Goal: Transaction & Acquisition: Purchase product/service

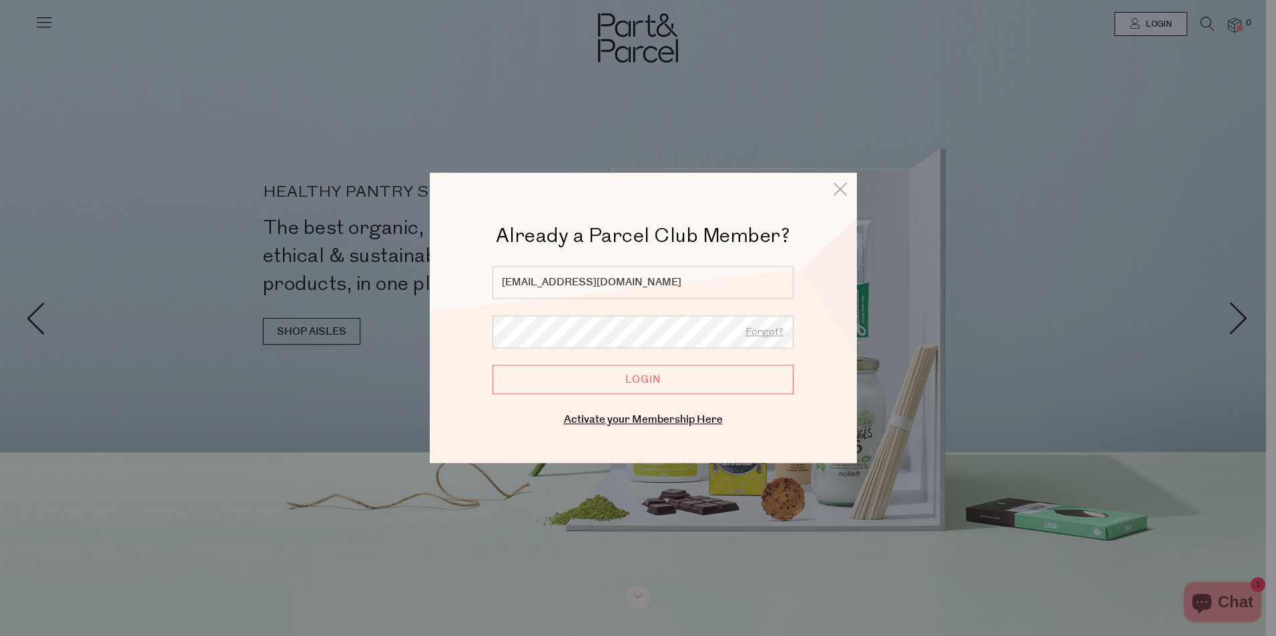
click at [647, 377] on input "Login" at bounding box center [642, 379] width 301 height 29
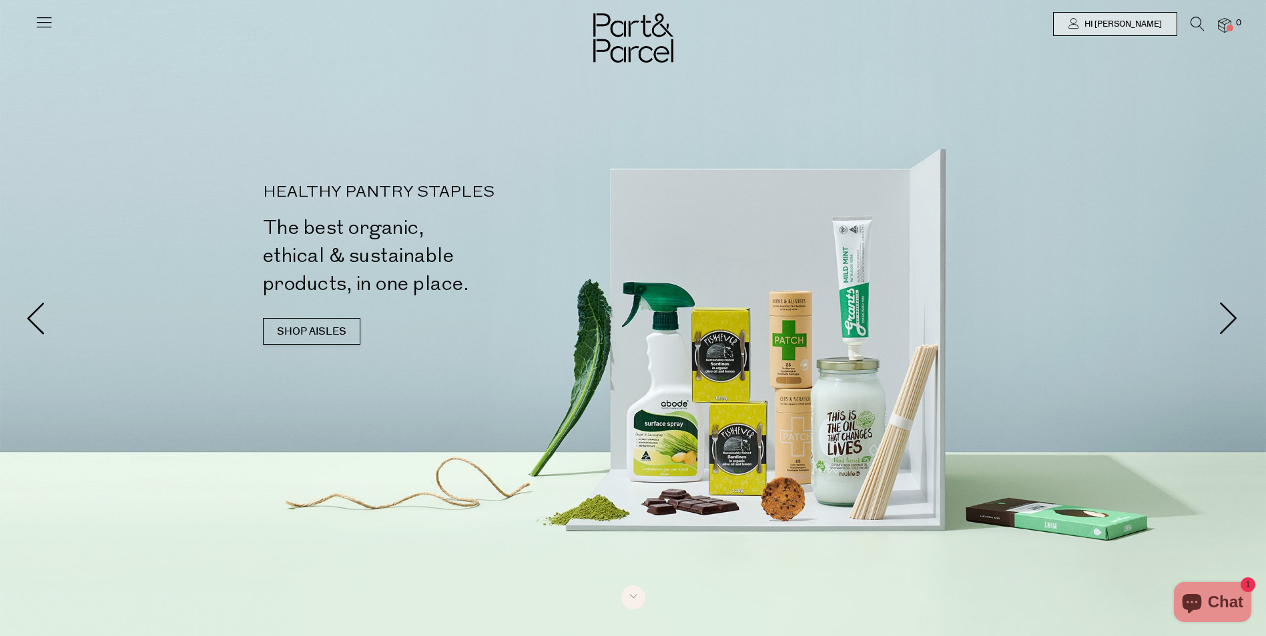
click at [38, 18] on icon at bounding box center [44, 22] width 19 height 19
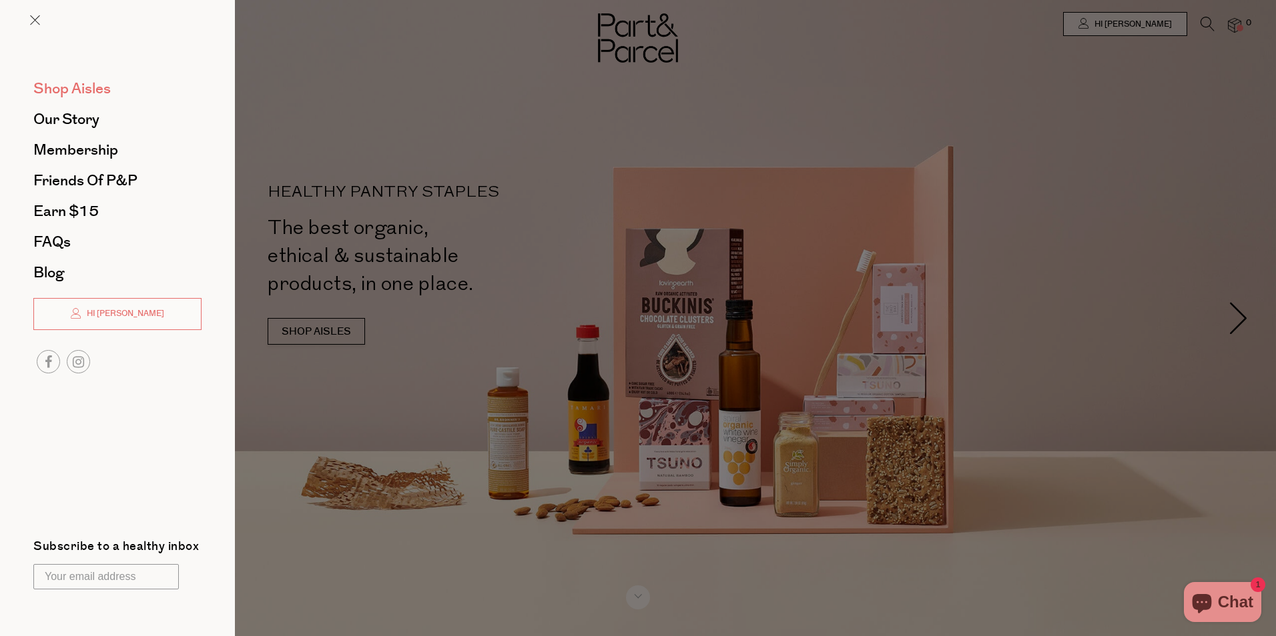
click at [72, 89] on span "Shop Aisles" at bounding box center [71, 88] width 77 height 21
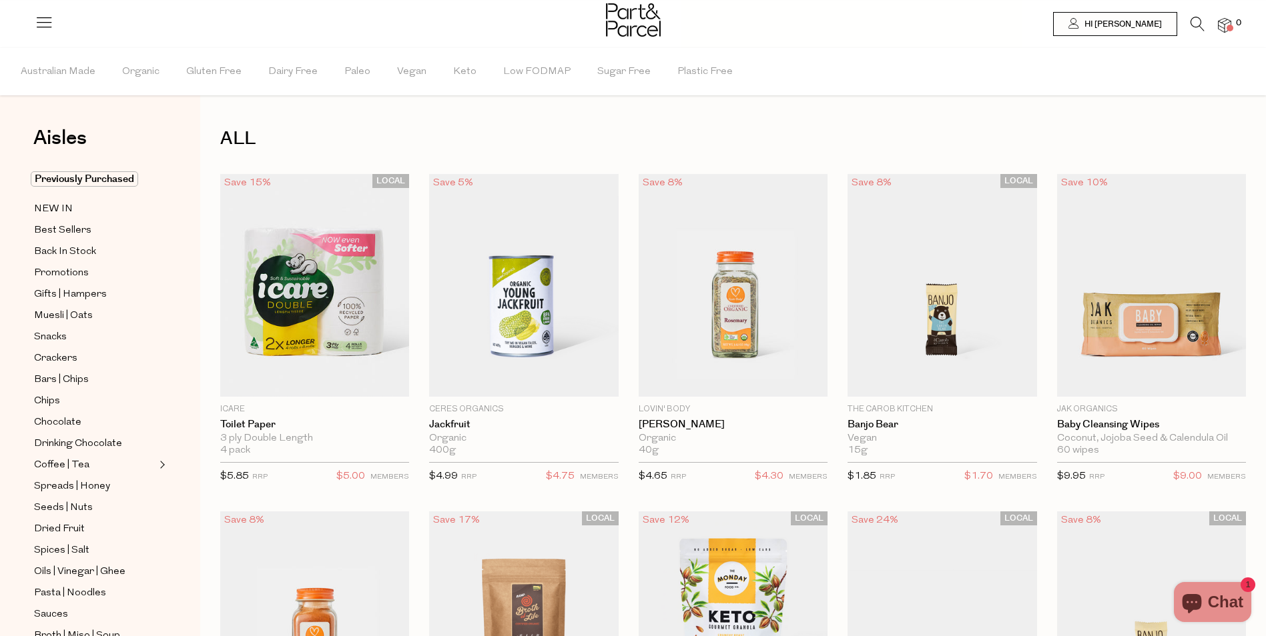
click at [1192, 24] on icon at bounding box center [1197, 24] width 14 height 15
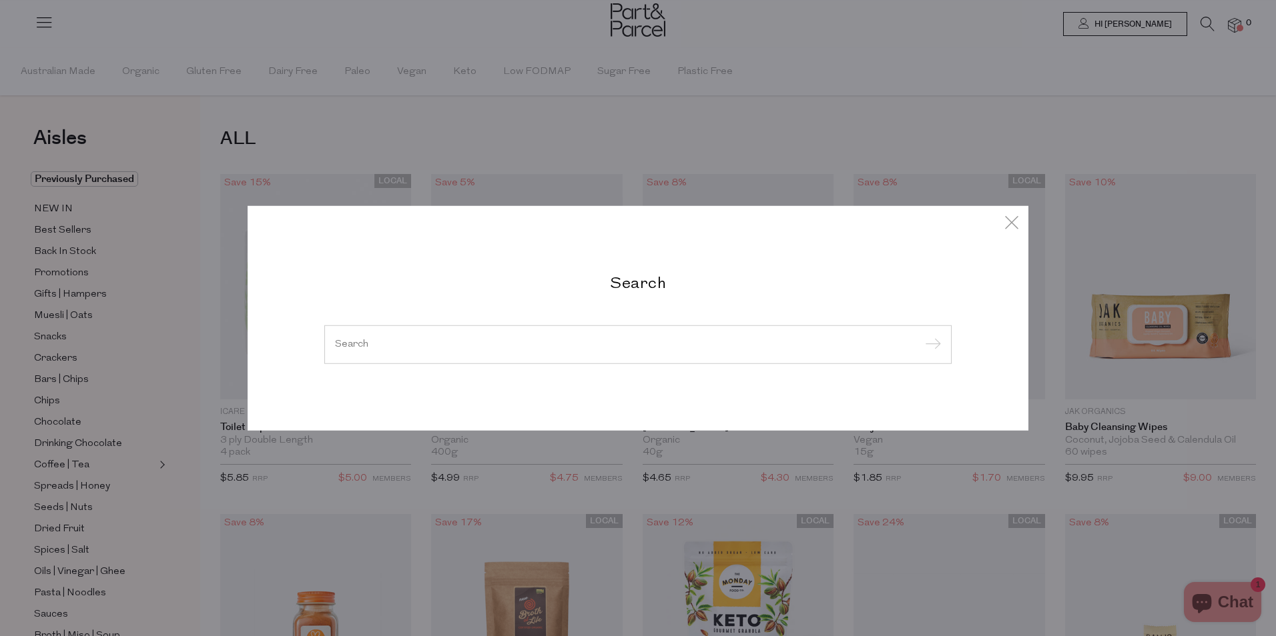
click at [512, 342] on input "search" at bounding box center [638, 345] width 606 height 10
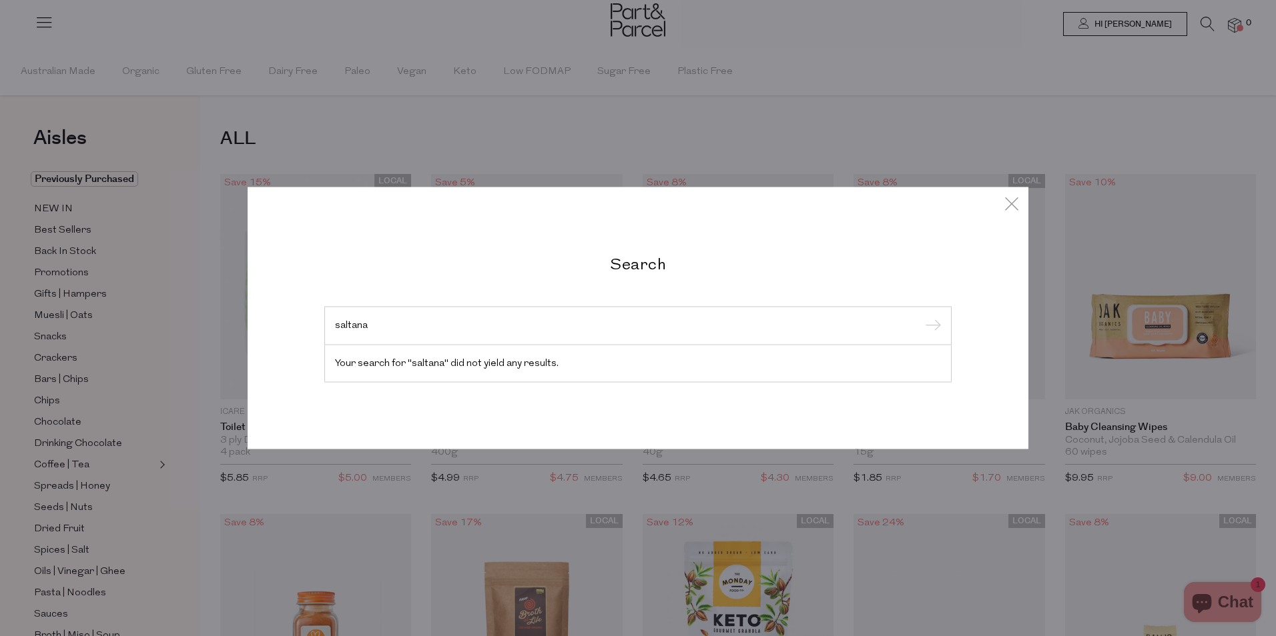
type input "saltana"
click at [921, 317] on input "submit" at bounding box center [931, 327] width 20 height 20
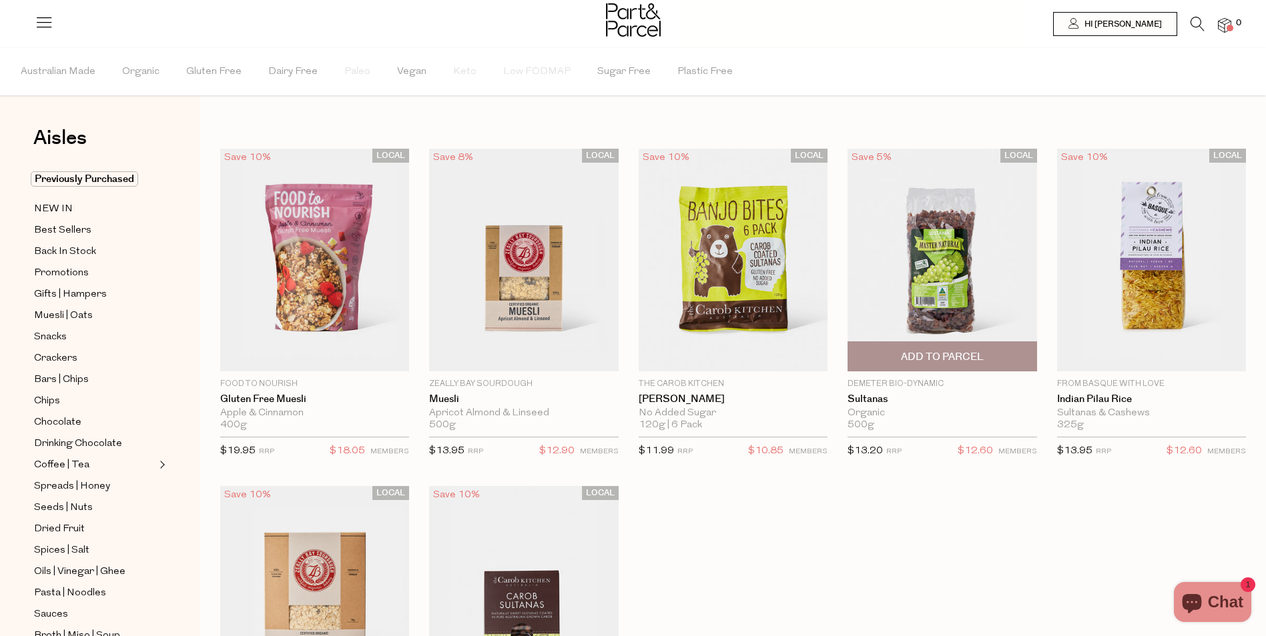
click at [956, 254] on img at bounding box center [941, 261] width 189 height 224
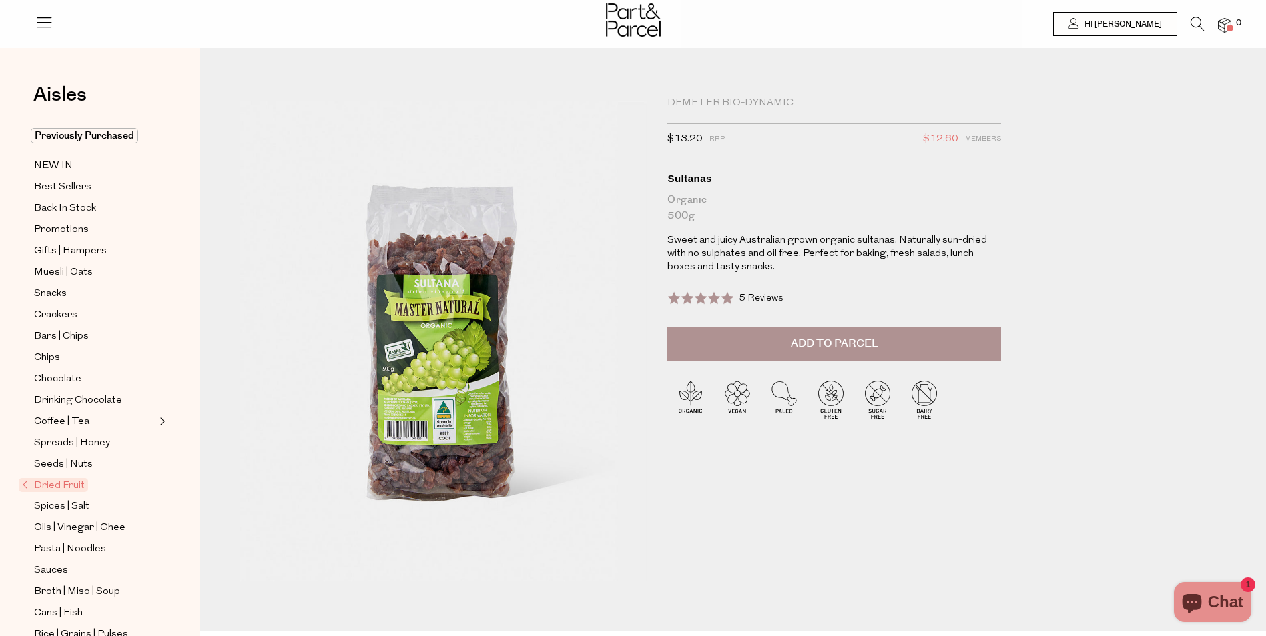
click at [859, 342] on span "Add to Parcel" at bounding box center [834, 343] width 87 height 15
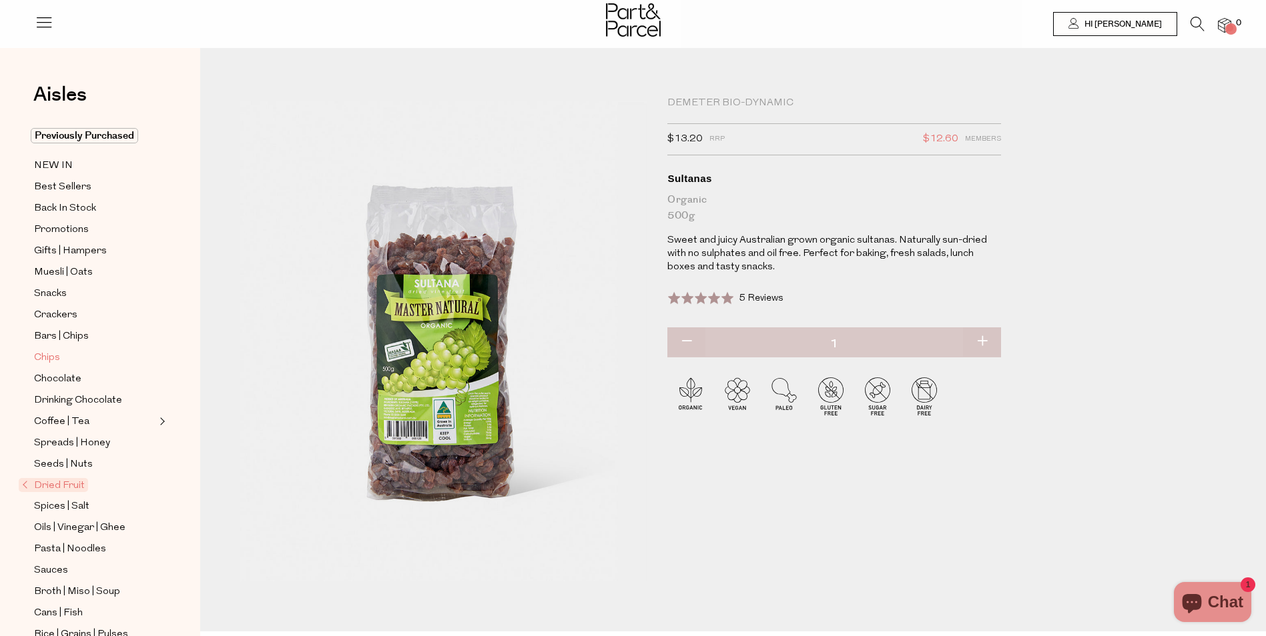
drag, startPoint x: 41, startPoint y: 348, endPoint x: 49, endPoint y: 348, distance: 7.3
click at [41, 350] on span "Chips" at bounding box center [47, 358] width 26 height 16
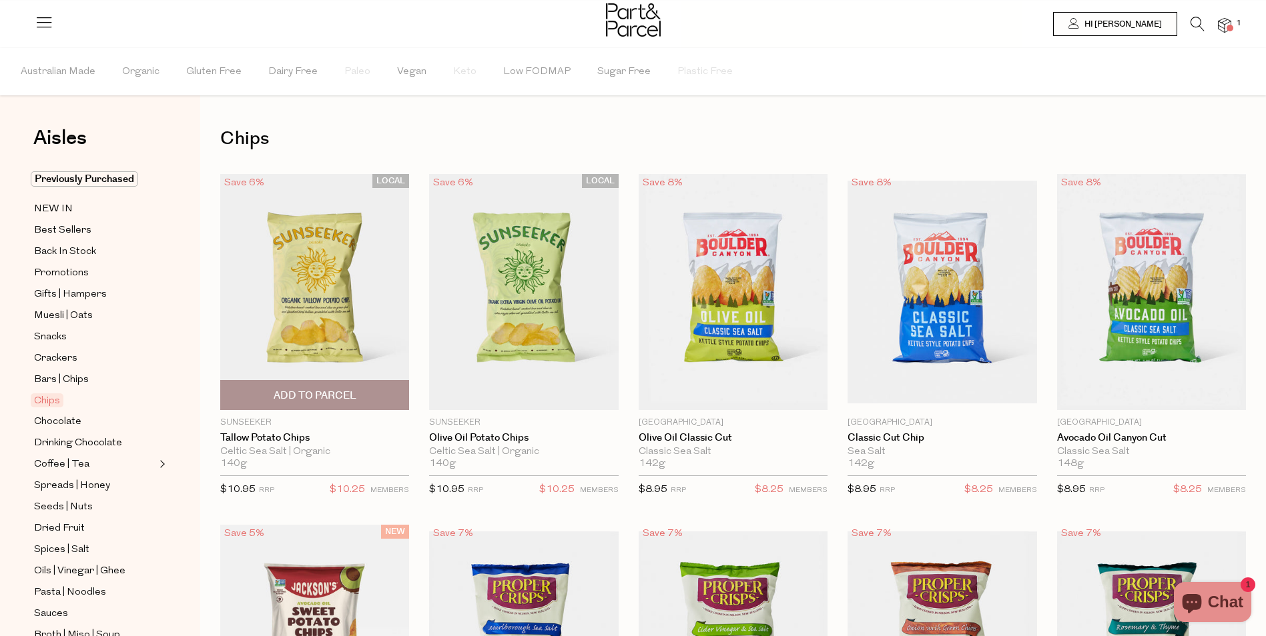
click at [313, 392] on span "Add To Parcel" at bounding box center [315, 396] width 83 height 14
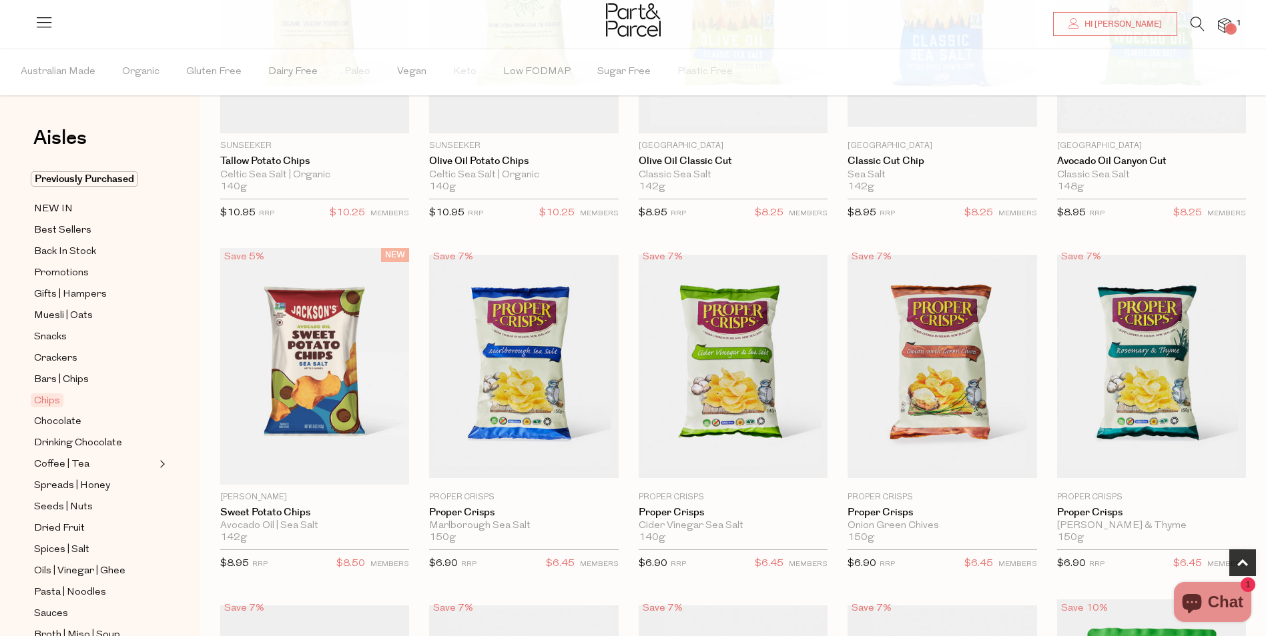
scroll to position [334, 0]
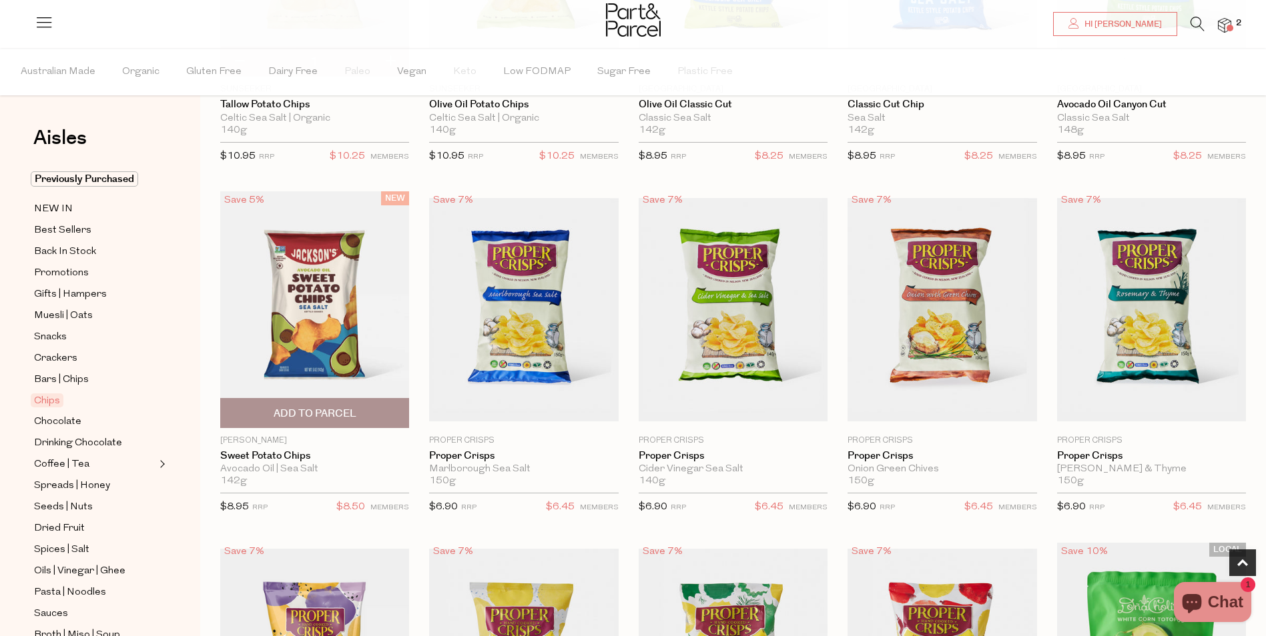
click at [292, 408] on span "Add To Parcel" at bounding box center [315, 414] width 83 height 14
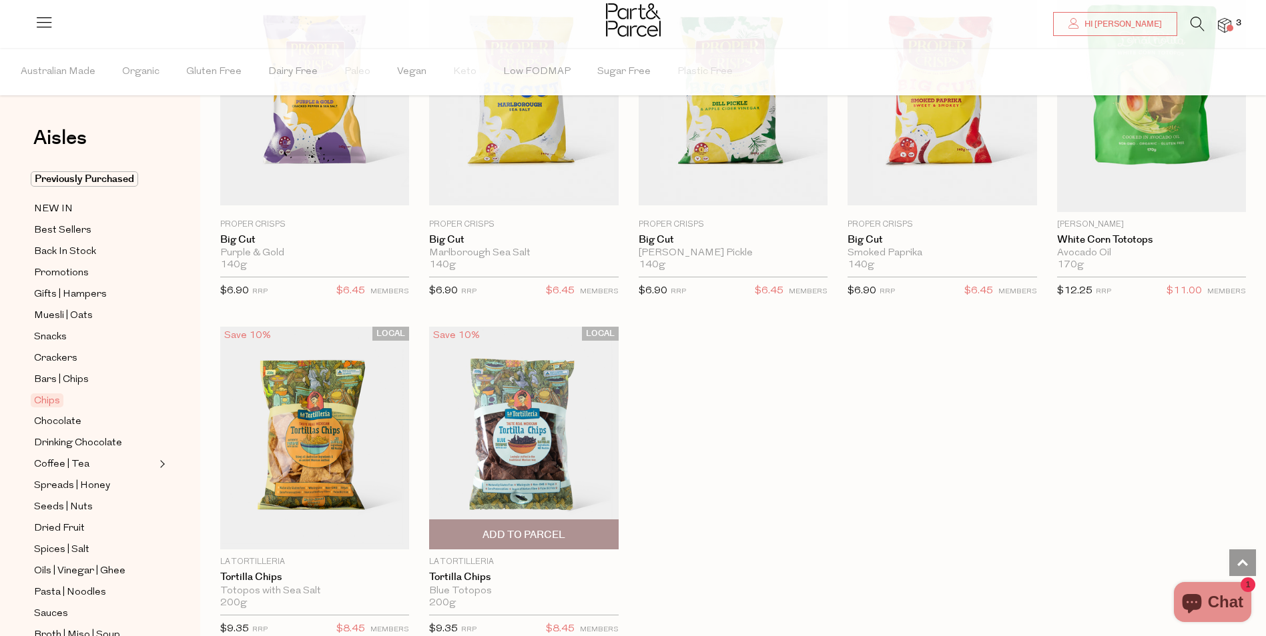
scroll to position [934, 0]
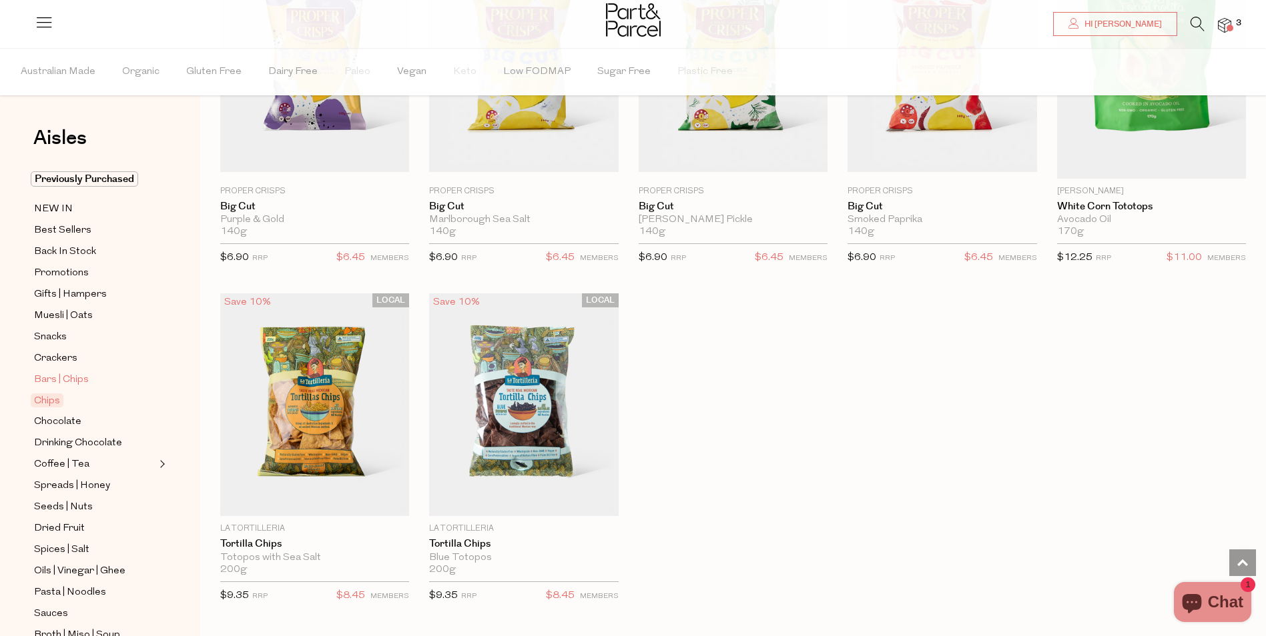
click at [57, 372] on span "Bars | Chips" at bounding box center [61, 380] width 55 height 16
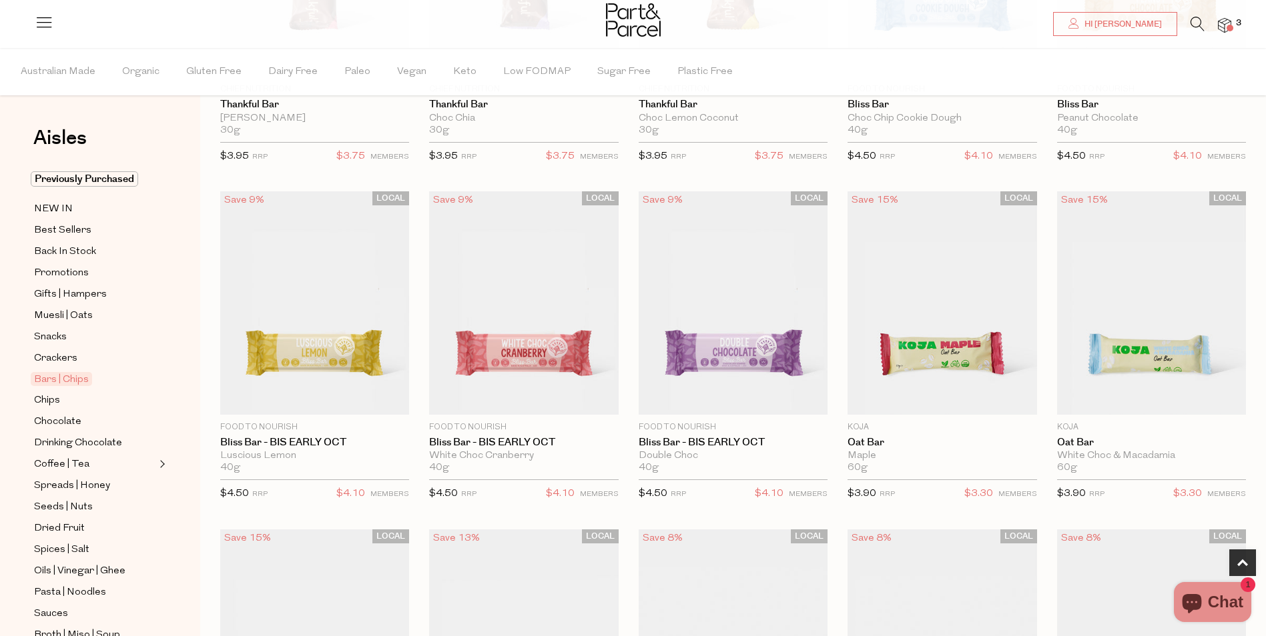
scroll to position [667, 0]
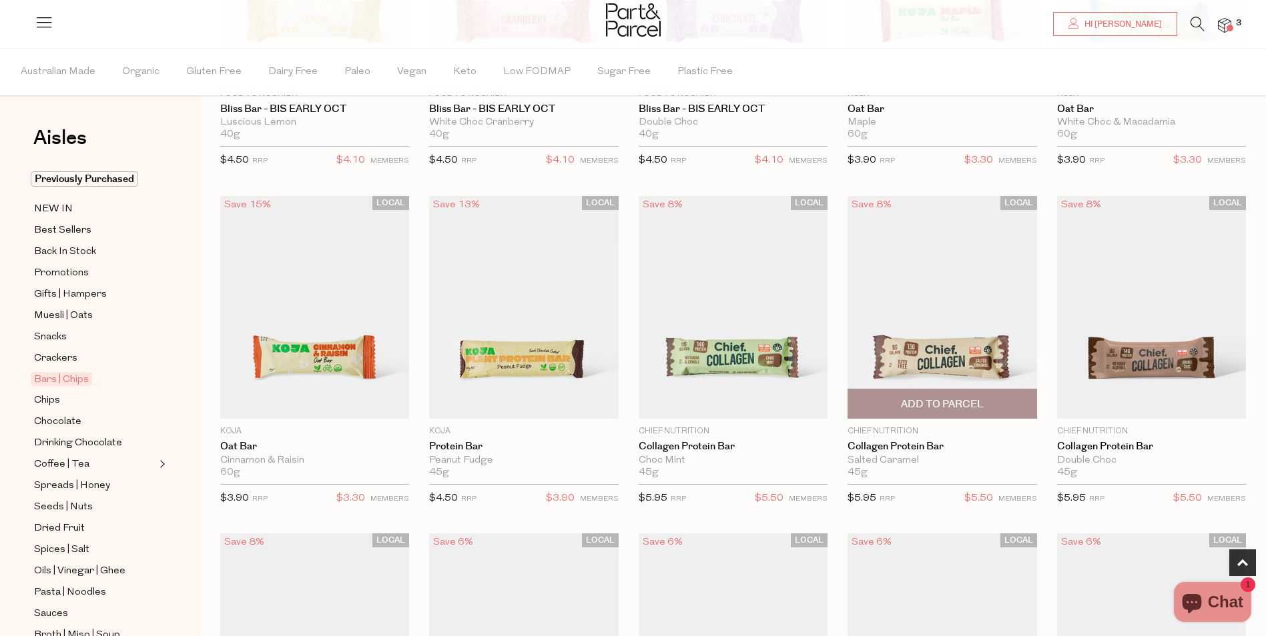
click at [946, 401] on span "Add To Parcel" at bounding box center [942, 405] width 83 height 14
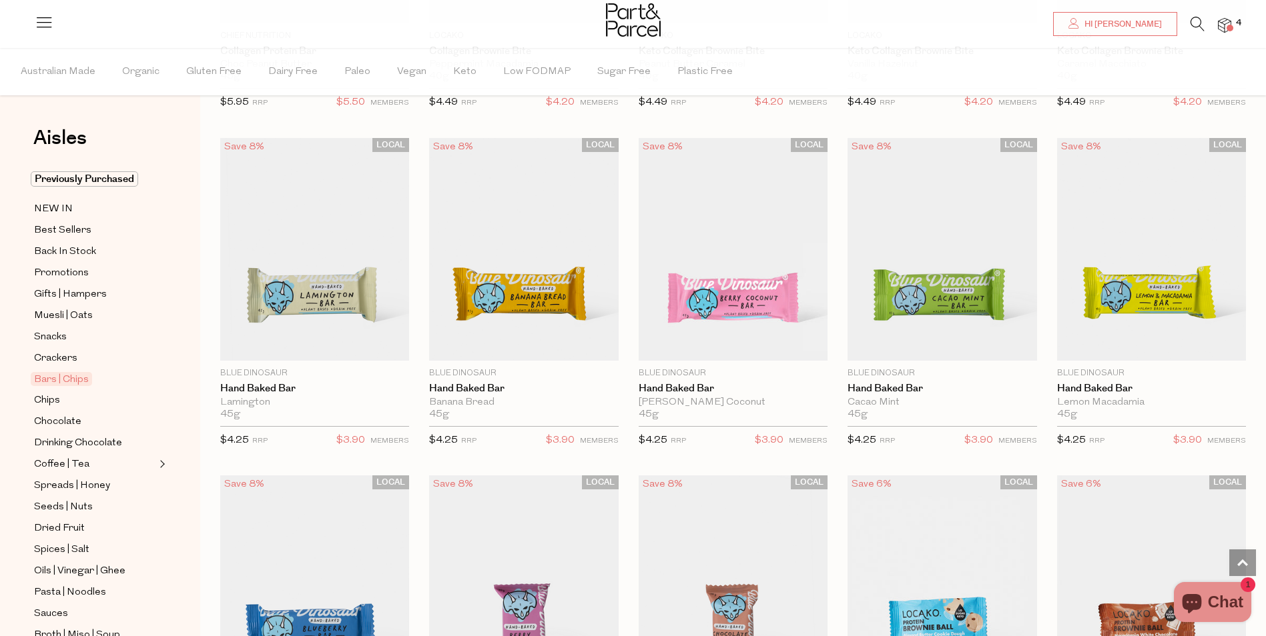
scroll to position [1134, 0]
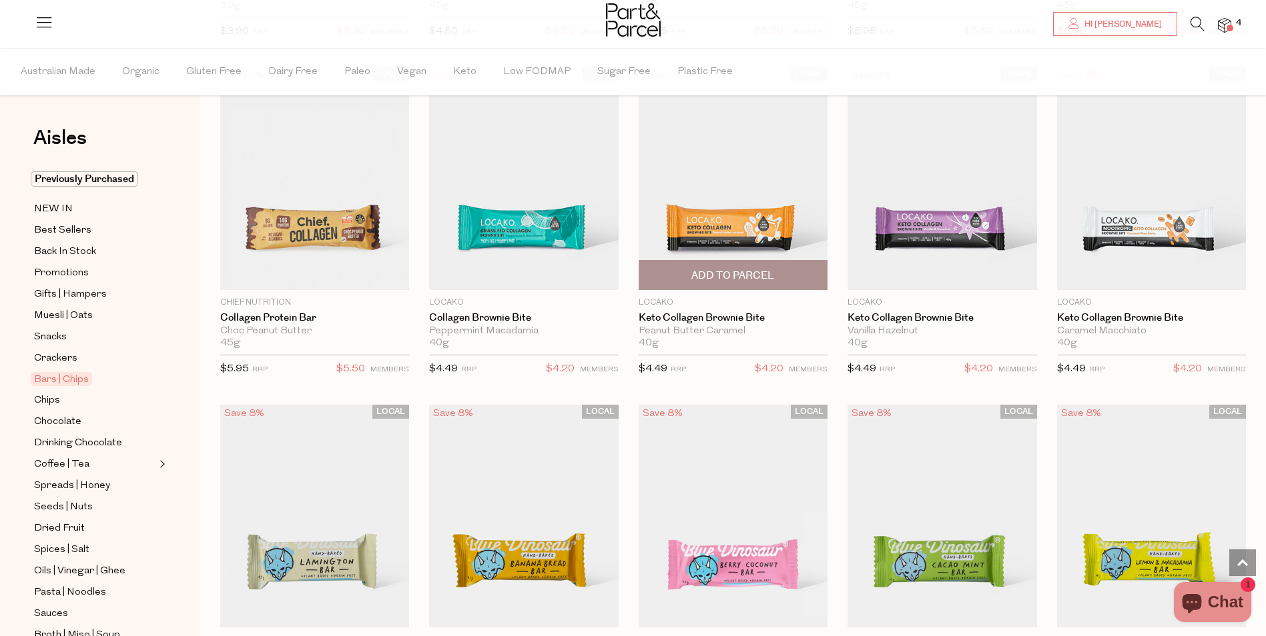
click at [725, 271] on span "Add To Parcel" at bounding box center [732, 276] width 83 height 14
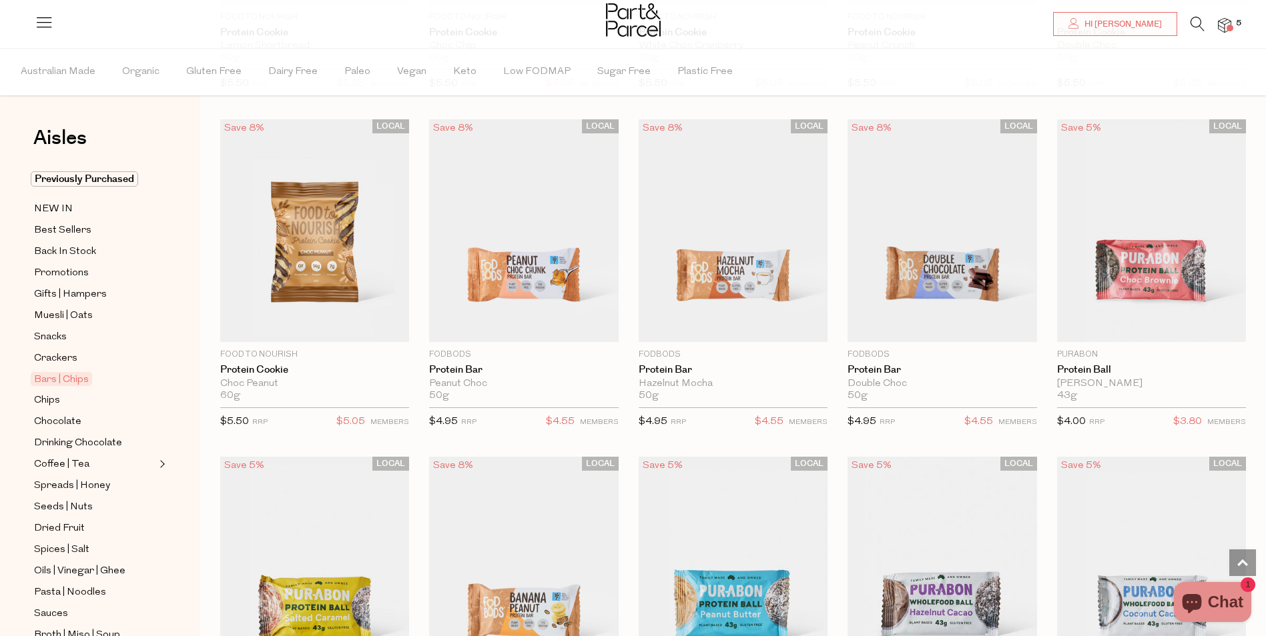
scroll to position [2535, 0]
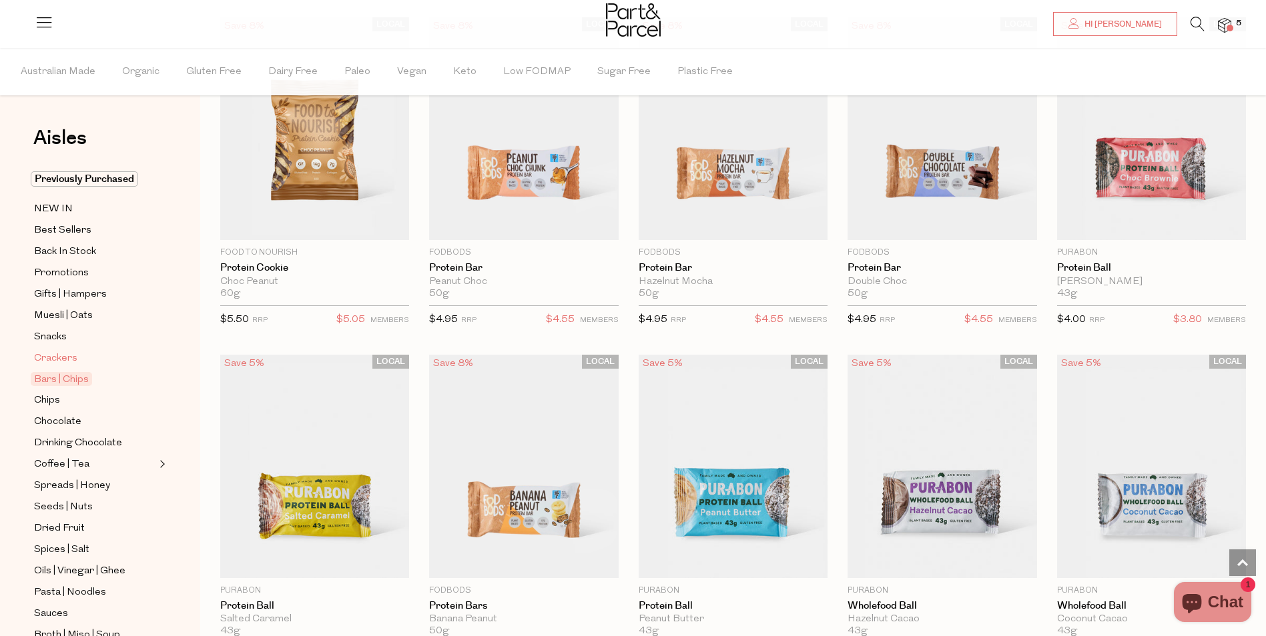
click at [51, 351] on span "Crackers" at bounding box center [55, 359] width 43 height 16
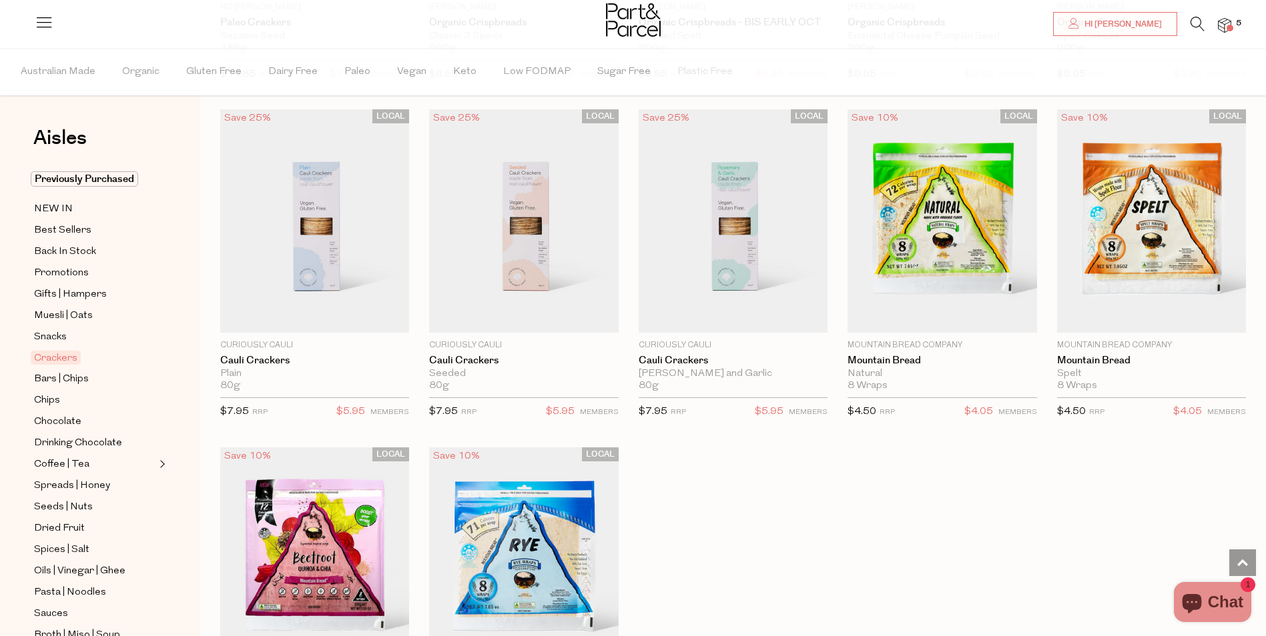
scroll to position [2068, 0]
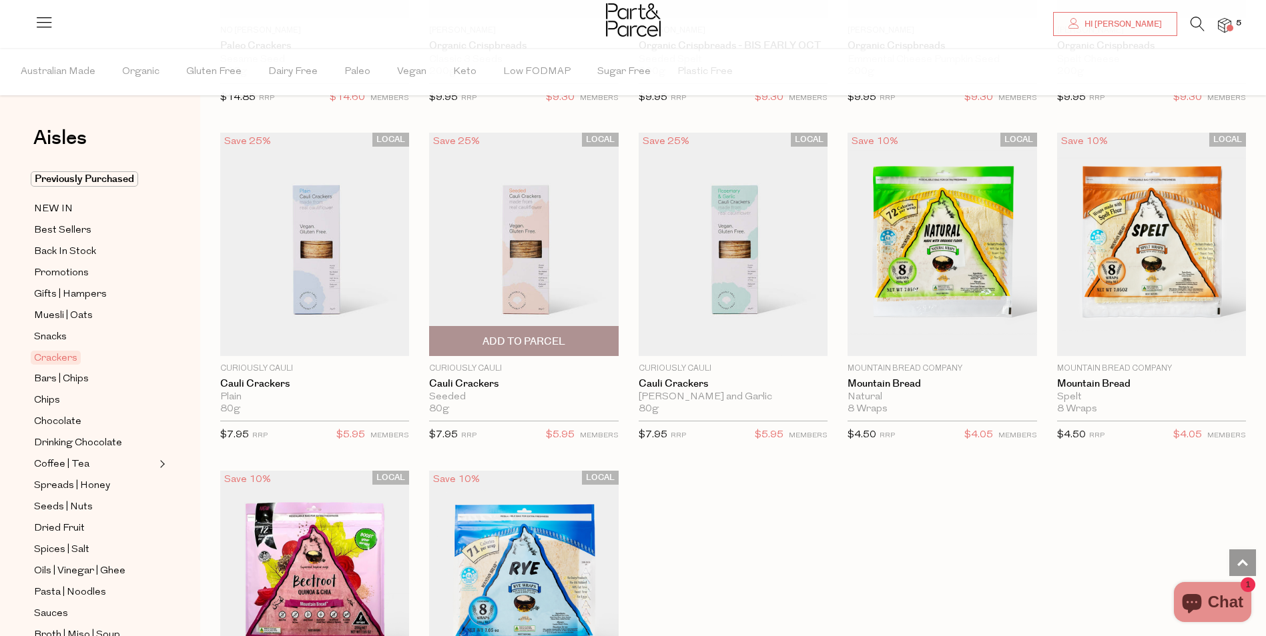
click at [540, 238] on img at bounding box center [523, 245] width 189 height 224
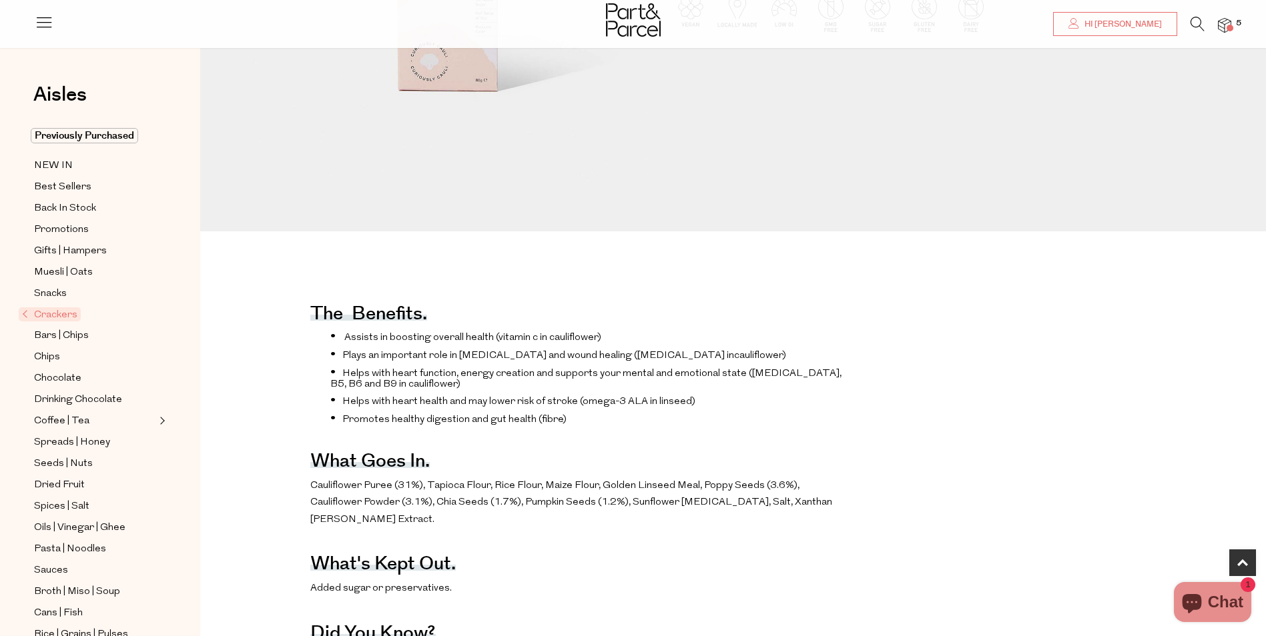
scroll to position [200, 0]
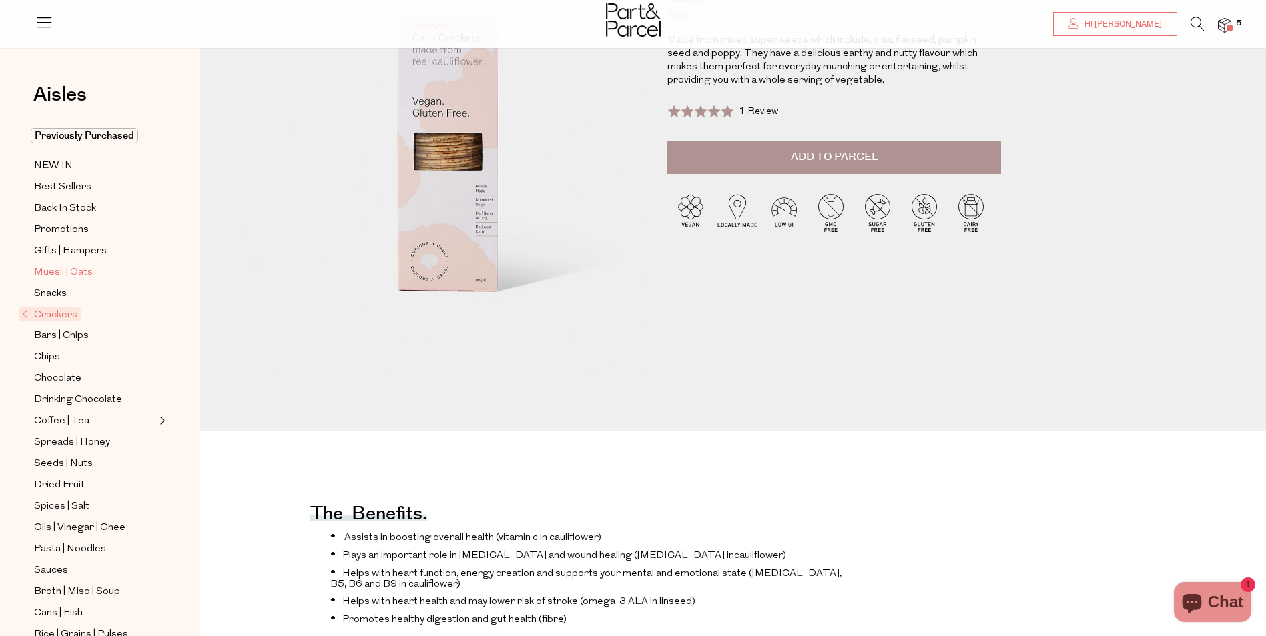
click at [66, 267] on span "Muesli | Oats" at bounding box center [63, 273] width 59 height 16
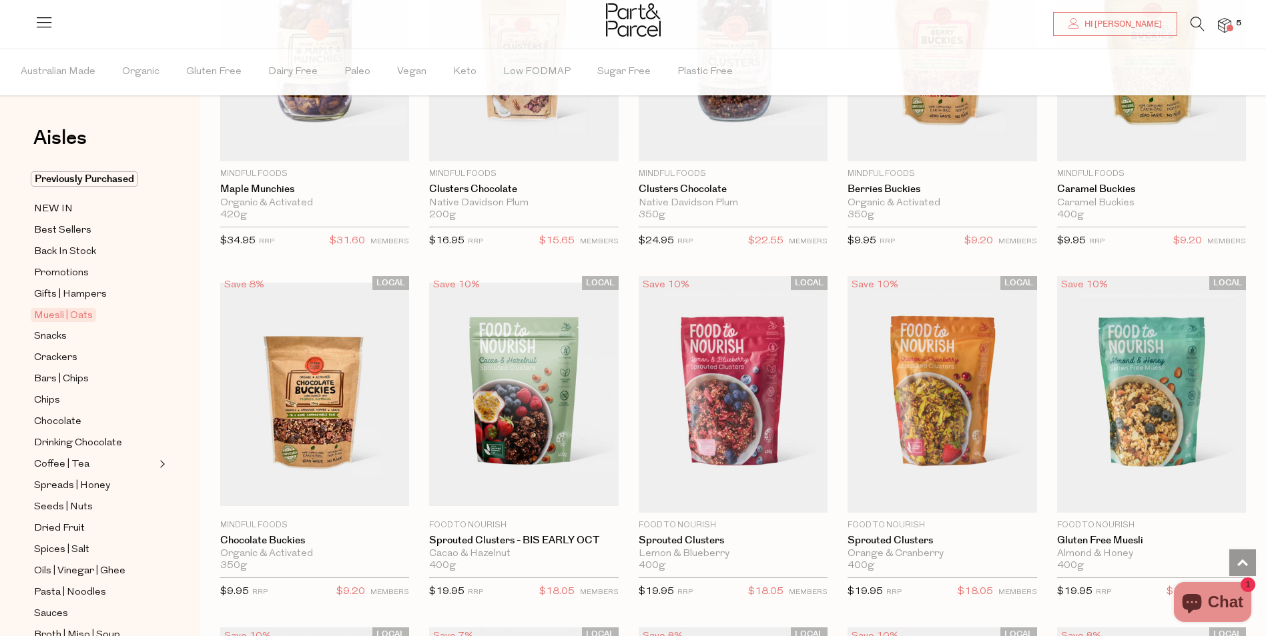
scroll to position [1268, 0]
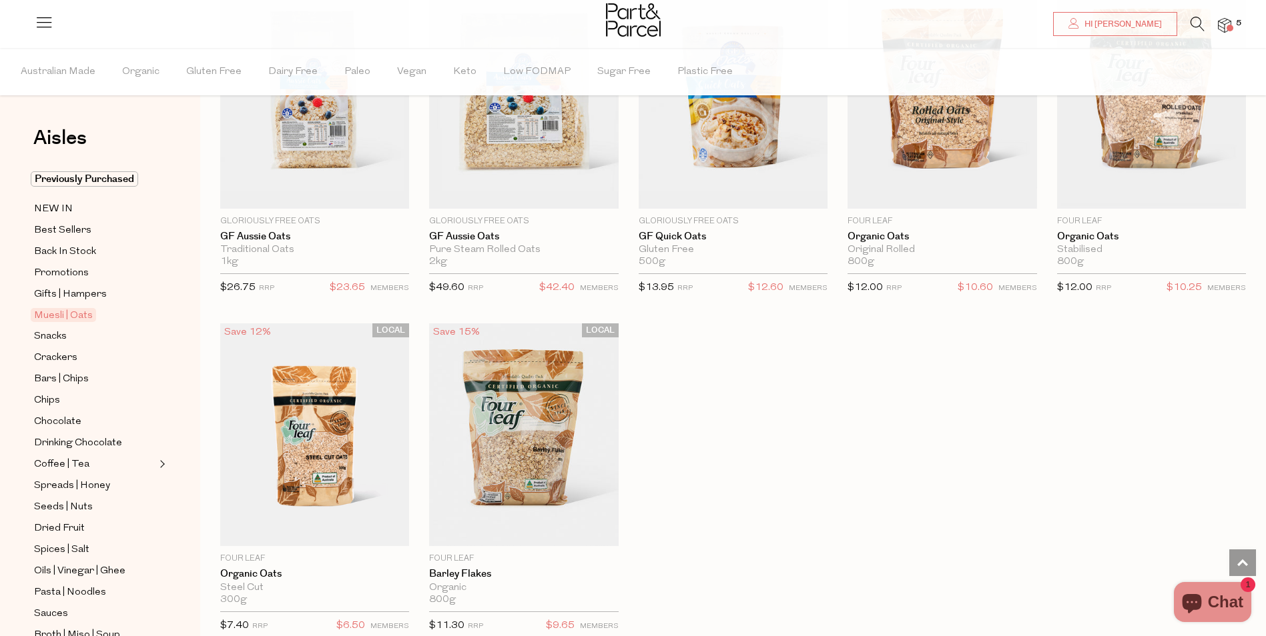
scroll to position [3336, 0]
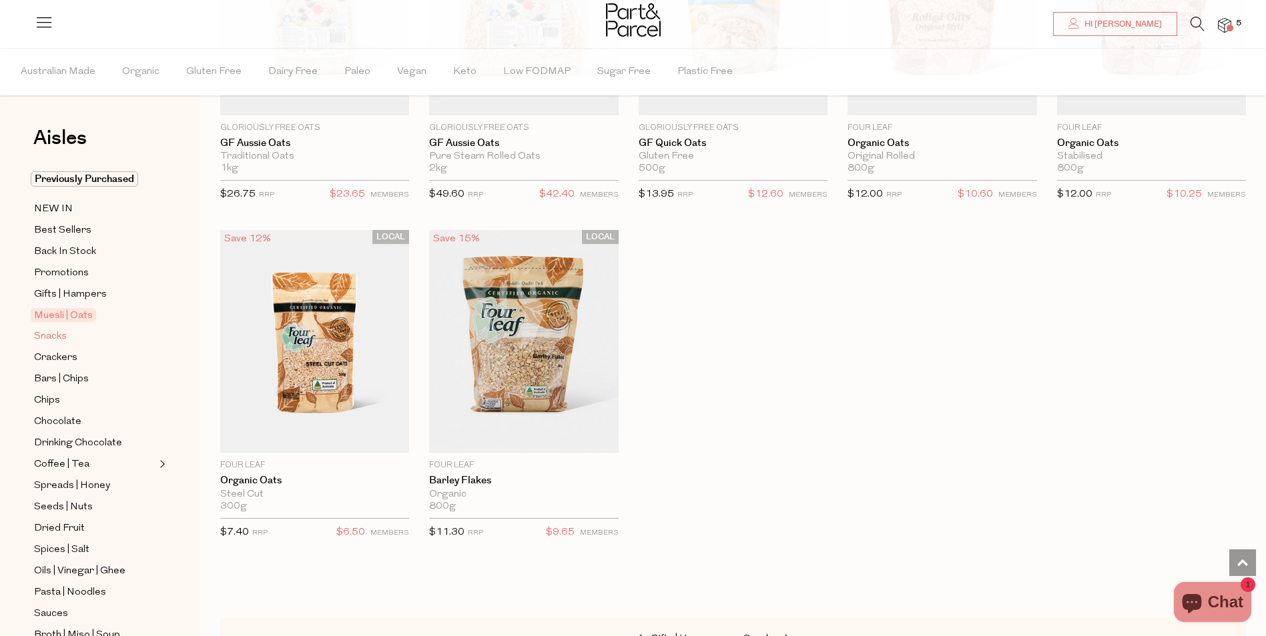
click at [55, 333] on span "Snacks" at bounding box center [50, 337] width 33 height 16
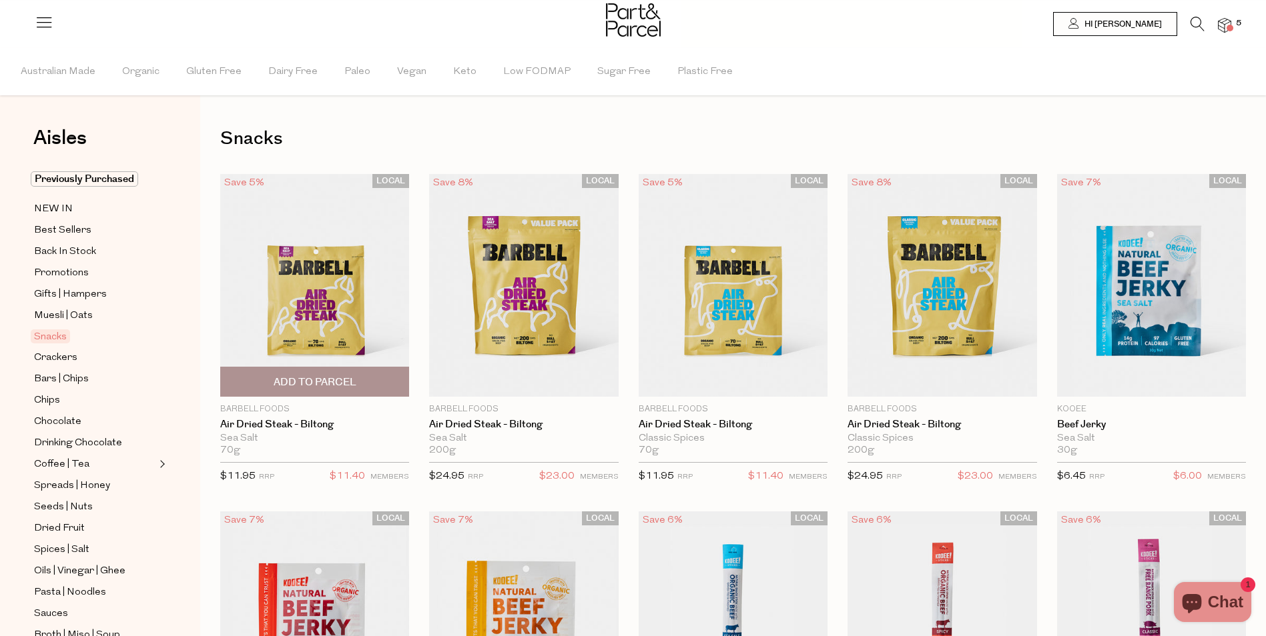
click at [303, 313] on img at bounding box center [314, 286] width 189 height 224
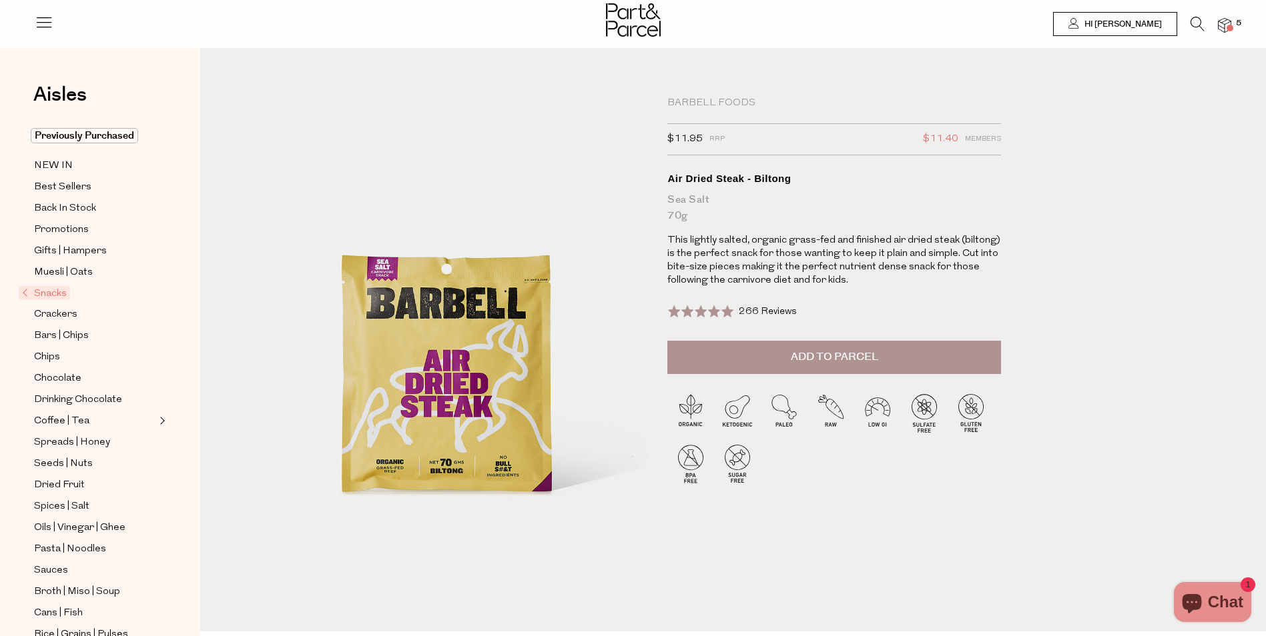
click at [811, 360] on span "Add to Parcel" at bounding box center [834, 357] width 87 height 15
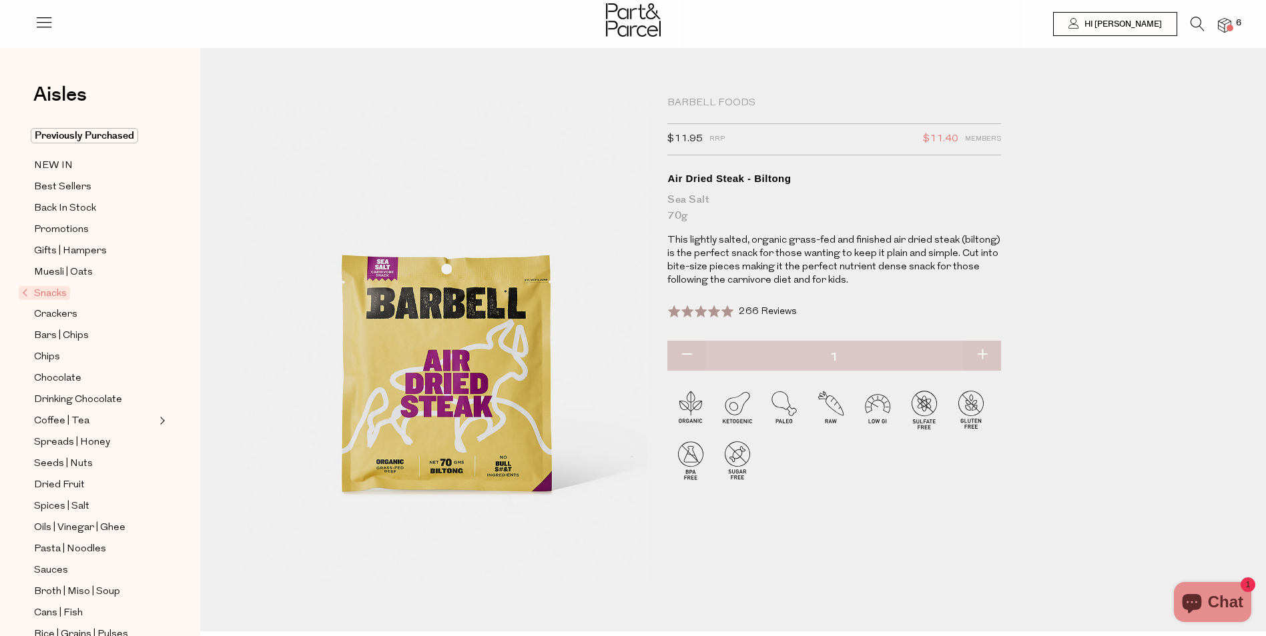
click at [39, 288] on span "Snacks" at bounding box center [44, 293] width 51 height 14
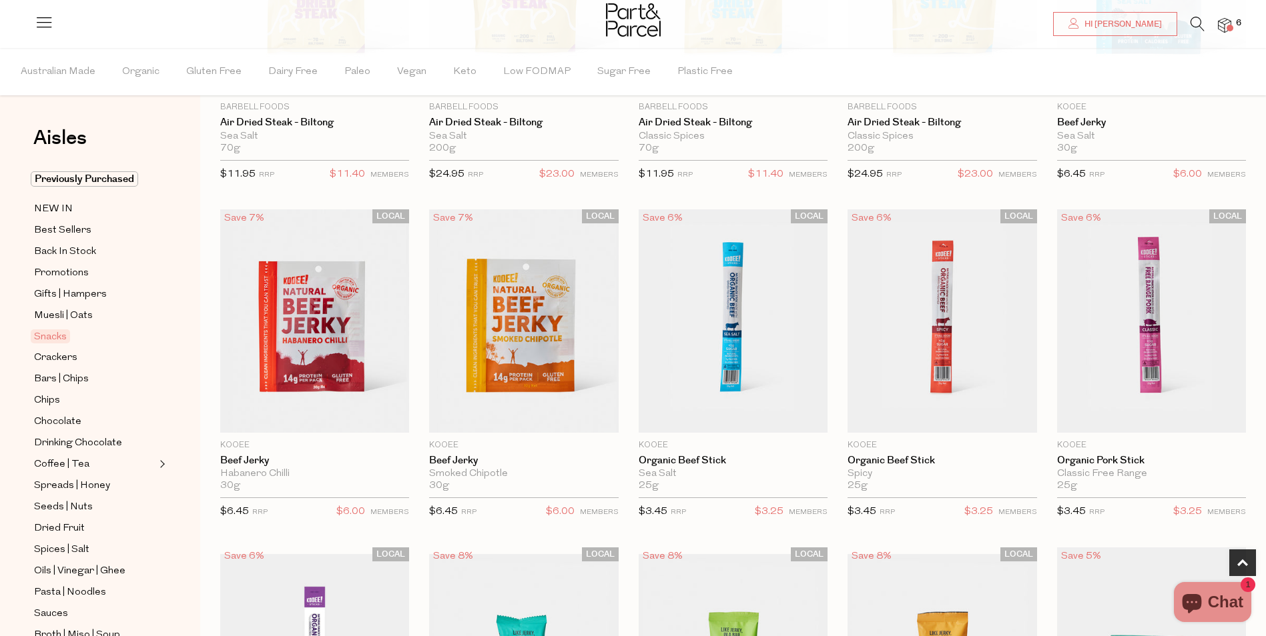
scroll to position [400, 0]
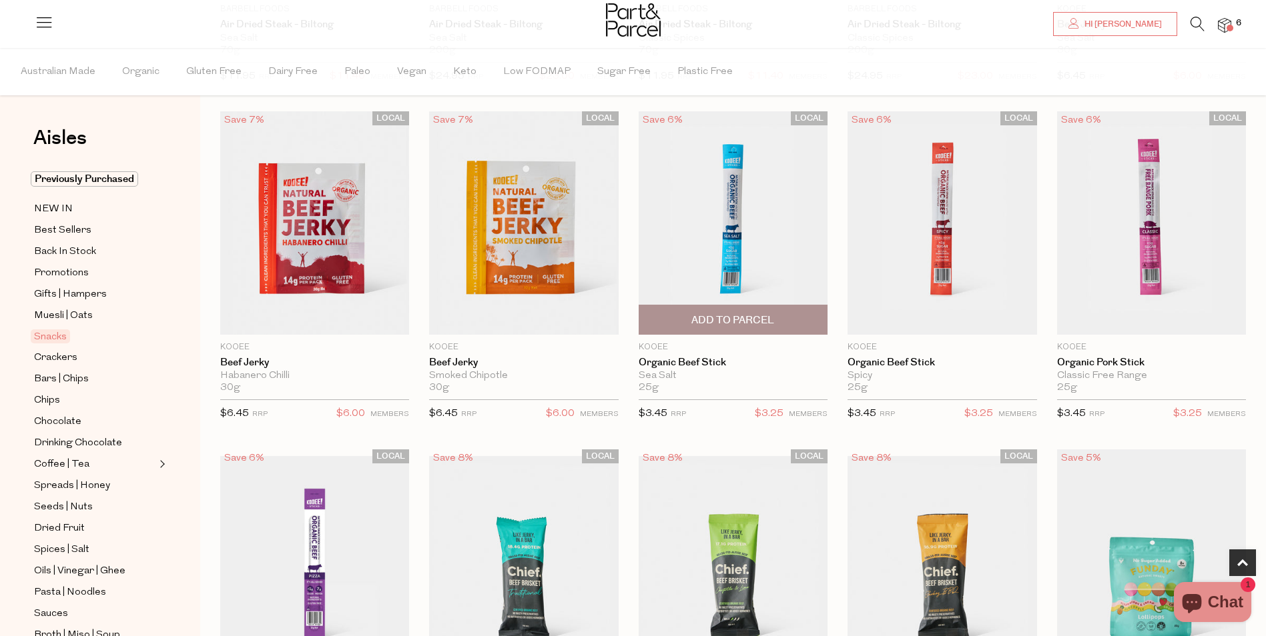
click at [731, 316] on span "Add To Parcel" at bounding box center [732, 321] width 83 height 14
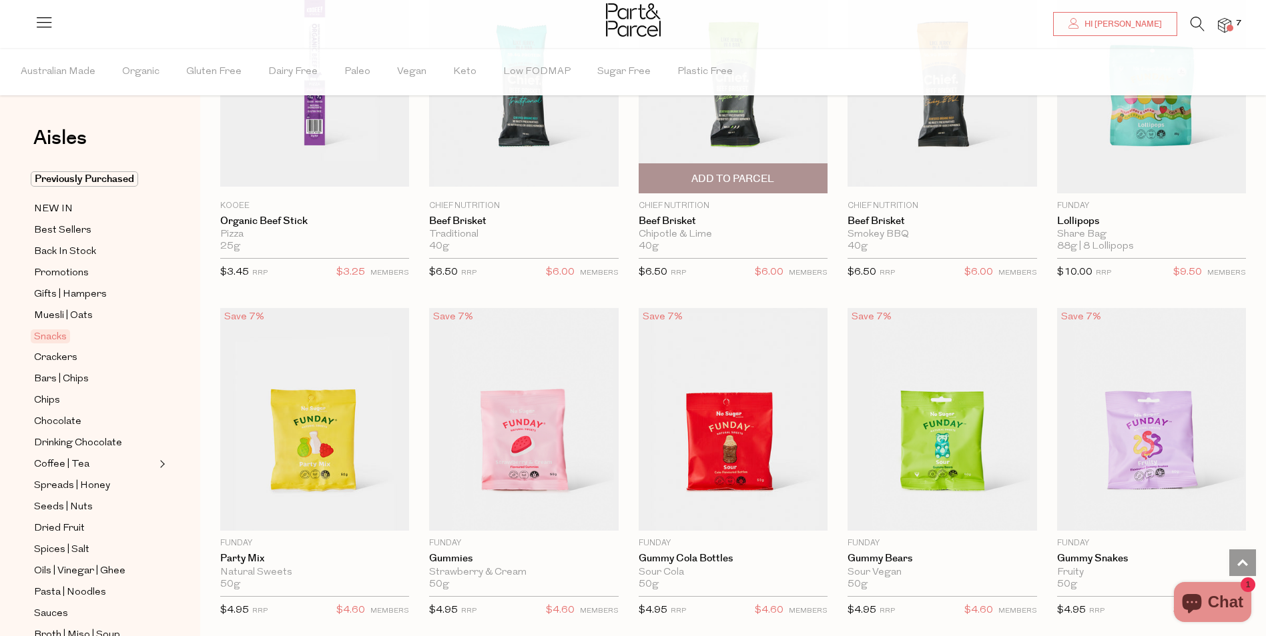
scroll to position [934, 0]
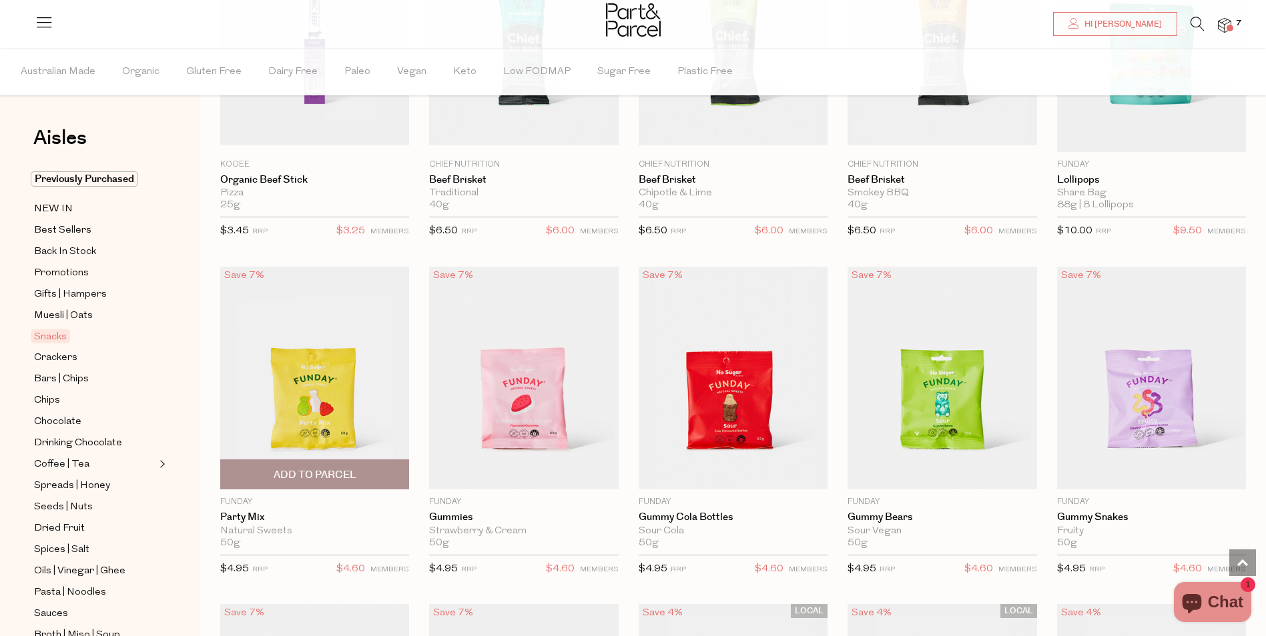
click at [304, 469] on span "Add To Parcel" at bounding box center [315, 475] width 83 height 14
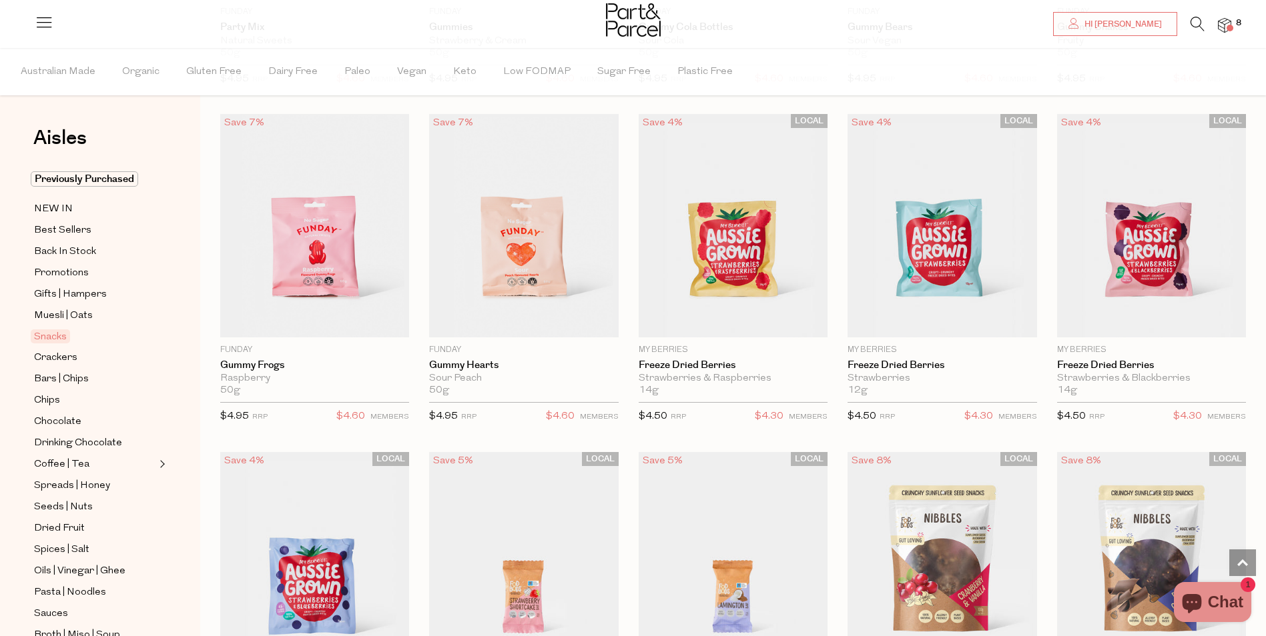
scroll to position [1668, 0]
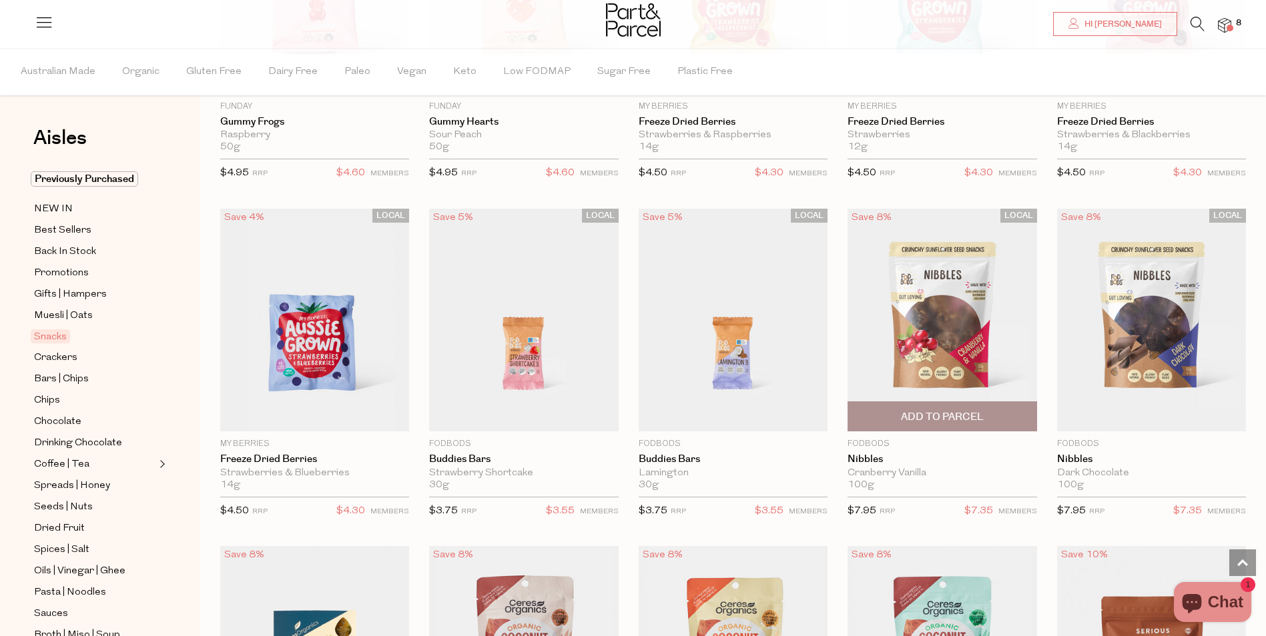
click at [933, 412] on span "Add To Parcel" at bounding box center [942, 417] width 83 height 14
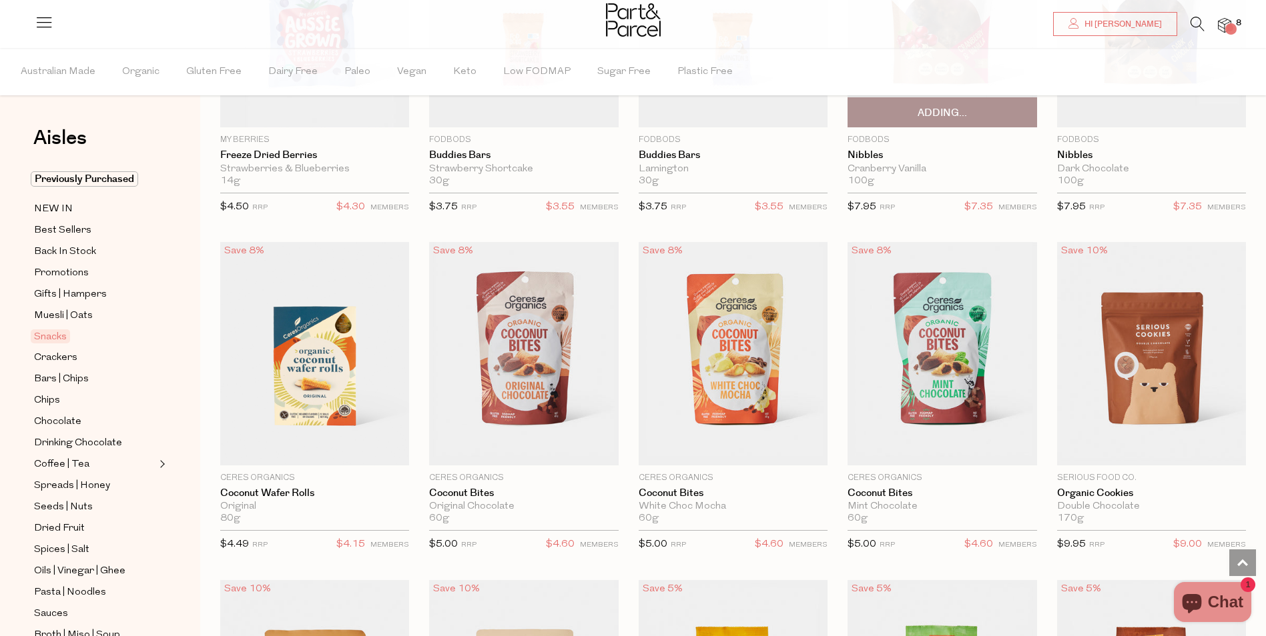
scroll to position [2002, 0]
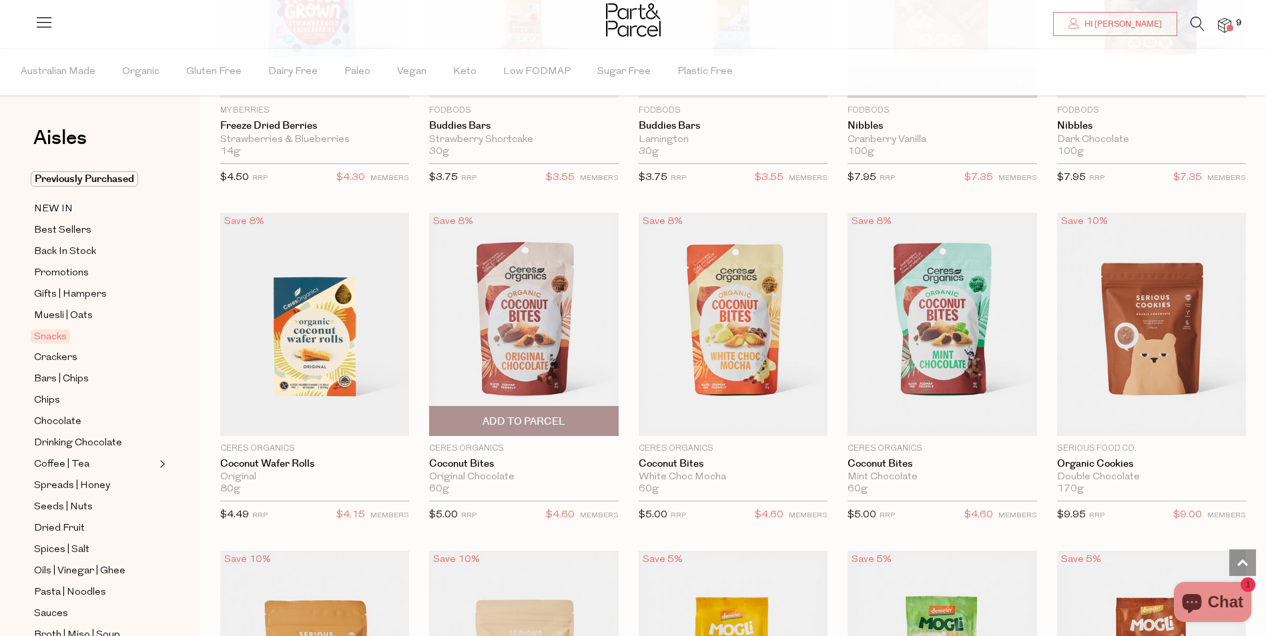
click at [508, 415] on span "Add To Parcel" at bounding box center [523, 422] width 83 height 14
click at [1230, 25] on span at bounding box center [1229, 28] width 7 height 7
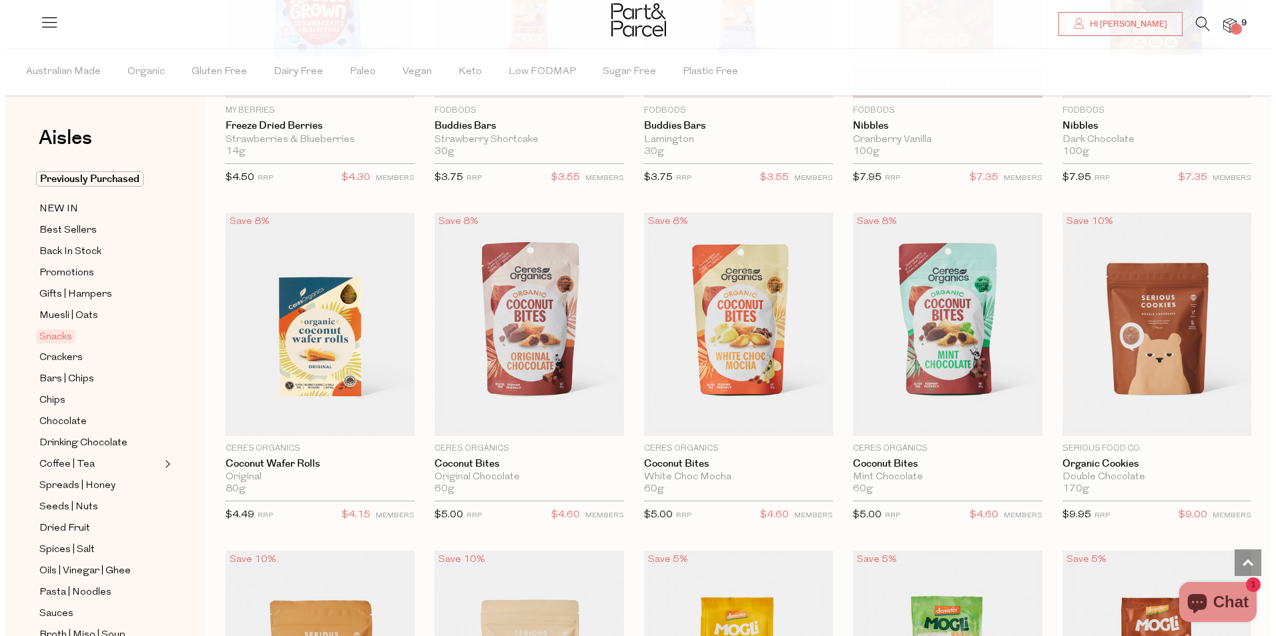
scroll to position [2014, 0]
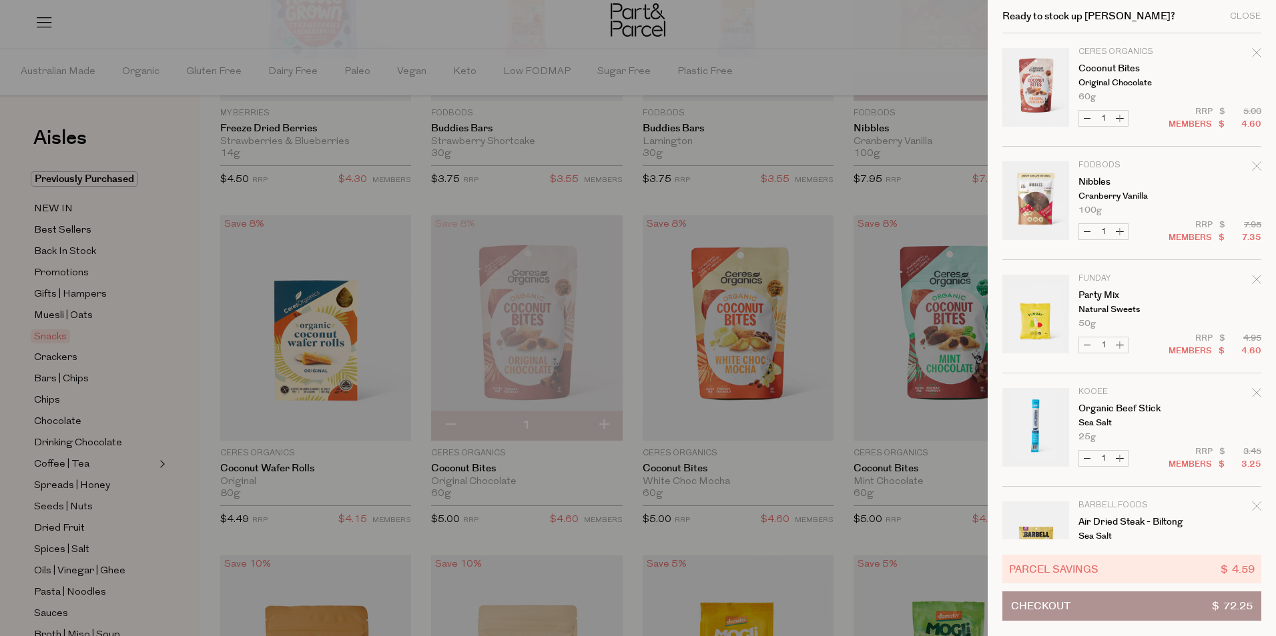
click at [1230, 24] on div "Ready to stock up [PERSON_NAME]? Close" at bounding box center [1131, 16] width 259 height 33
click at [827, 468] on div at bounding box center [638, 318] width 1276 height 636
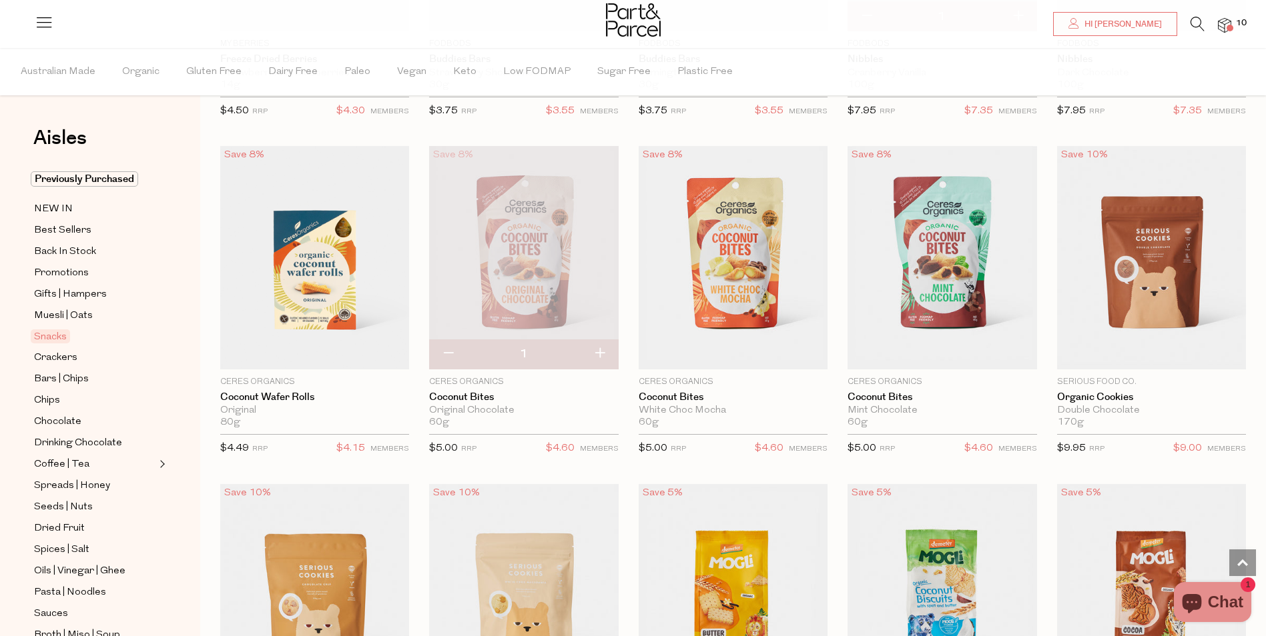
scroll to position [2268, 0]
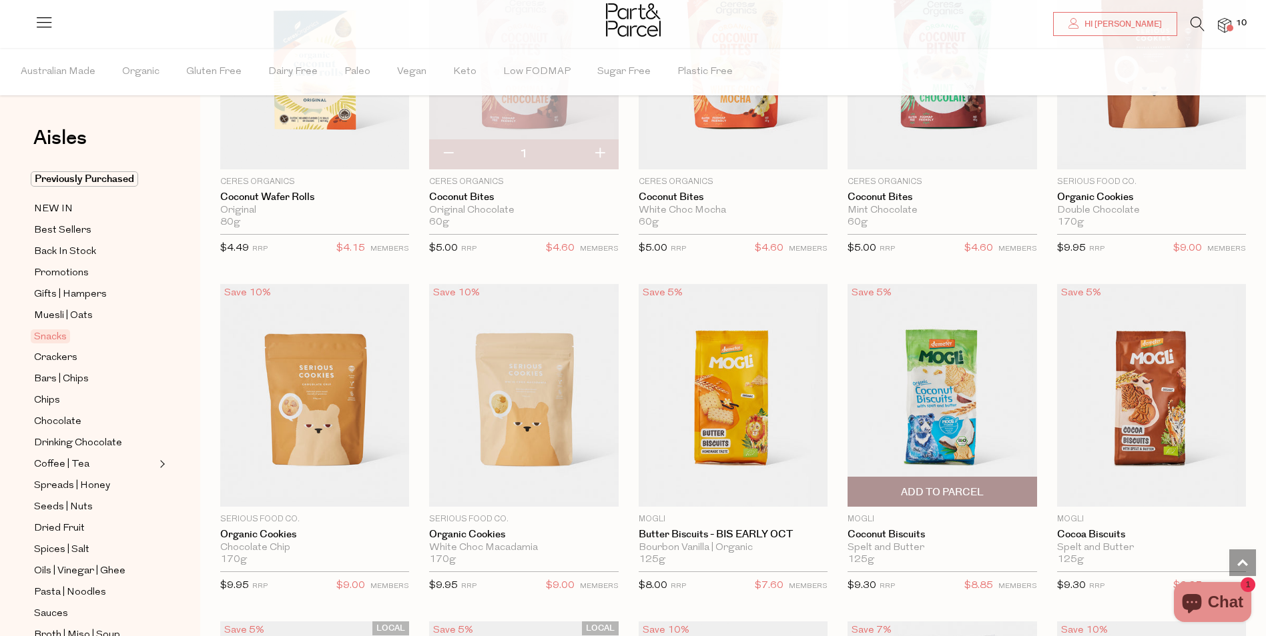
click at [951, 486] on span "Add To Parcel" at bounding box center [942, 493] width 83 height 14
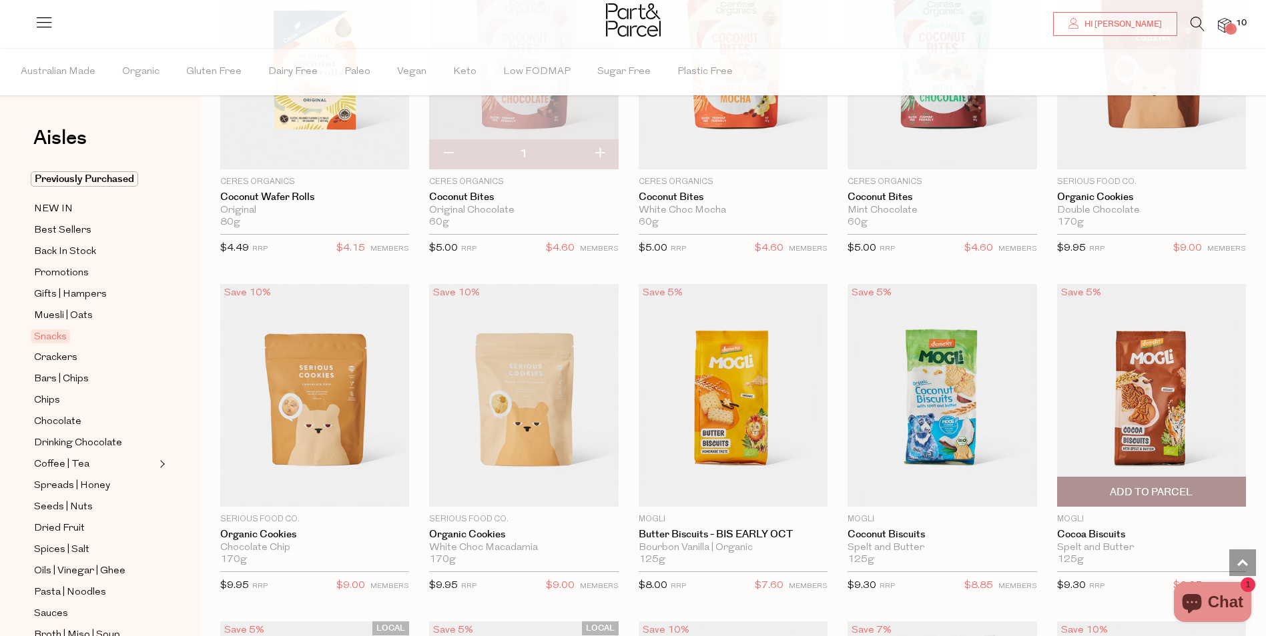
click at [1164, 486] on span "Add To Parcel" at bounding box center [1151, 493] width 83 height 14
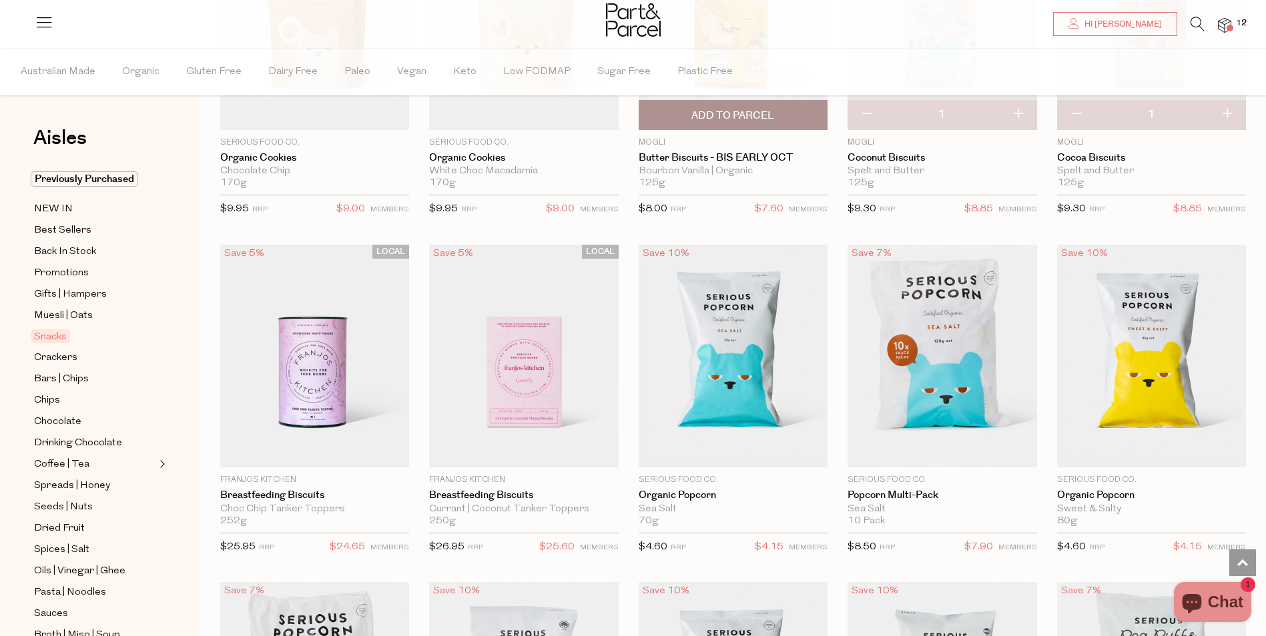
scroll to position [2669, 0]
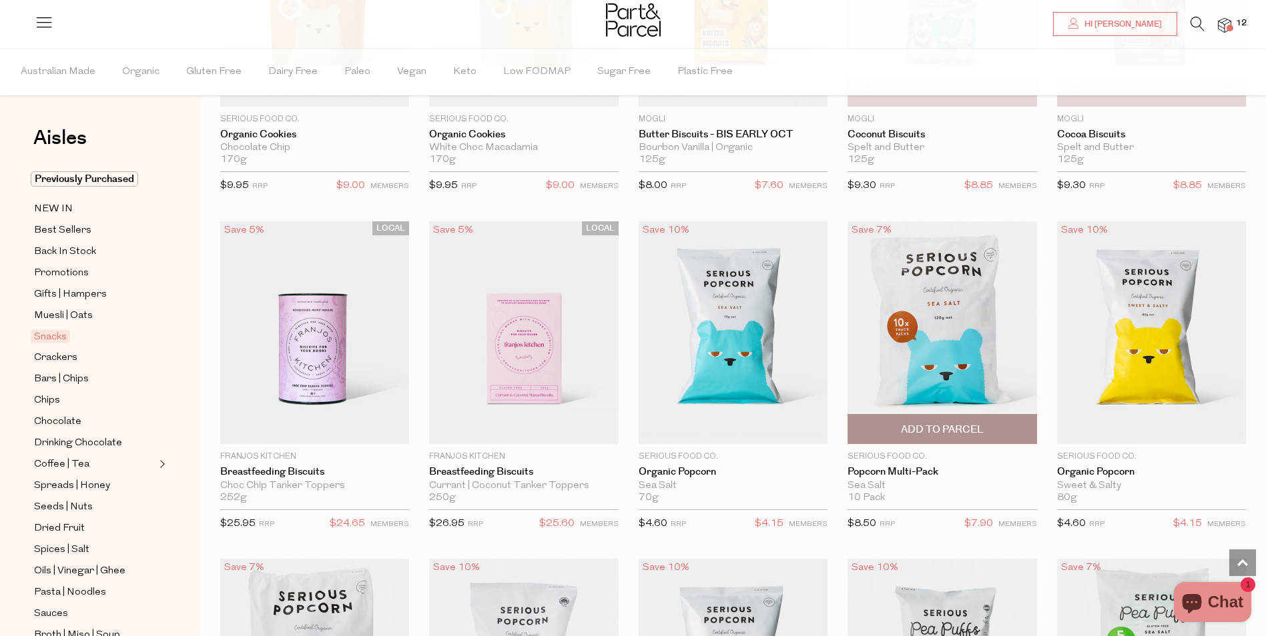
click at [927, 423] on span "Add To Parcel" at bounding box center [942, 430] width 83 height 14
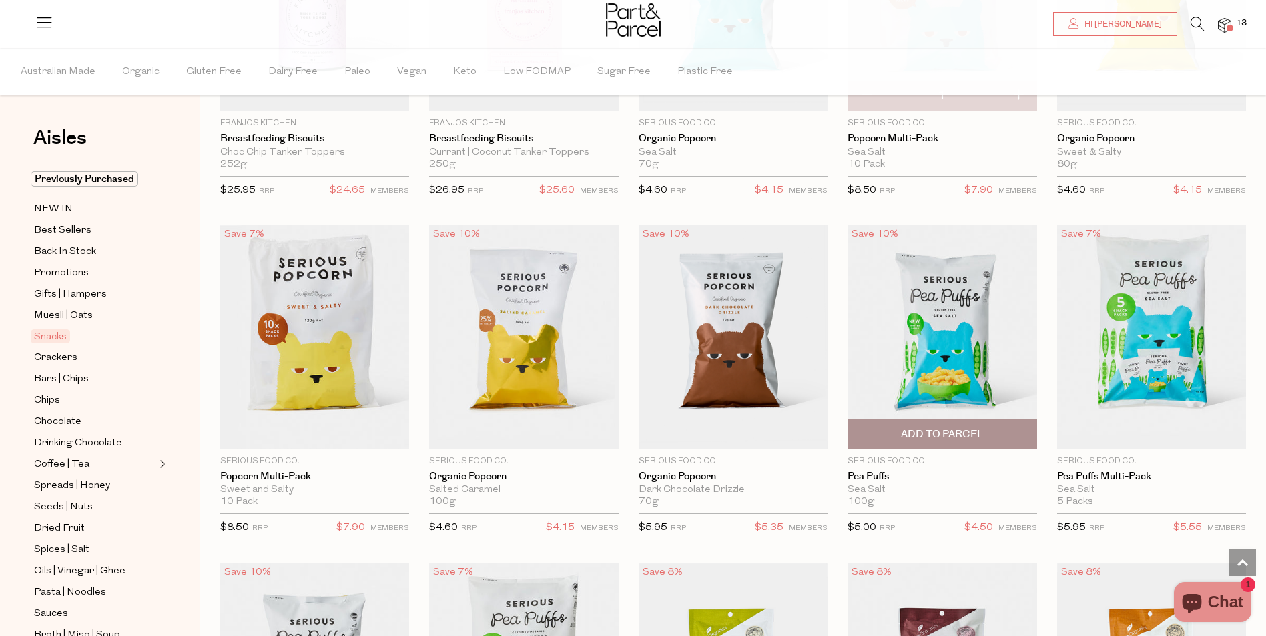
scroll to position [3269, 0]
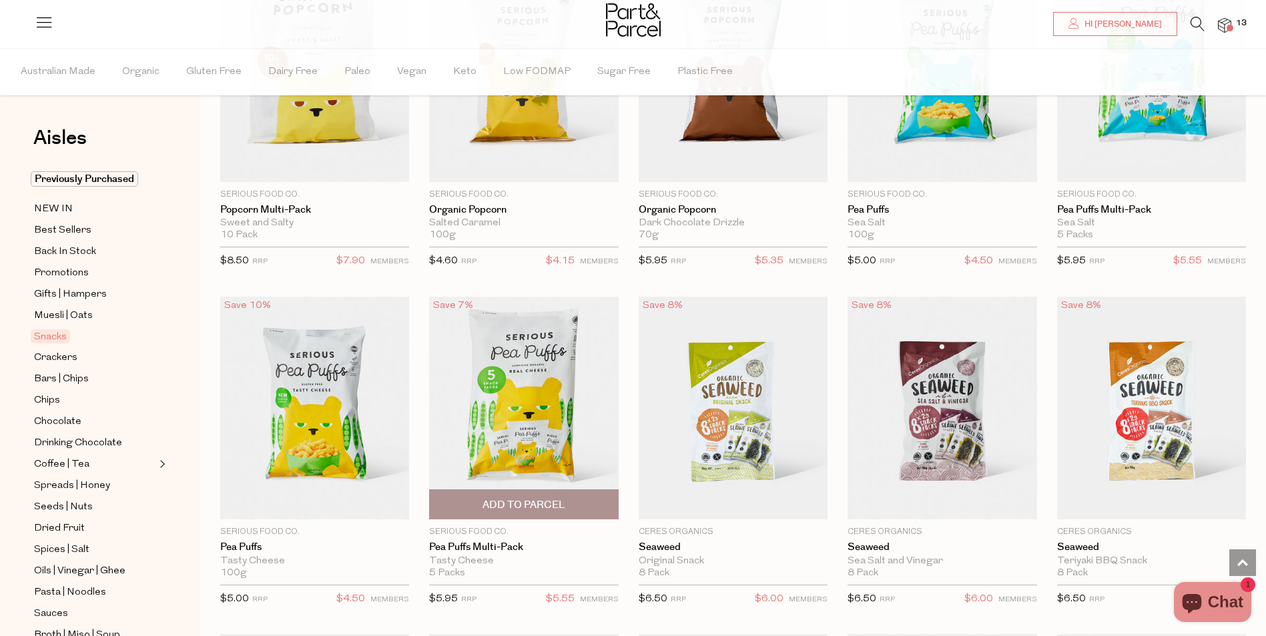
click at [516, 498] on span "Add To Parcel" at bounding box center [523, 505] width 83 height 14
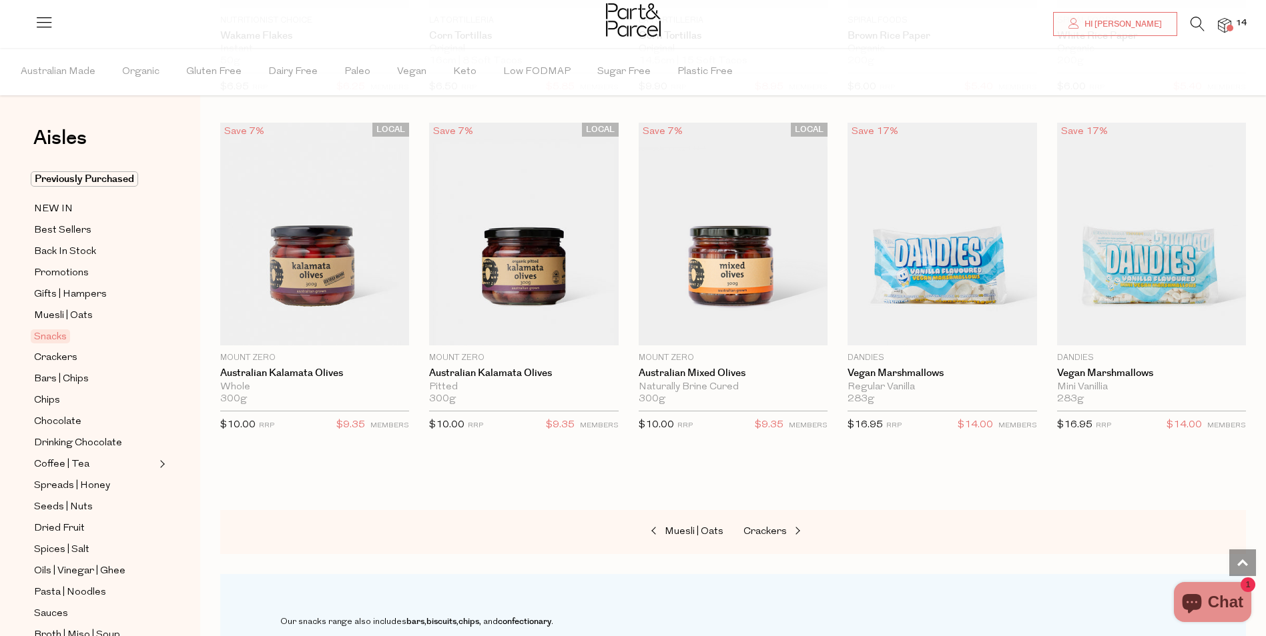
scroll to position [4537, 0]
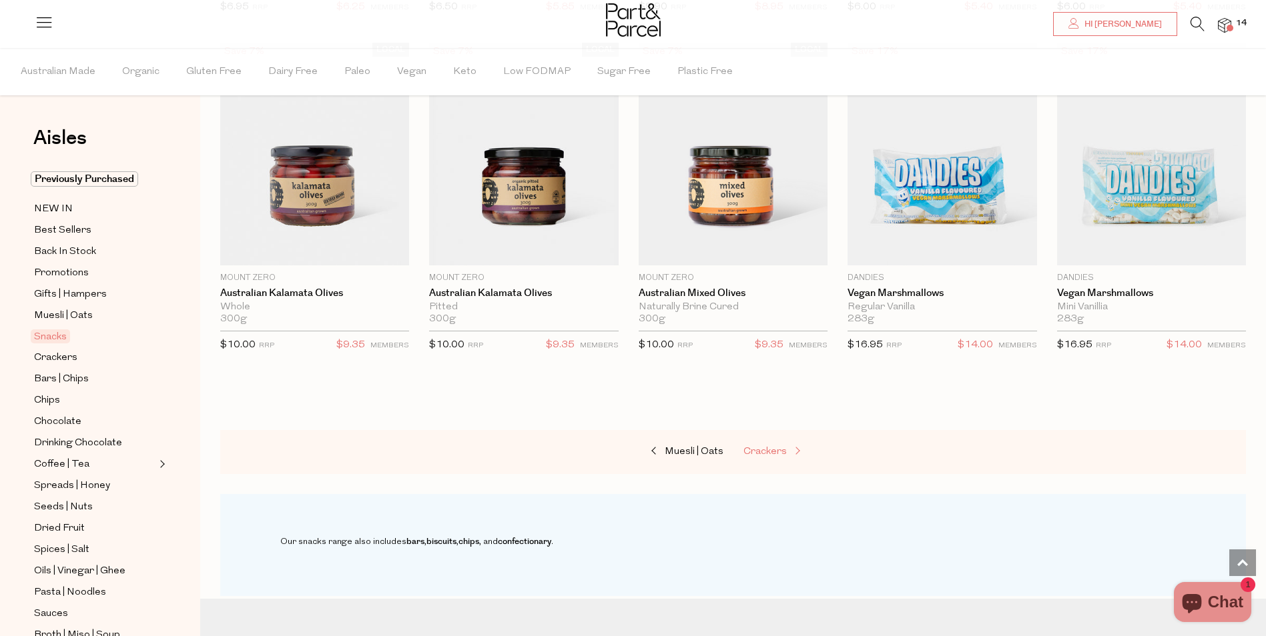
click at [763, 447] on span "Crackers" at bounding box center [764, 452] width 43 height 10
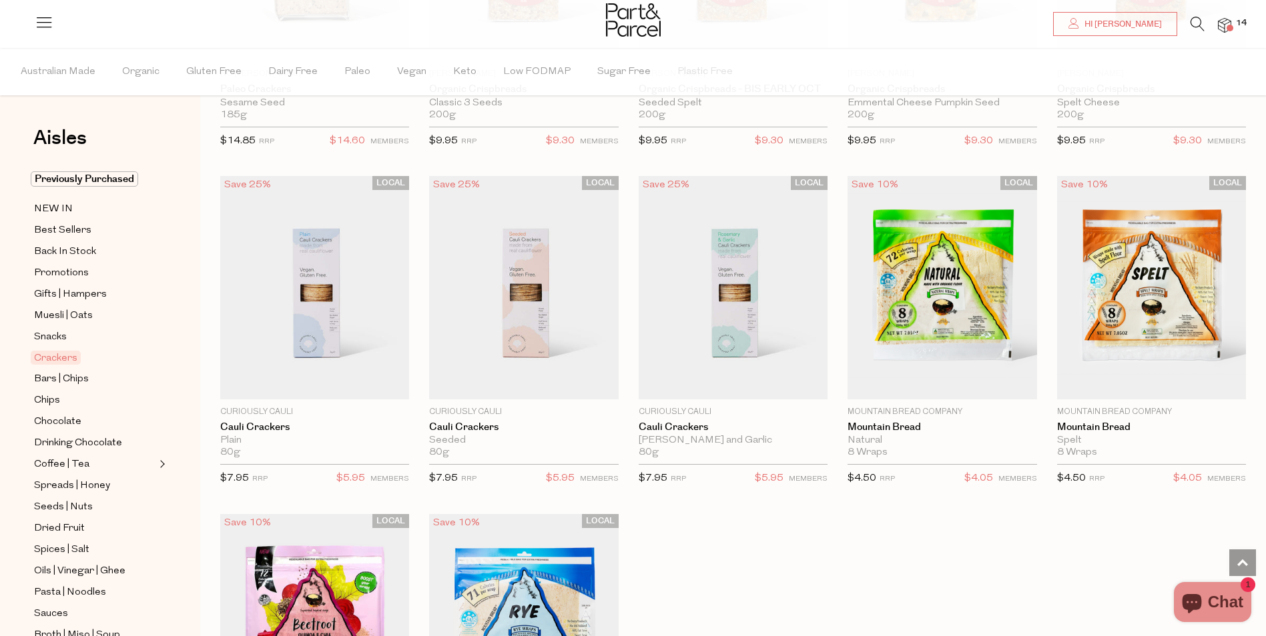
scroll to position [2268, 0]
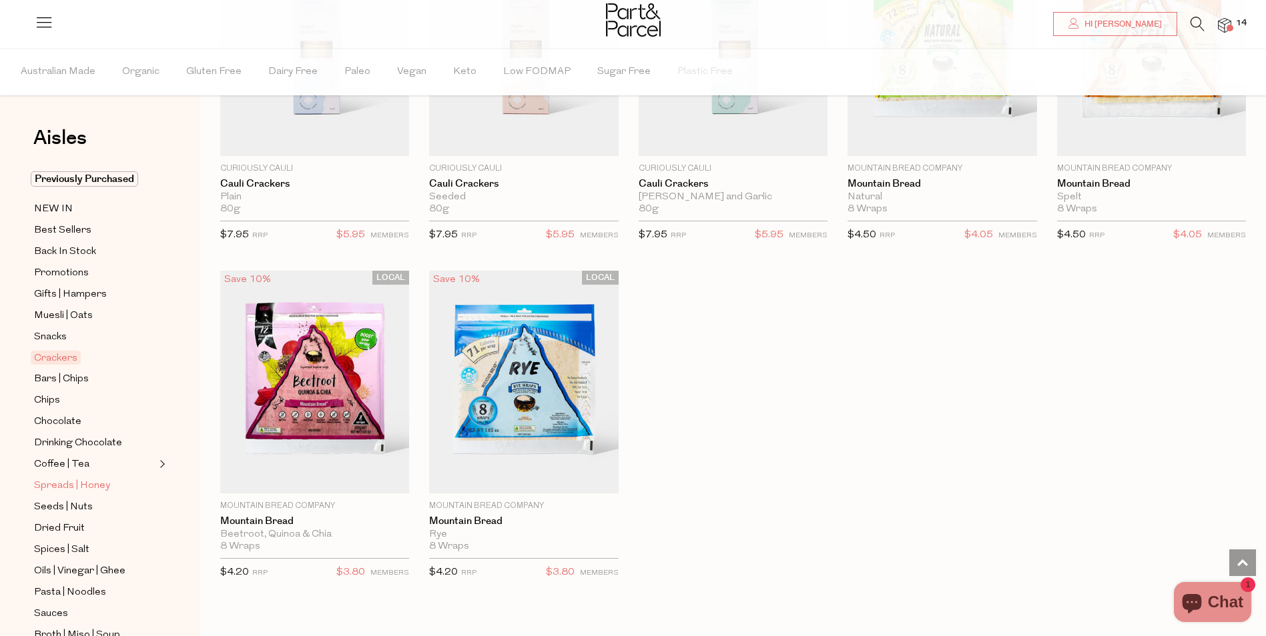
click at [83, 478] on span "Spreads | Honey" at bounding box center [72, 486] width 76 height 16
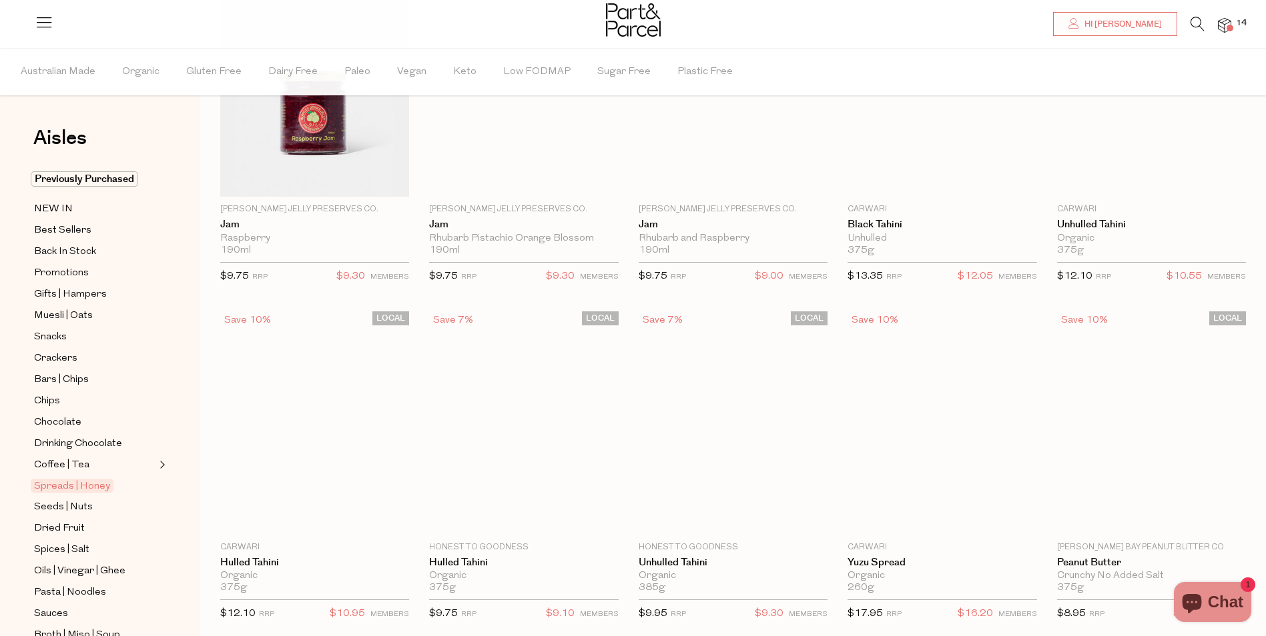
scroll to position [67, 0]
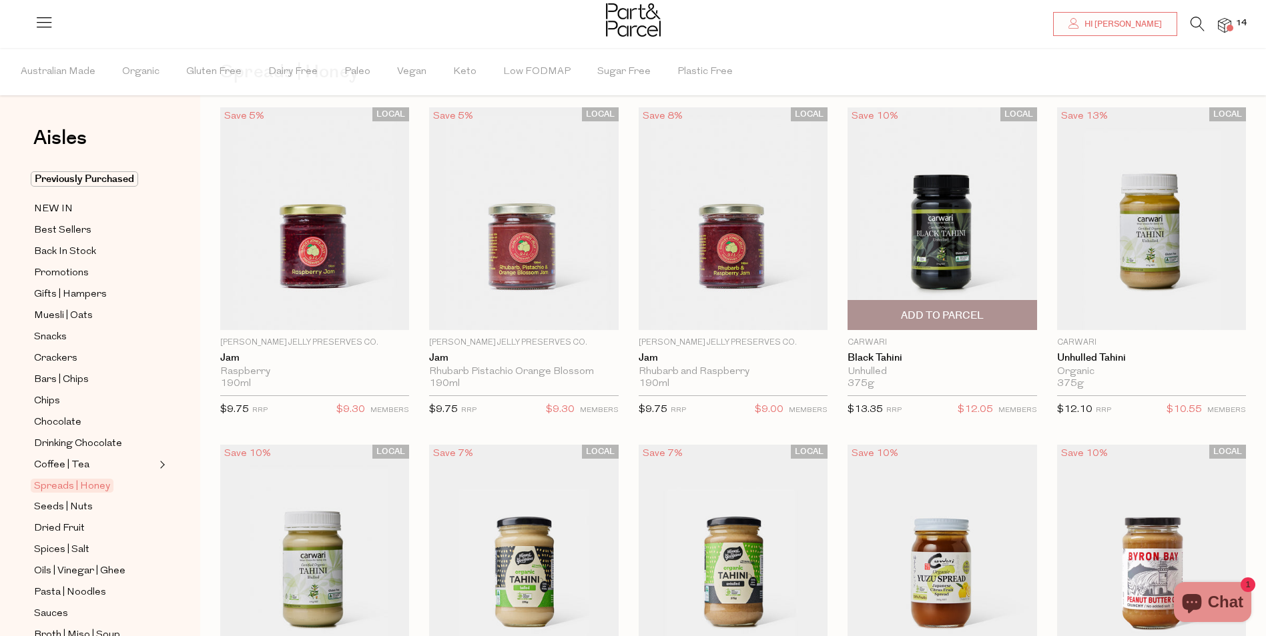
click at [945, 310] on span "Add To Parcel" at bounding box center [942, 316] width 83 height 14
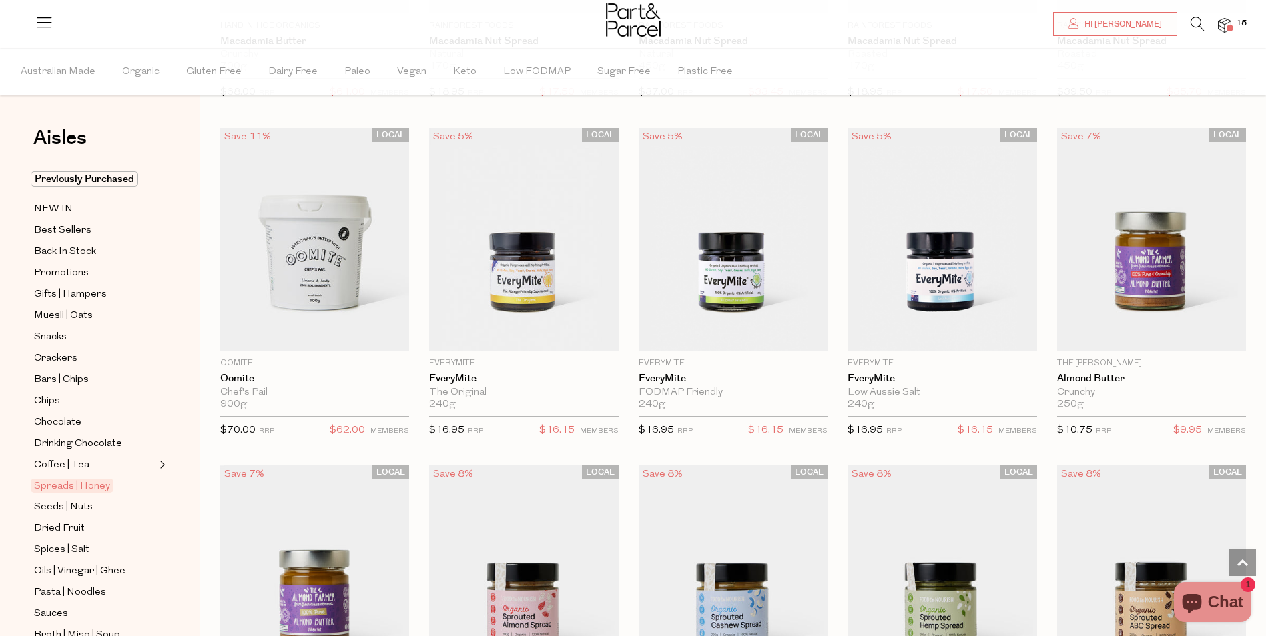
scroll to position [1735, 0]
click at [53, 521] on span "Dried Fruit" at bounding box center [59, 529] width 51 height 16
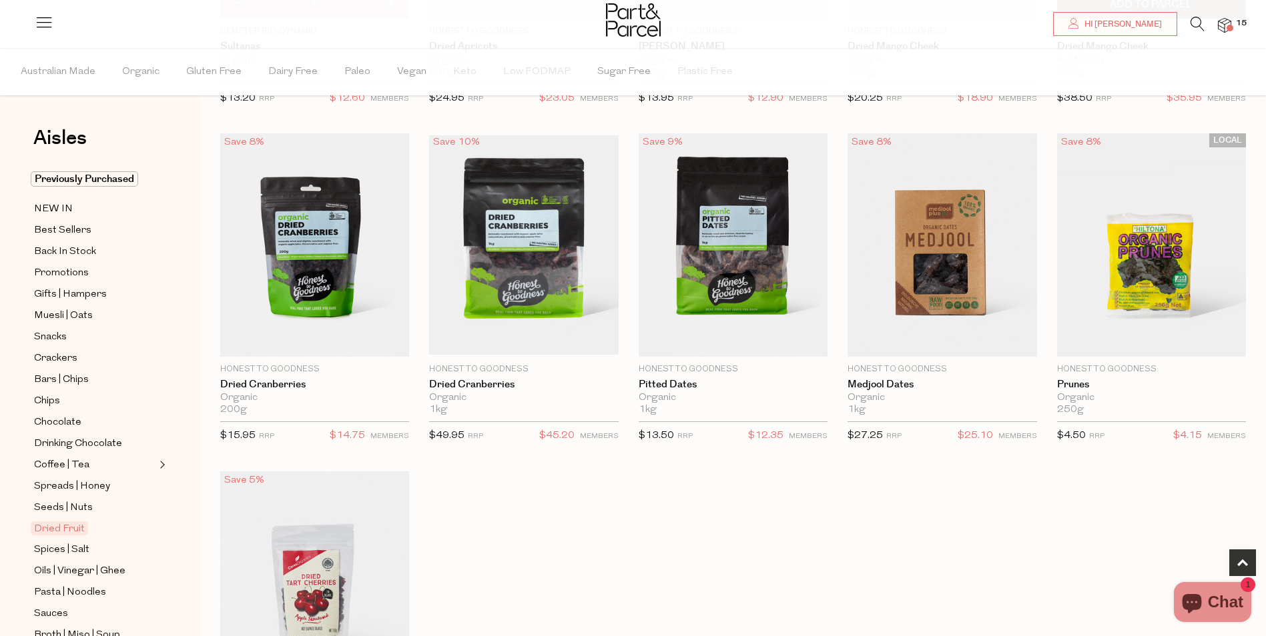
scroll to position [400, 0]
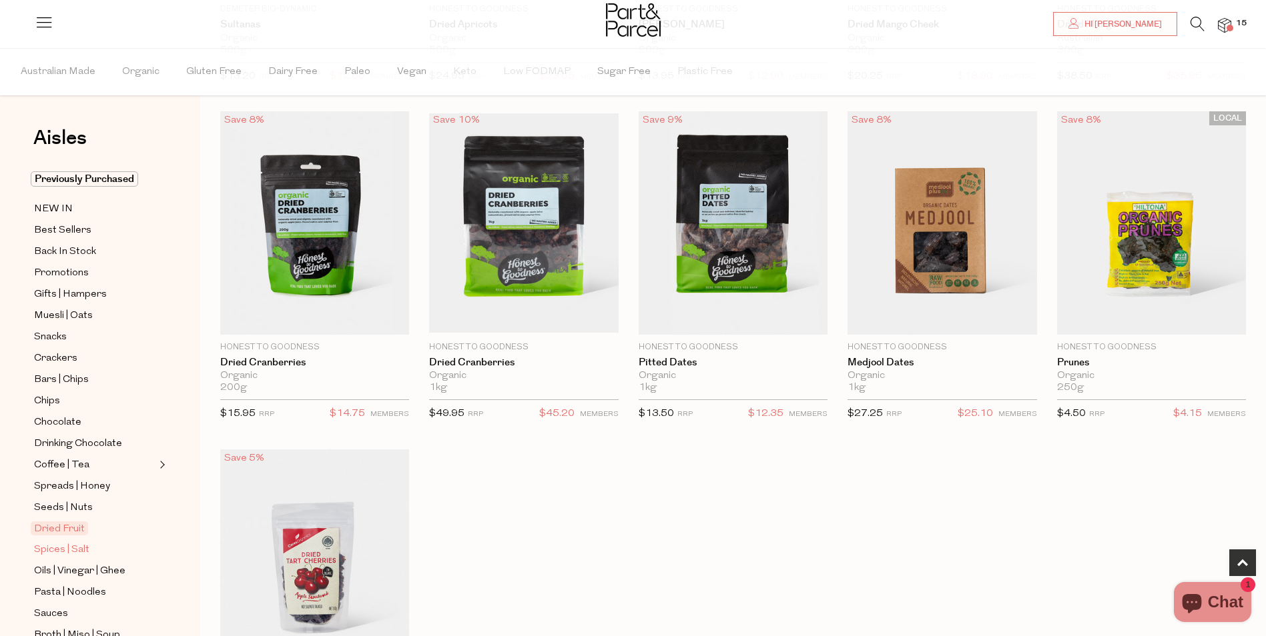
click at [66, 542] on span "Spices | Salt" at bounding box center [61, 550] width 55 height 16
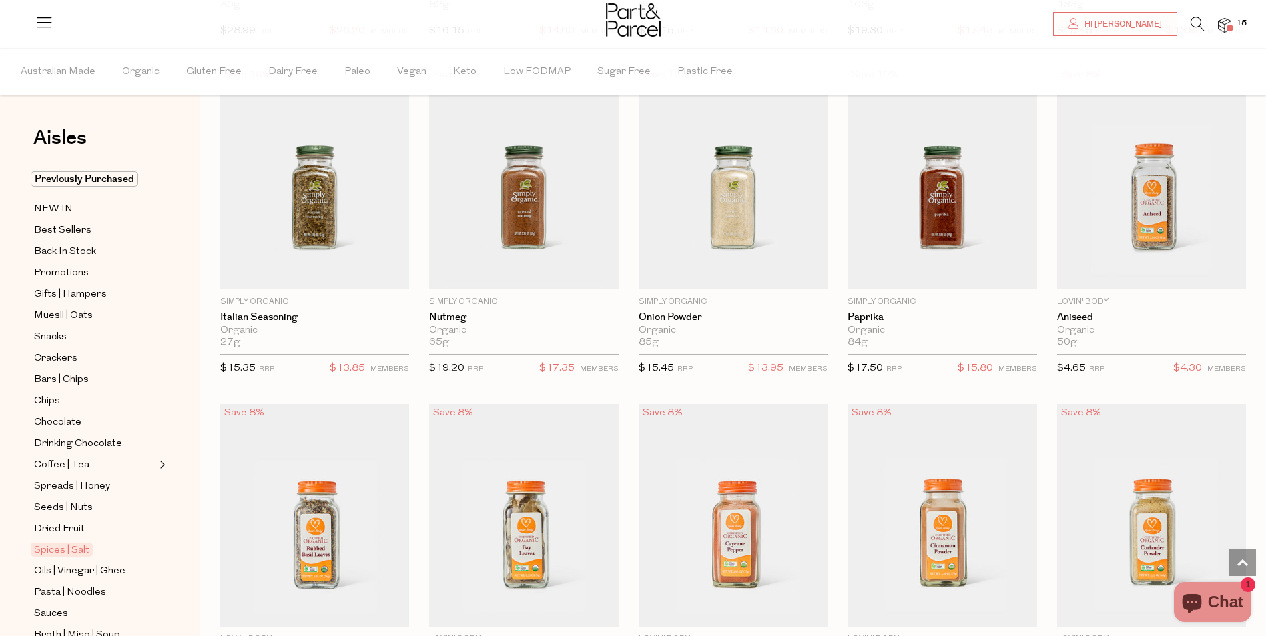
scroll to position [1935, 0]
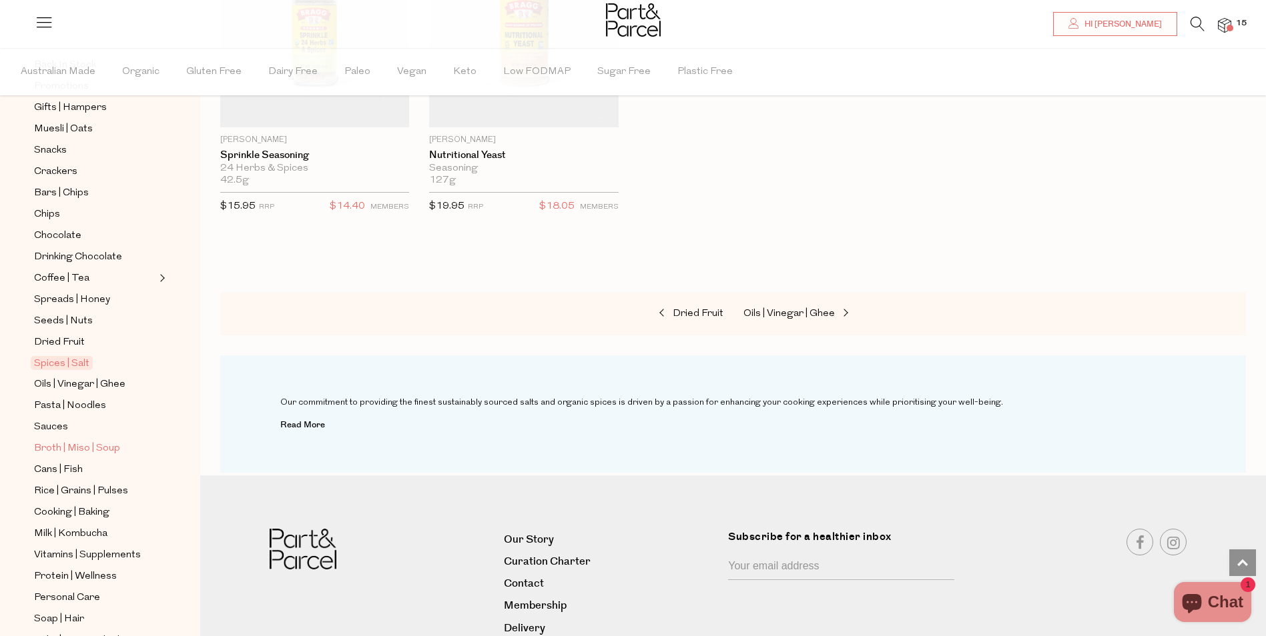
scroll to position [200, 0]
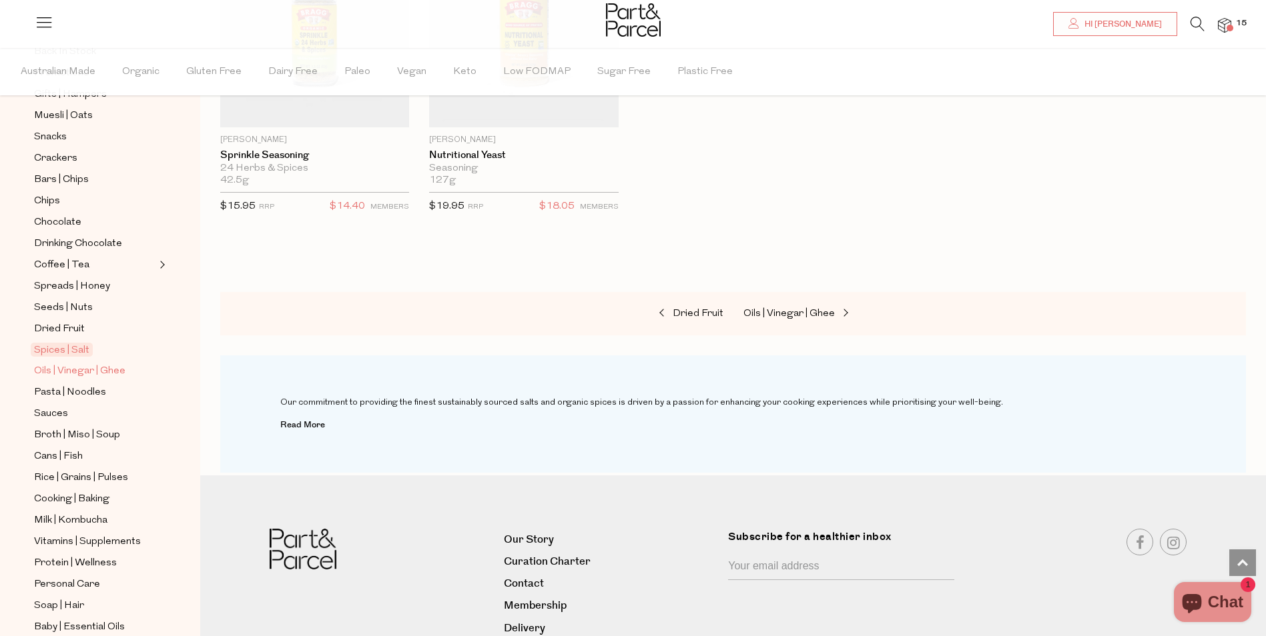
click at [86, 364] on span "Oils | Vinegar | Ghee" at bounding box center [79, 372] width 91 height 16
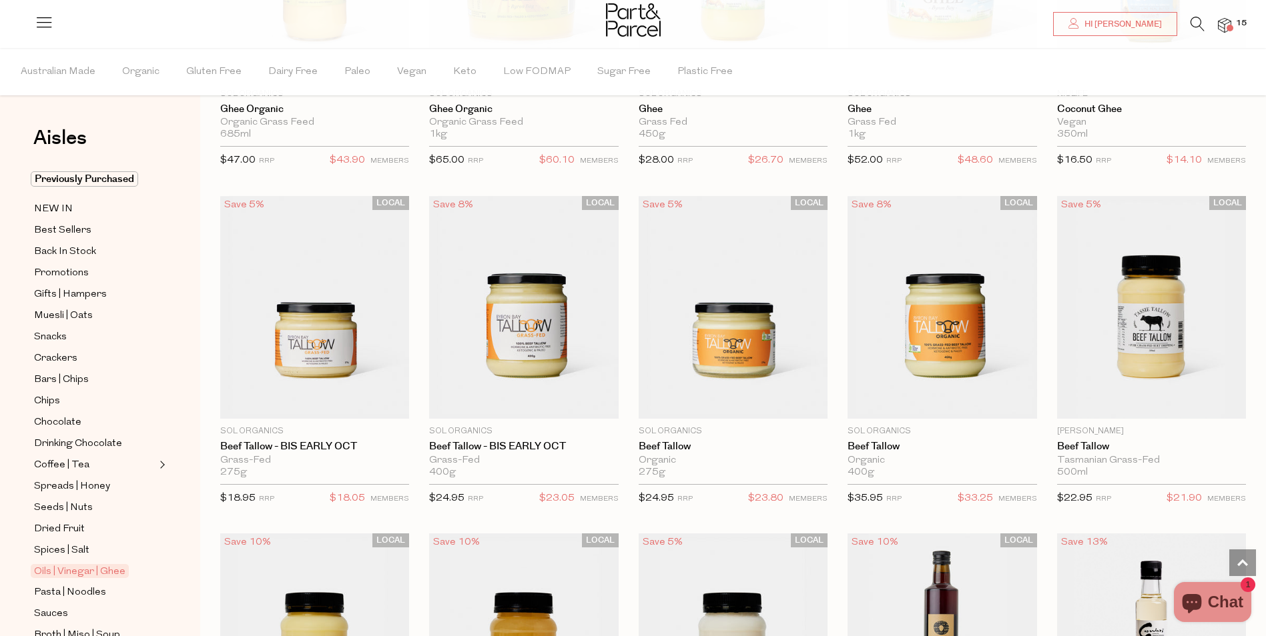
scroll to position [1675, 0]
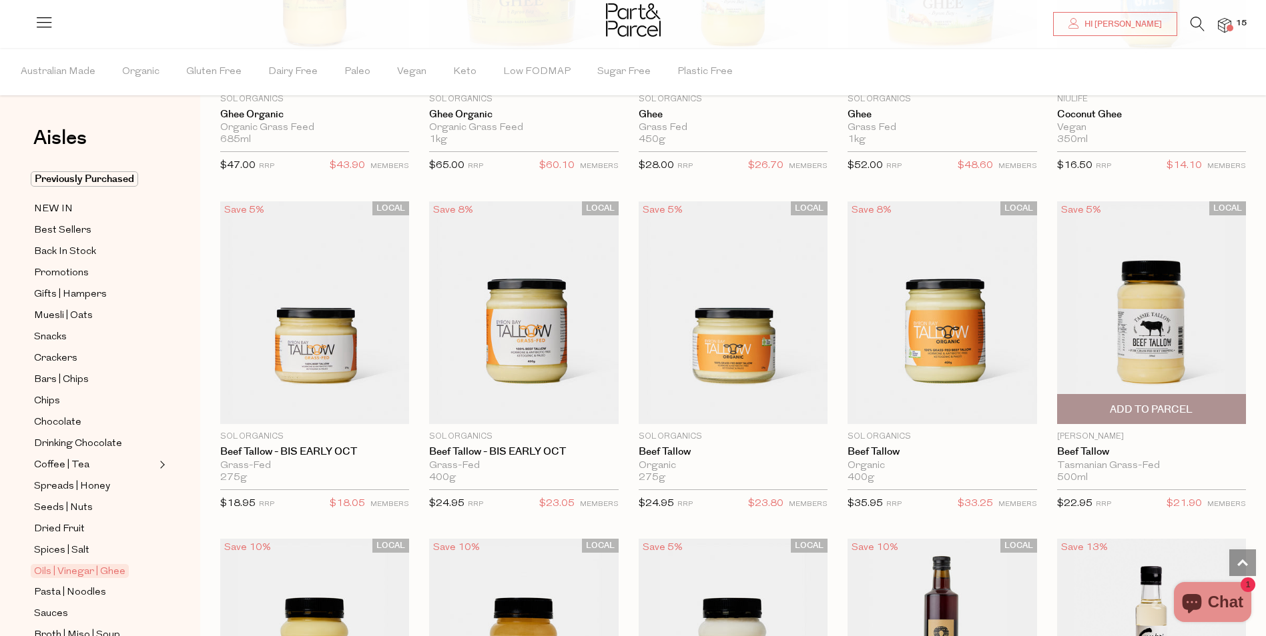
click at [1144, 403] on span "Add To Parcel" at bounding box center [1151, 410] width 83 height 14
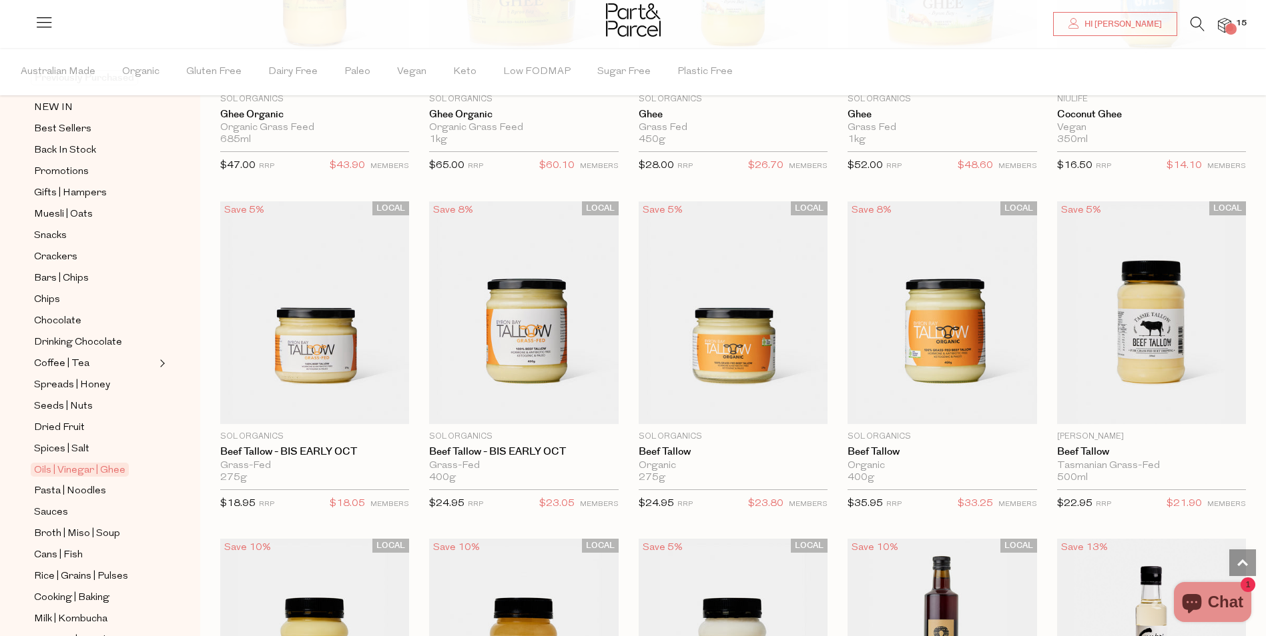
scroll to position [200, 0]
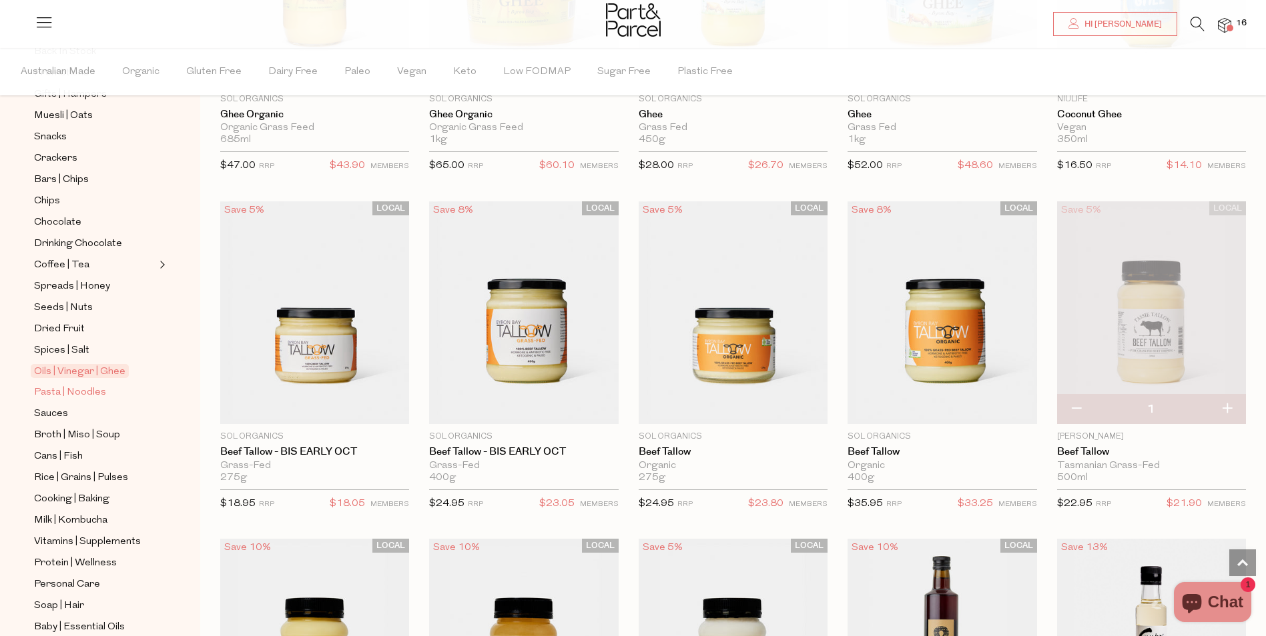
click at [72, 385] on span "Pasta | Noodles" at bounding box center [70, 393] width 72 height 16
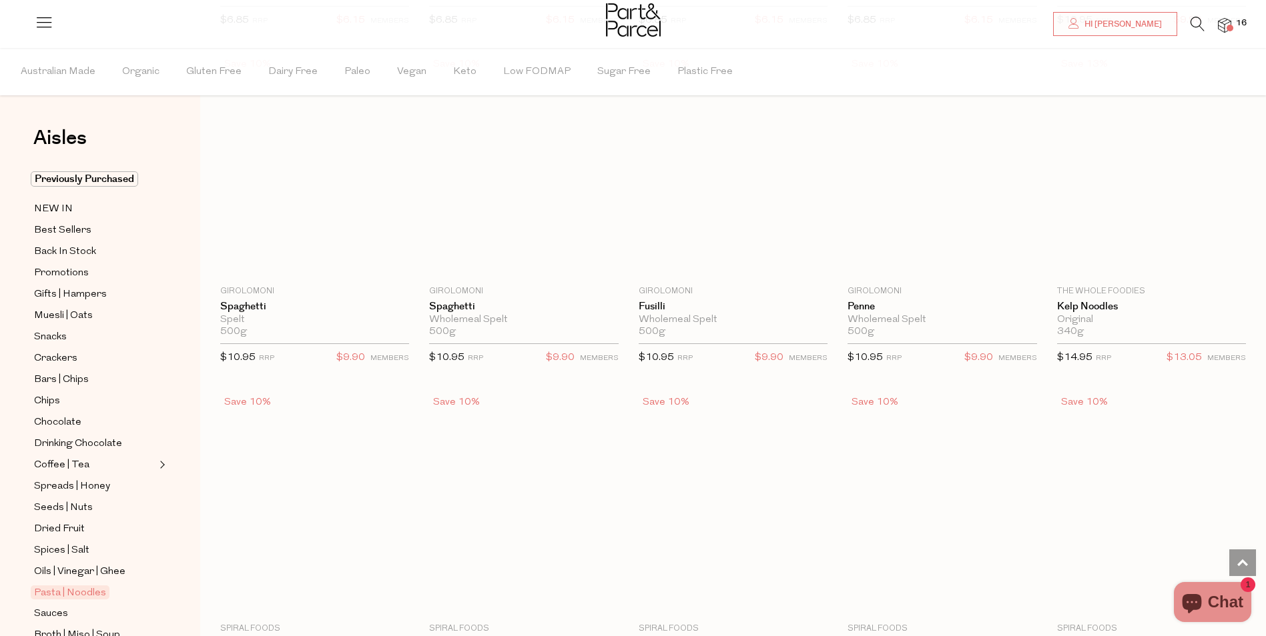
scroll to position [2402, 0]
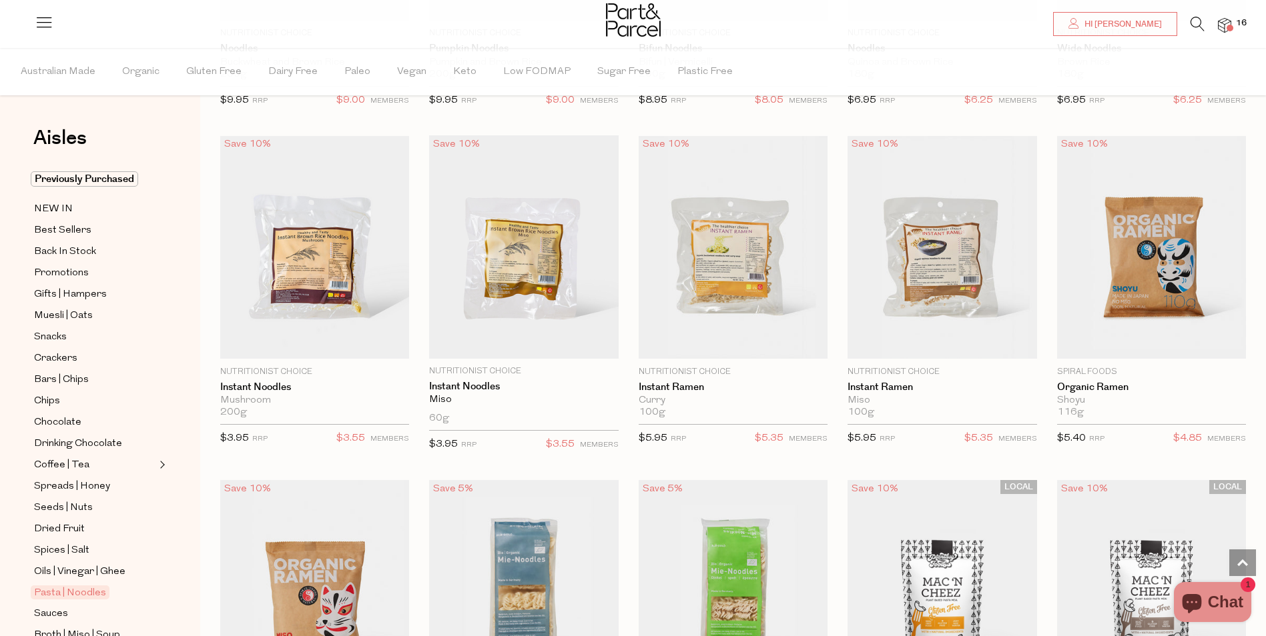
scroll to position [3069, 0]
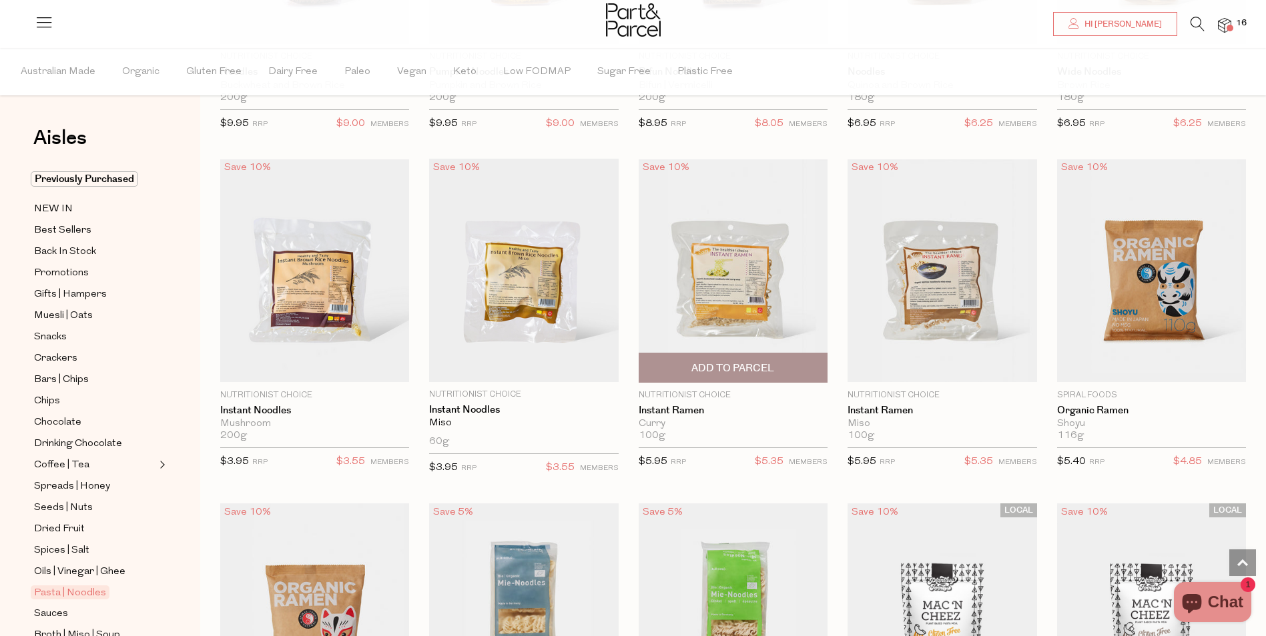
click at [732, 234] on img at bounding box center [732, 271] width 189 height 224
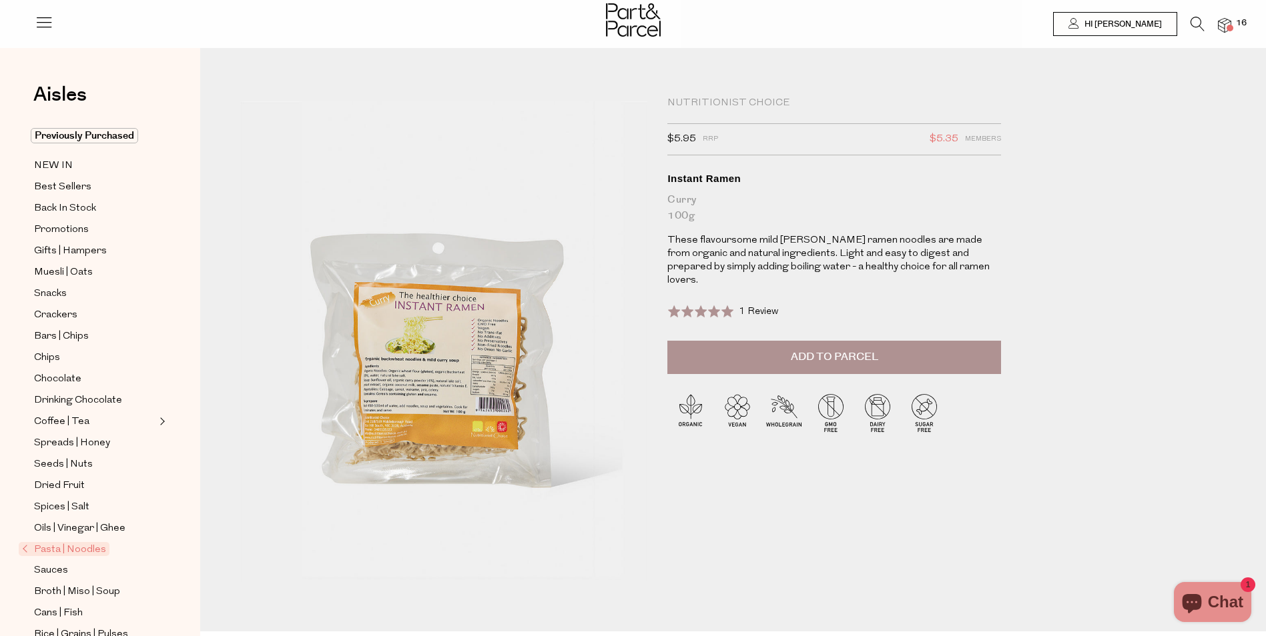
click at [813, 341] on button "Add to Parcel" at bounding box center [834, 357] width 334 height 33
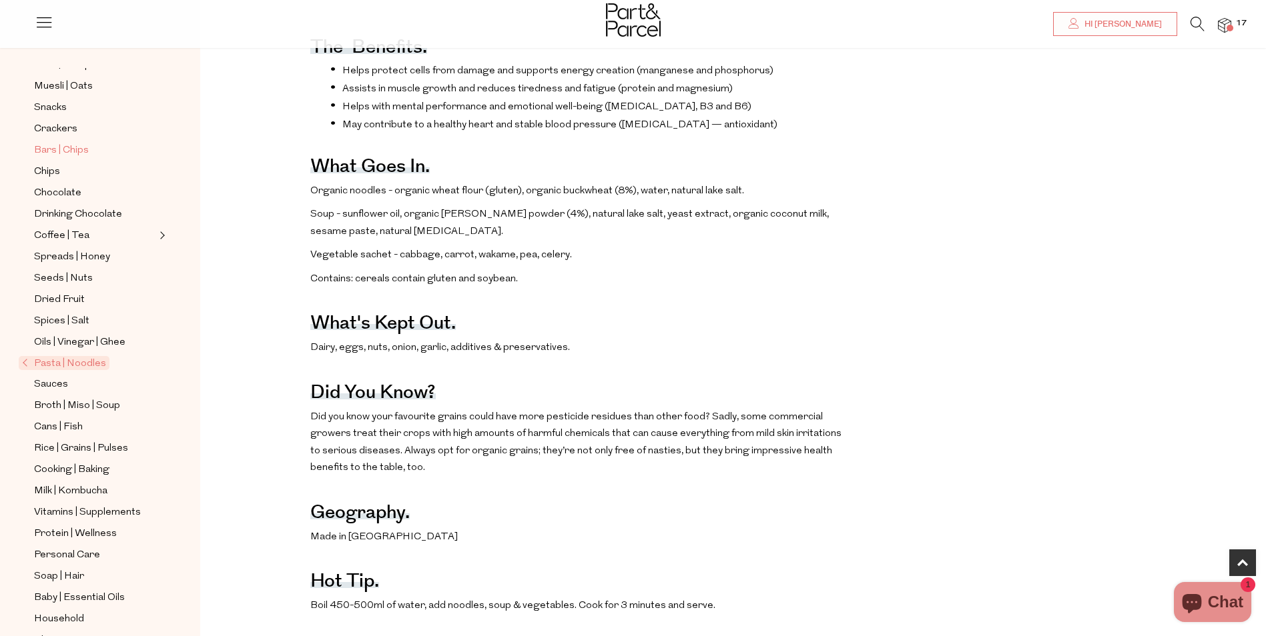
scroll to position [200, 0]
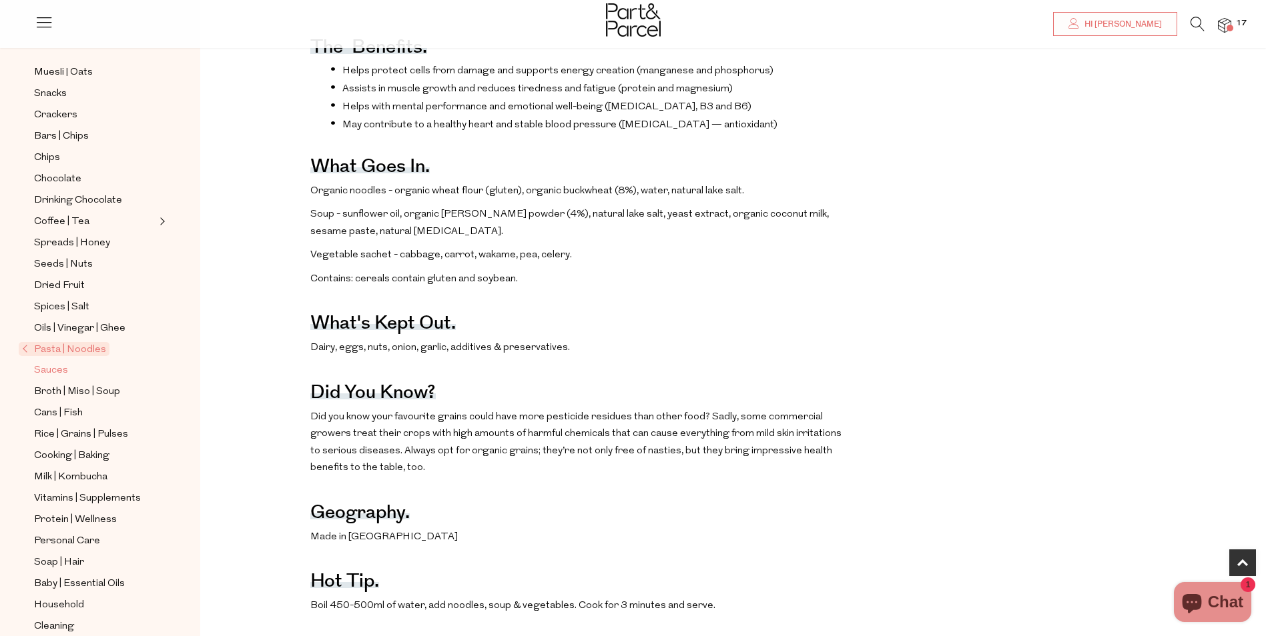
click at [49, 363] on span "Sauces" at bounding box center [51, 371] width 34 height 16
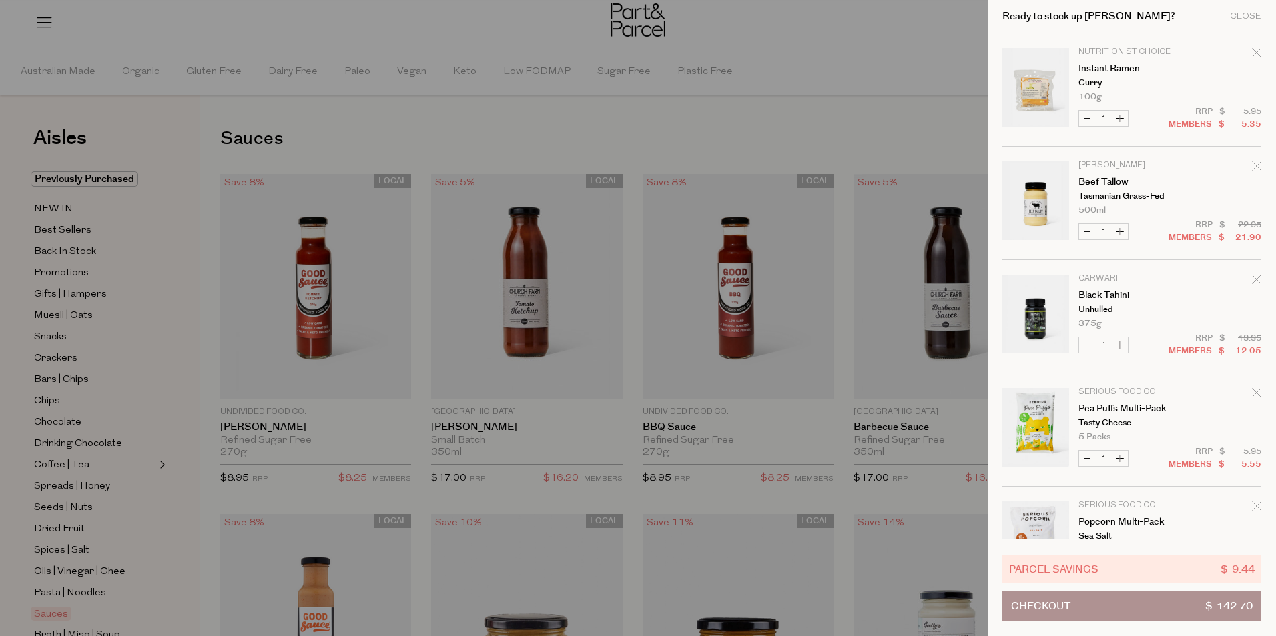
click at [1230, 24] on div "Ready to stock up [PERSON_NAME]? Close" at bounding box center [1131, 16] width 259 height 33
click at [771, 59] on div at bounding box center [638, 318] width 1276 height 636
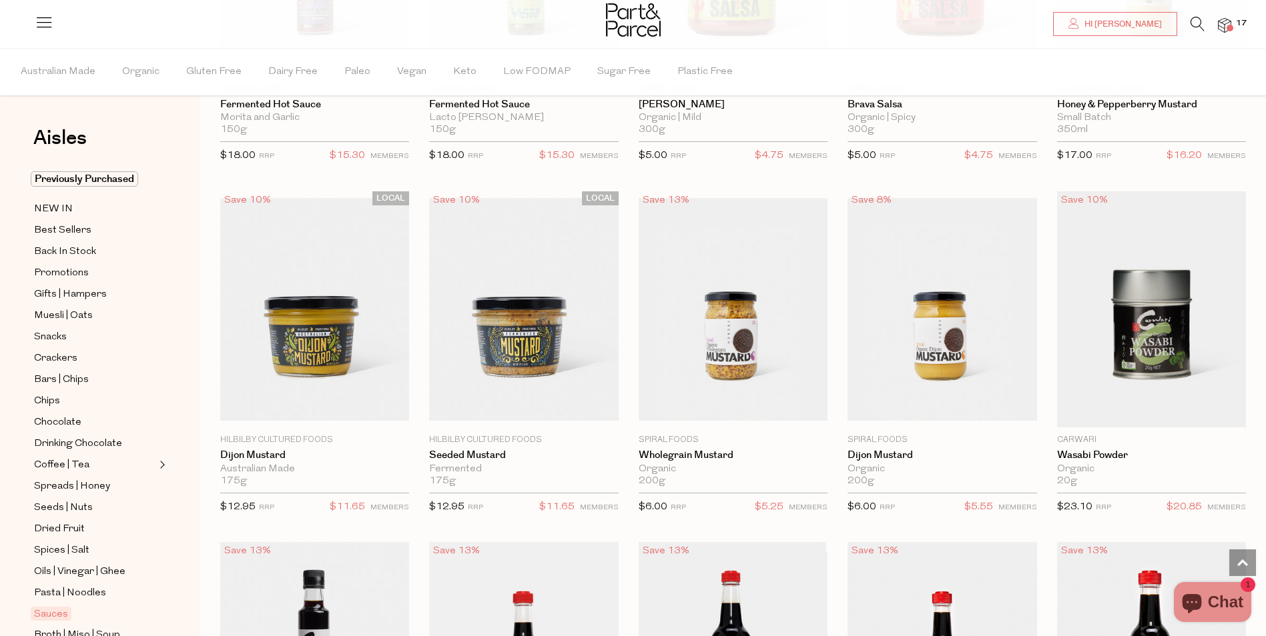
scroll to position [2735, 0]
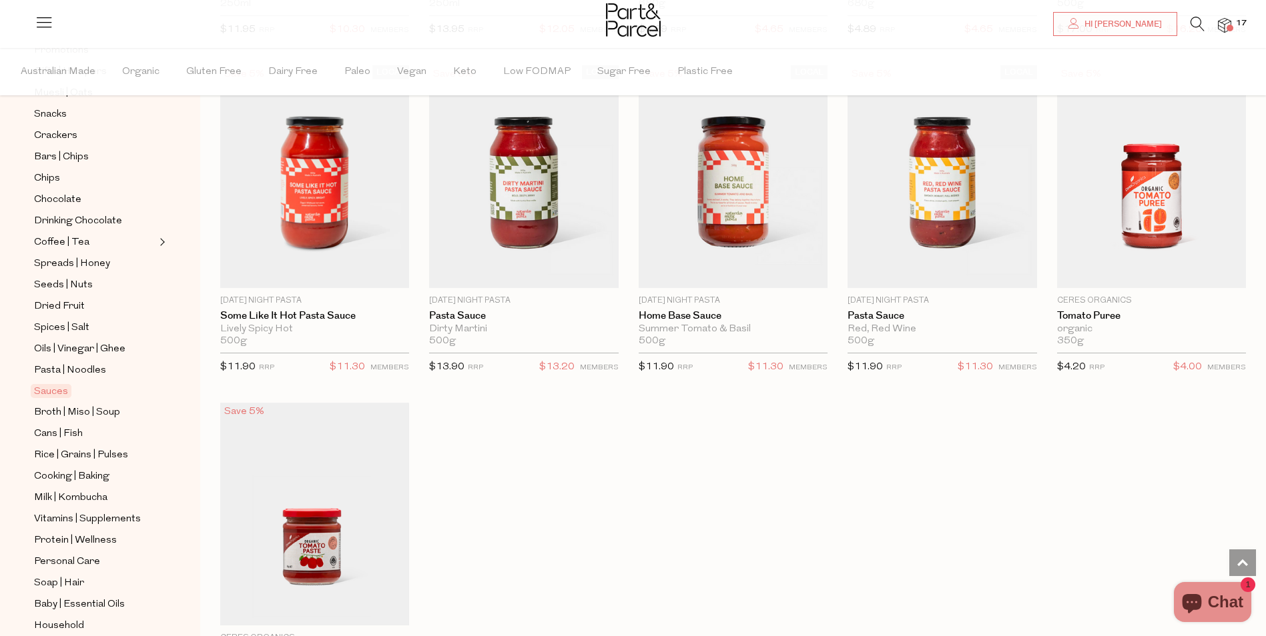
scroll to position [321, 0]
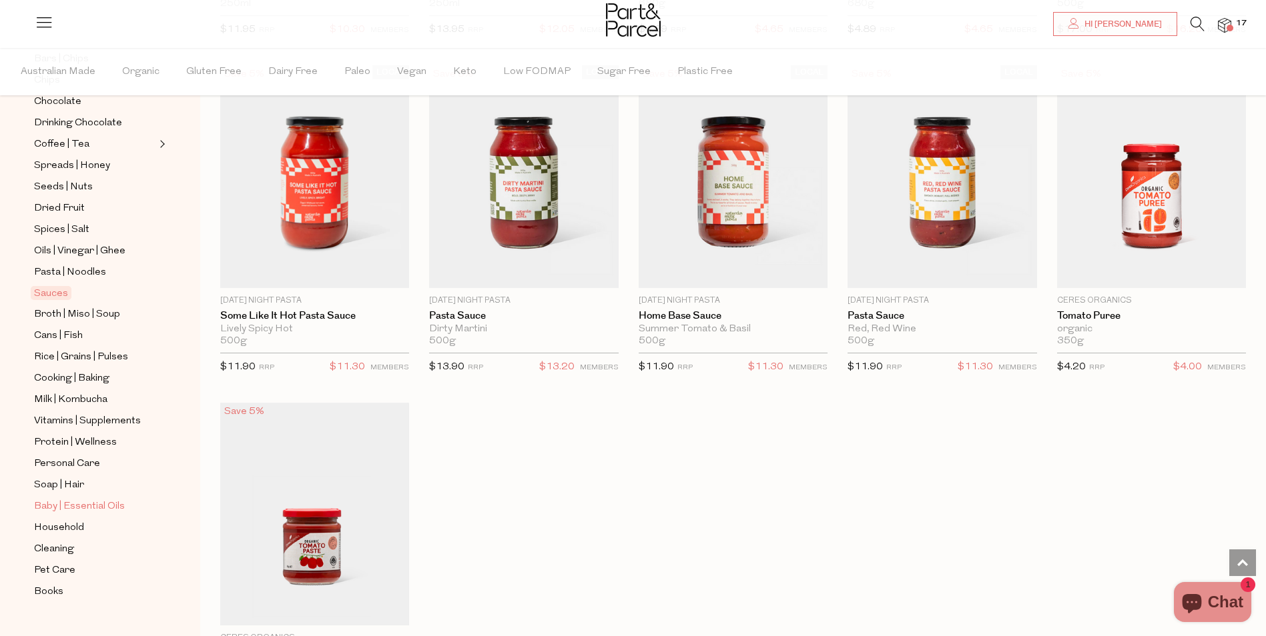
click at [53, 499] on span "Baby | Essential Oils" at bounding box center [79, 507] width 91 height 16
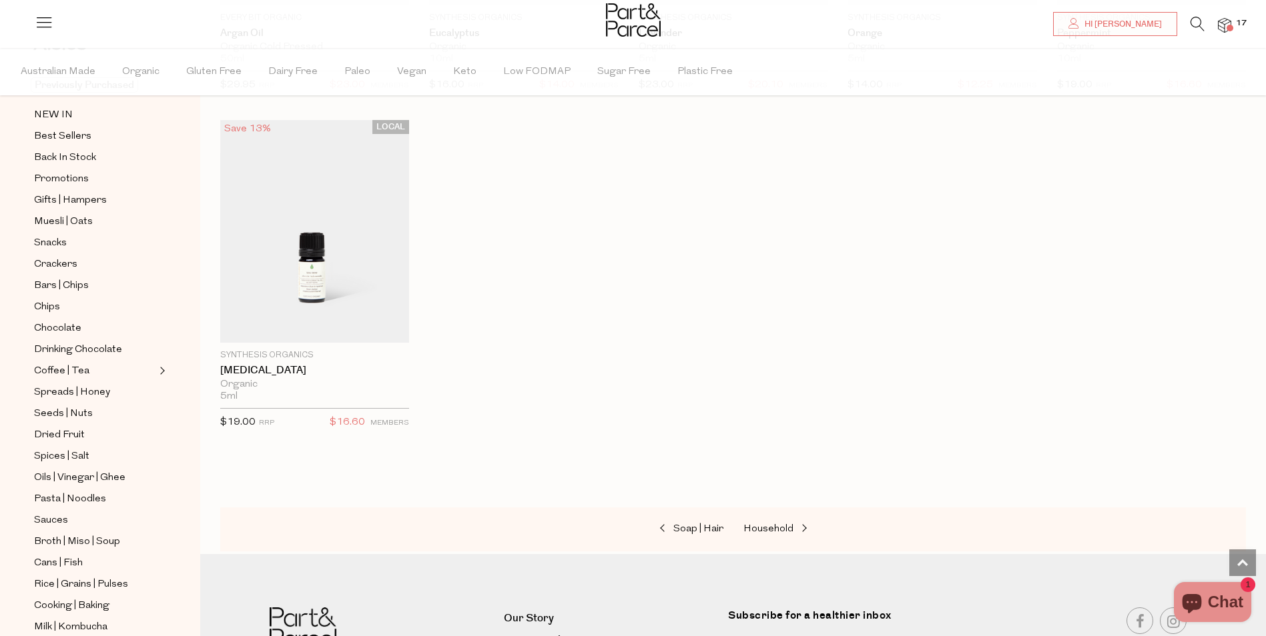
scroll to position [321, 0]
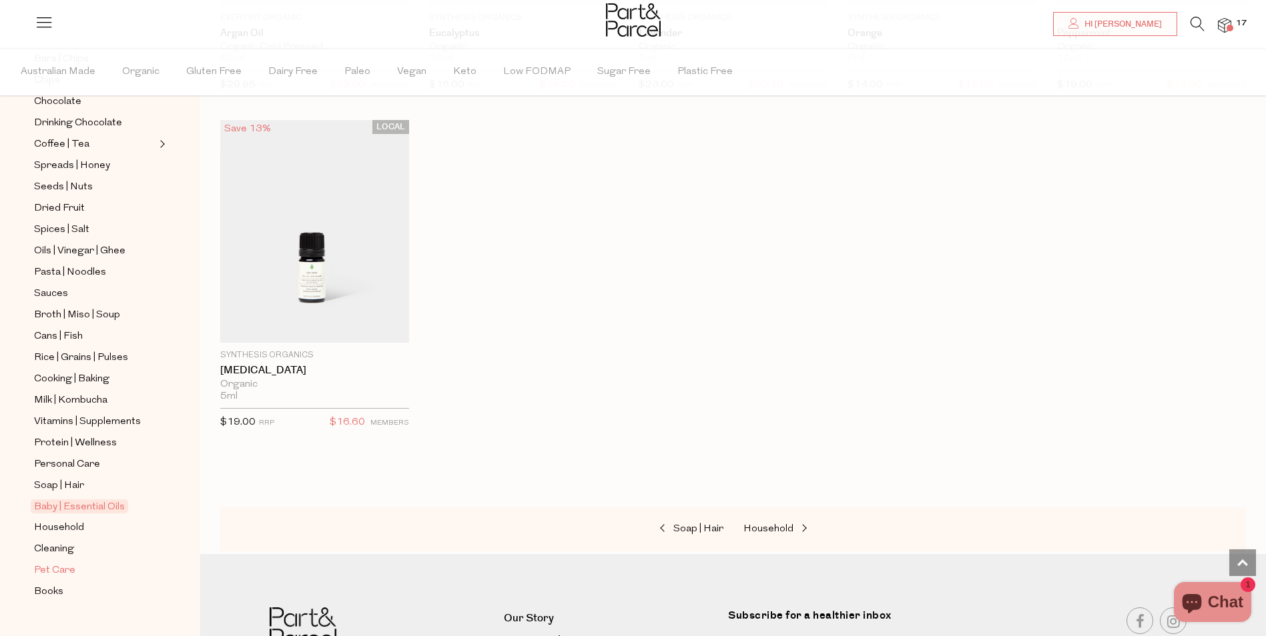
click at [49, 563] on span "Pet Care" at bounding box center [54, 571] width 41 height 16
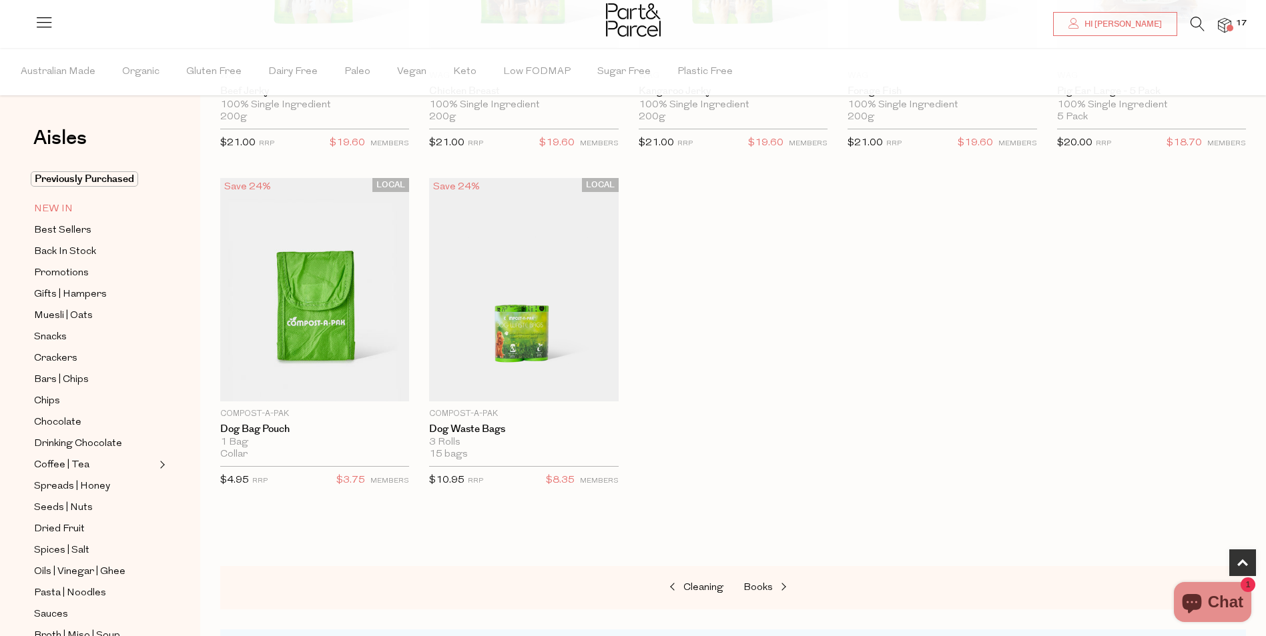
click at [52, 204] on span "NEW IN" at bounding box center [53, 209] width 39 height 16
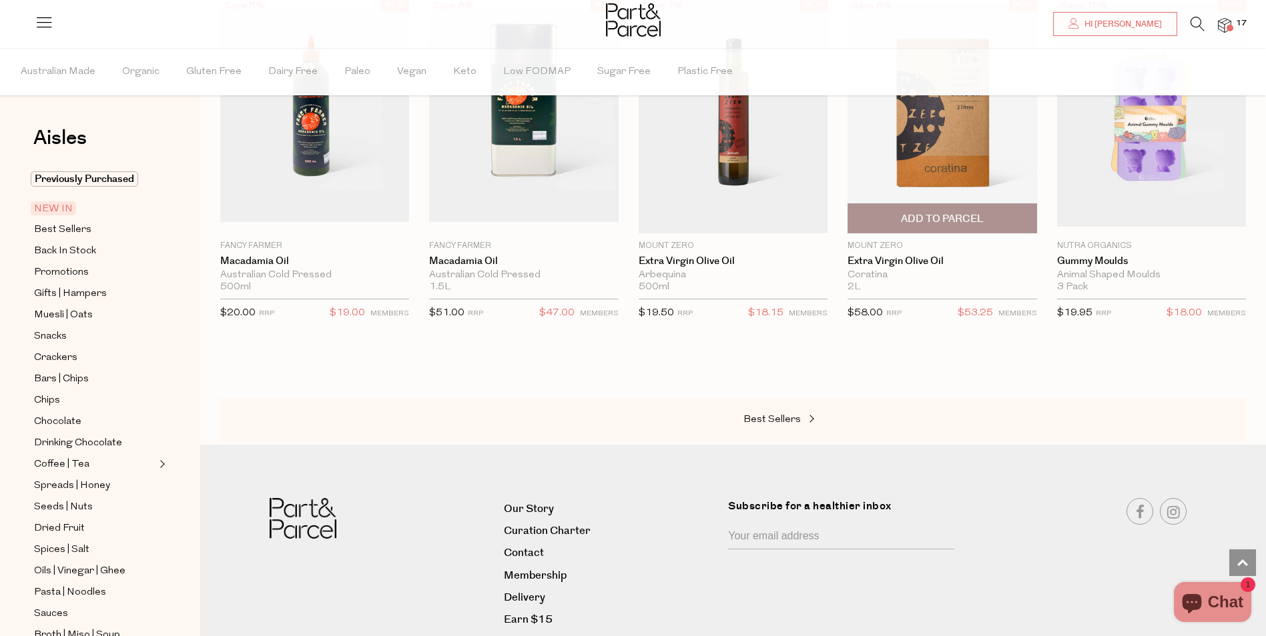
scroll to position [1254, 0]
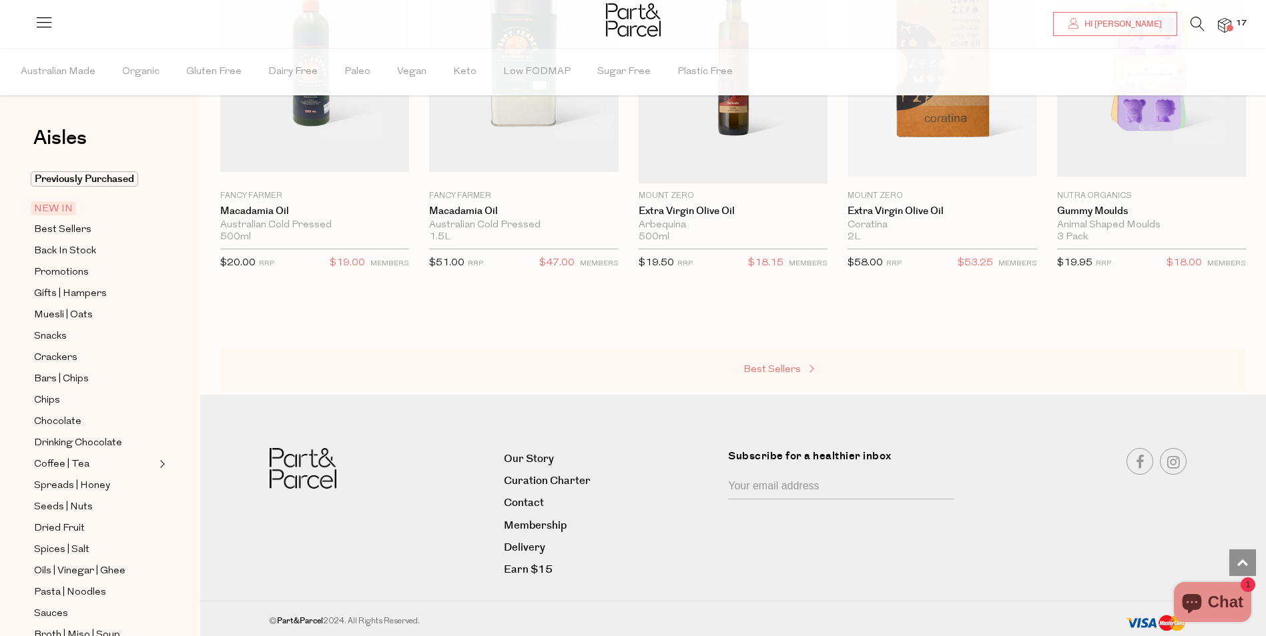
click at [747, 365] on span "Best Sellers" at bounding box center [771, 370] width 57 height 10
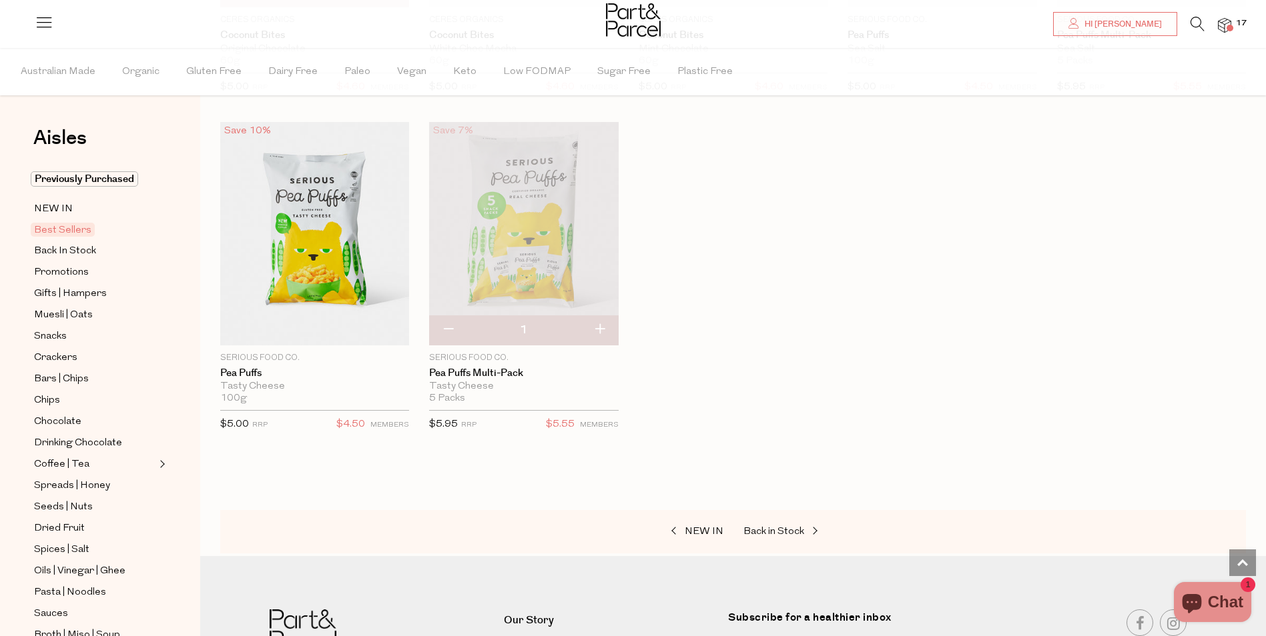
scroll to position [2869, 0]
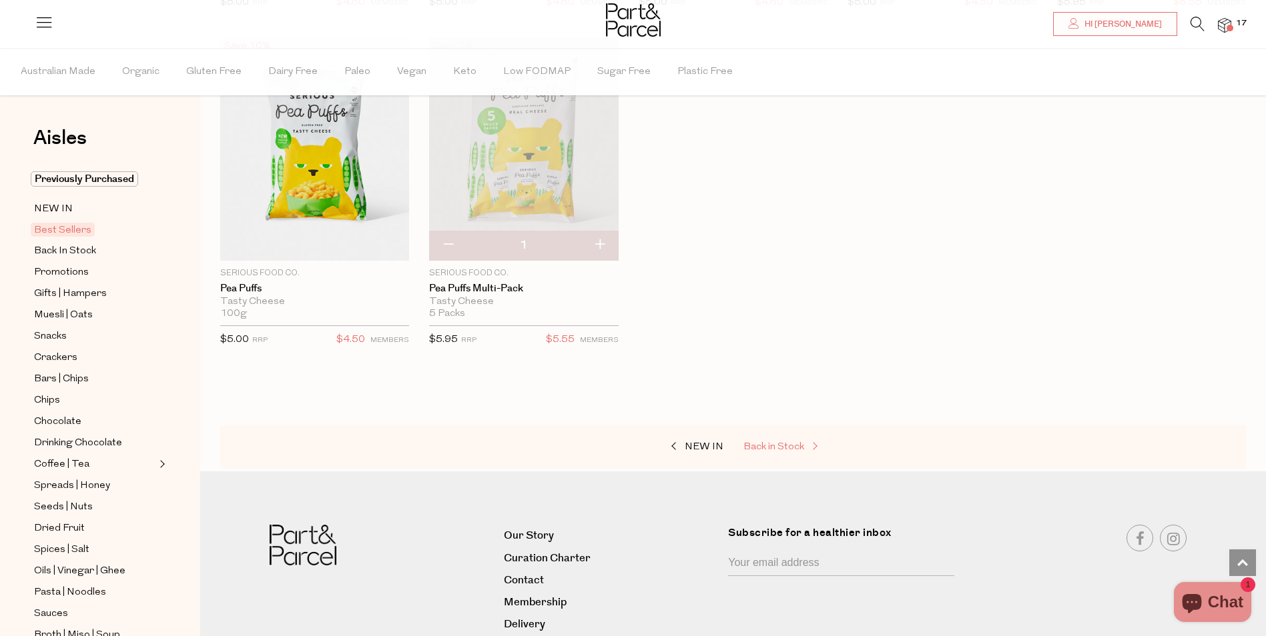
click at [755, 442] on span "Back in Stock" at bounding box center [773, 447] width 61 height 10
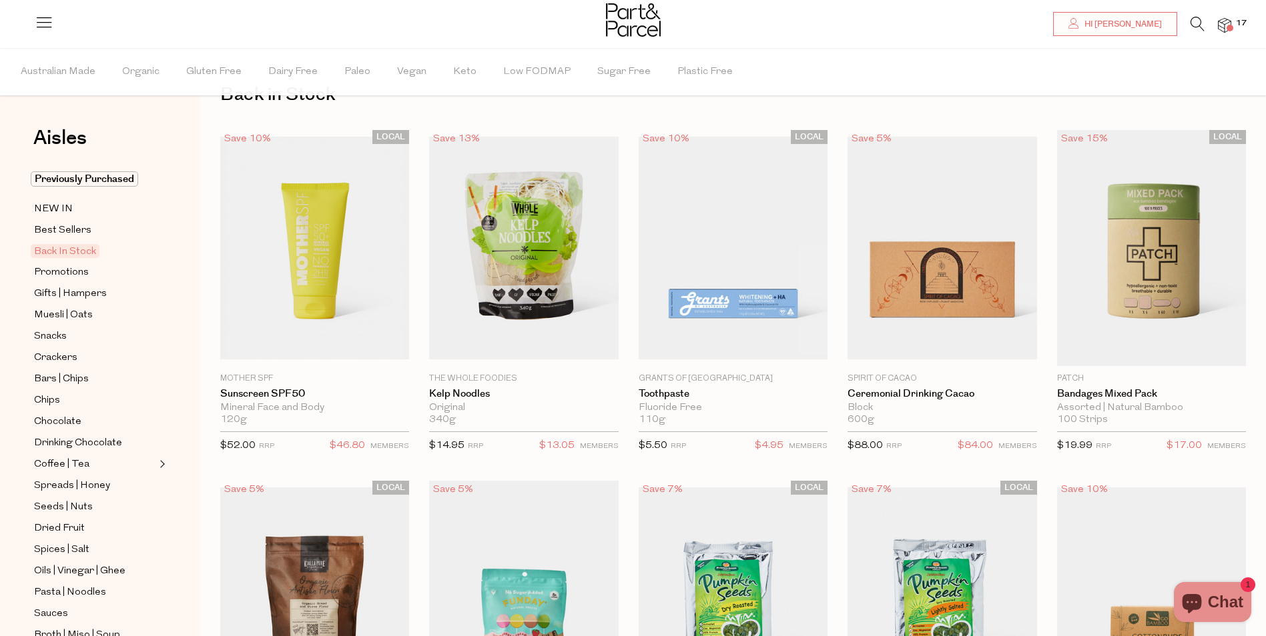
scroll to position [67, 0]
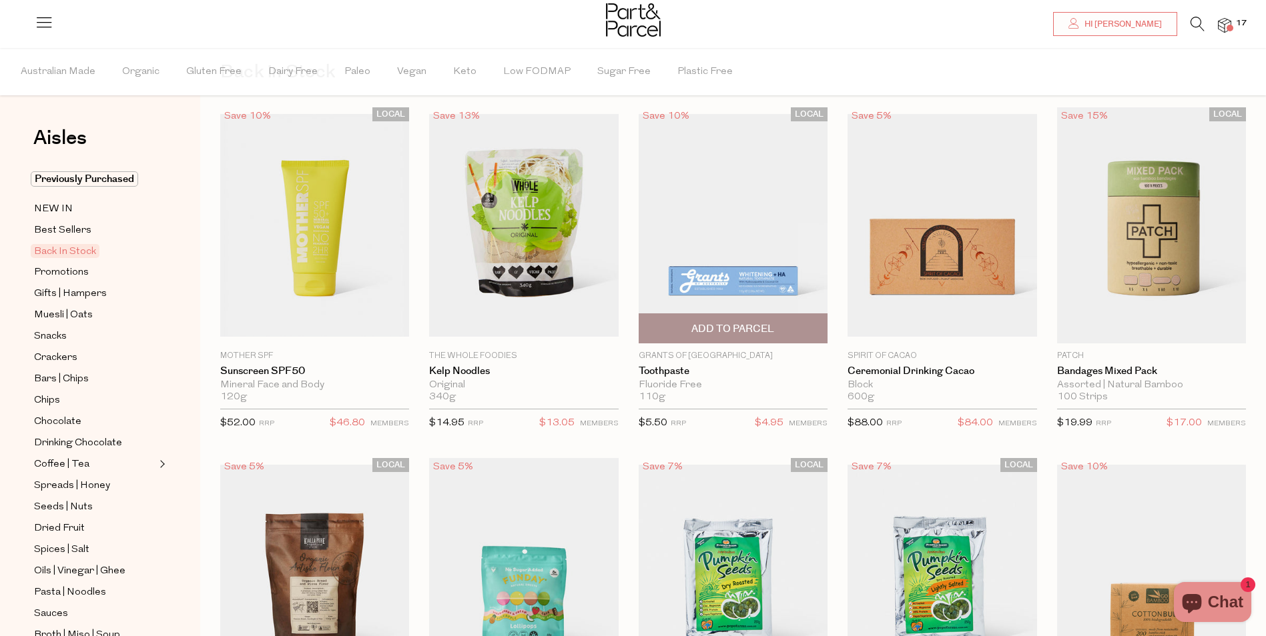
click at [733, 322] on span "Add To Parcel" at bounding box center [732, 329] width 83 height 14
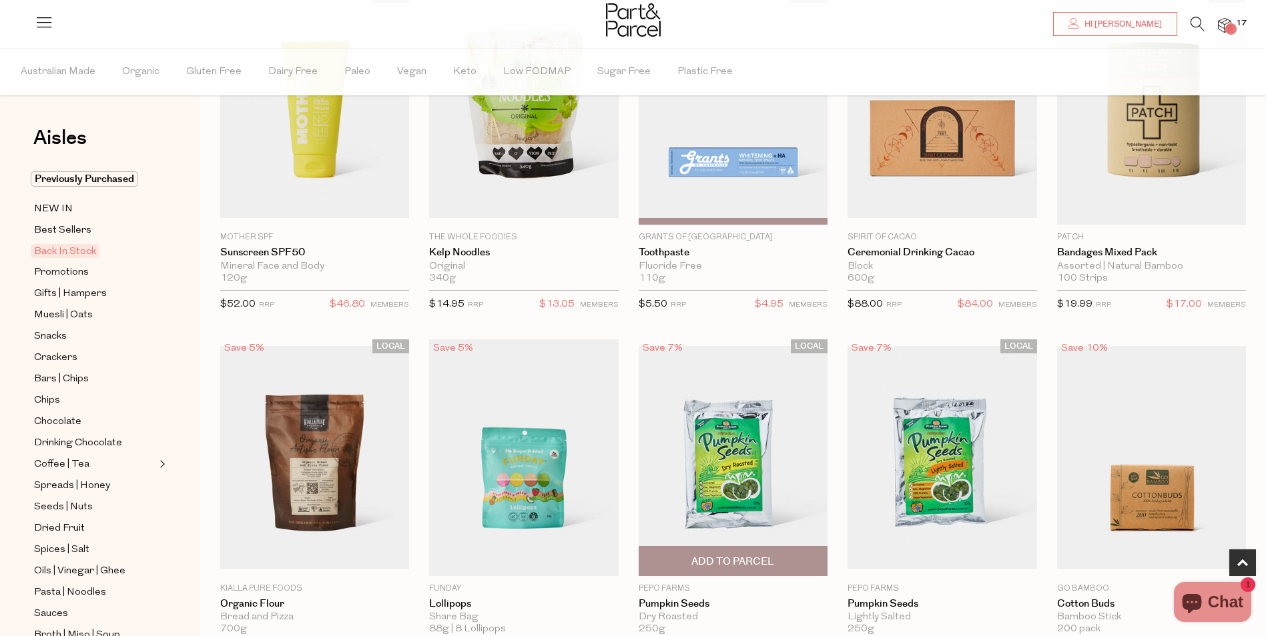
scroll to position [267, 0]
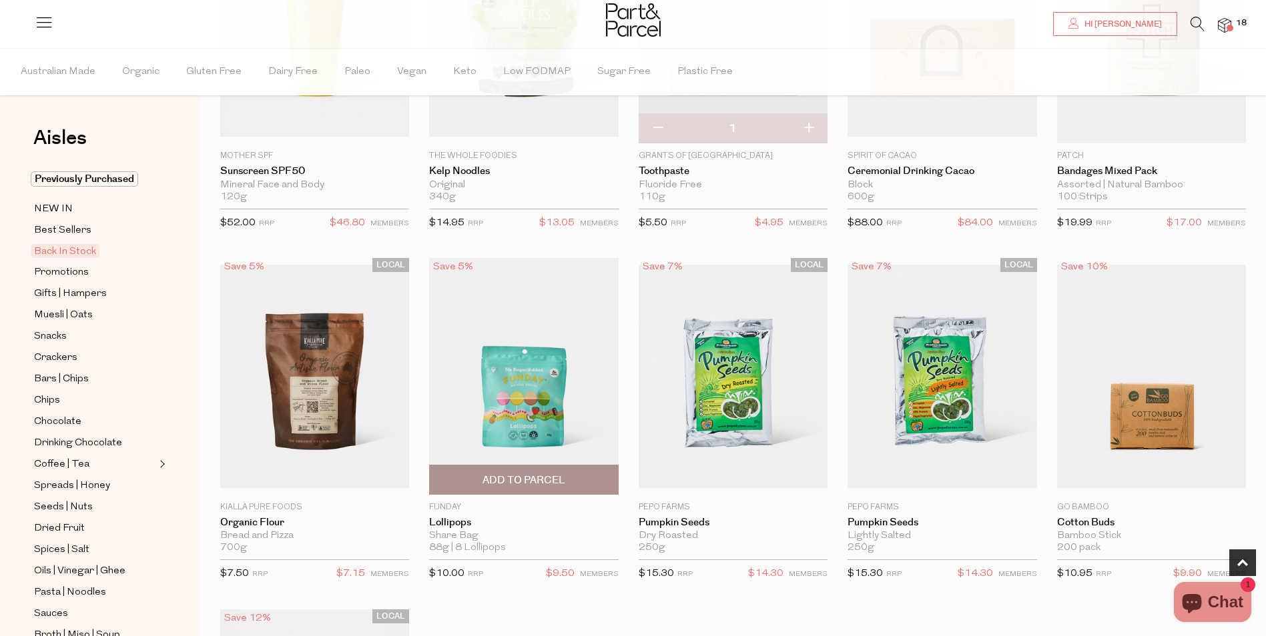
click at [503, 474] on span "Add To Parcel" at bounding box center [523, 481] width 83 height 14
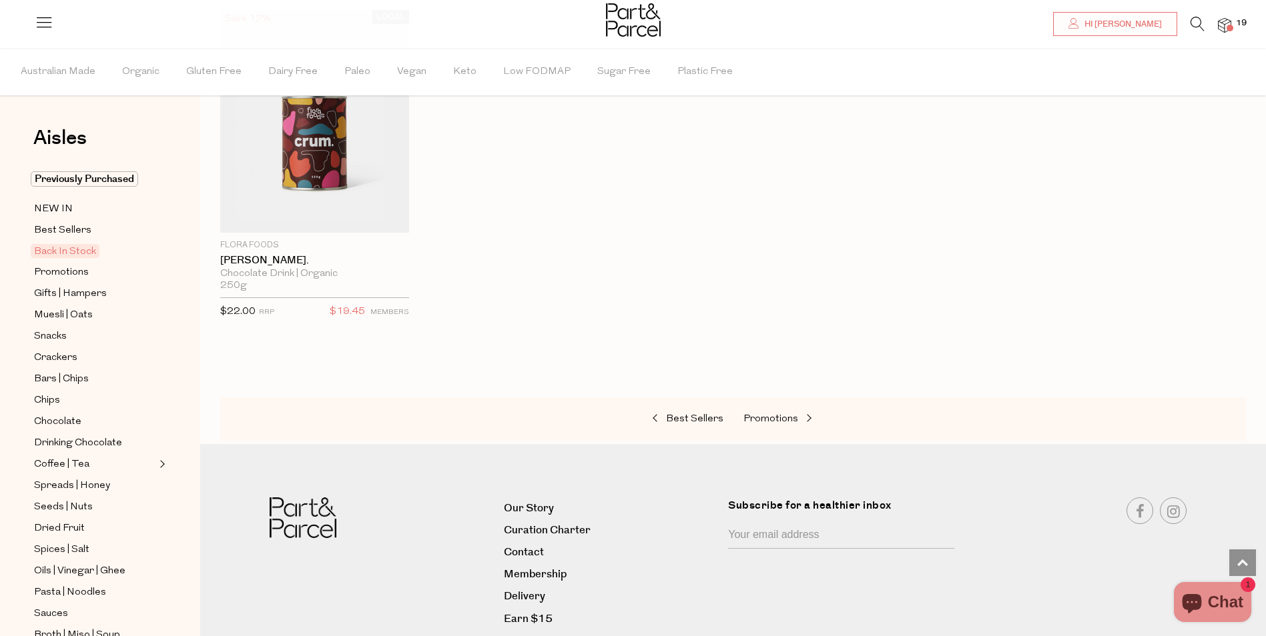
scroll to position [867, 0]
click at [760, 414] on span "Promotions" at bounding box center [770, 419] width 55 height 10
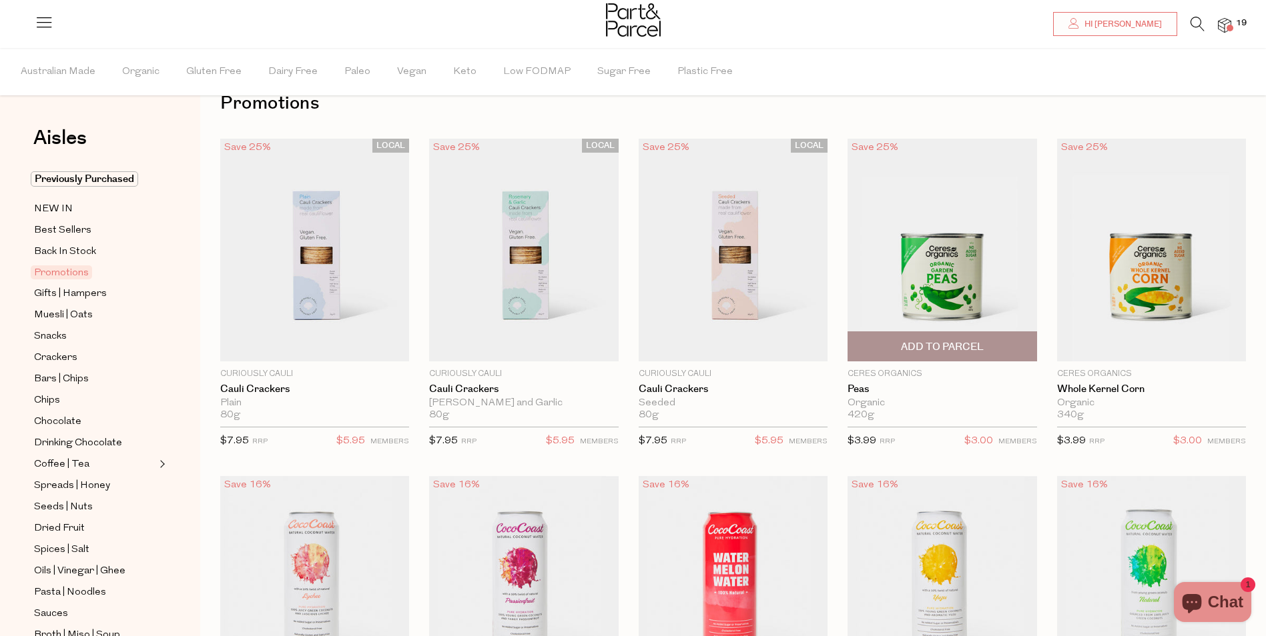
scroll to position [67, 0]
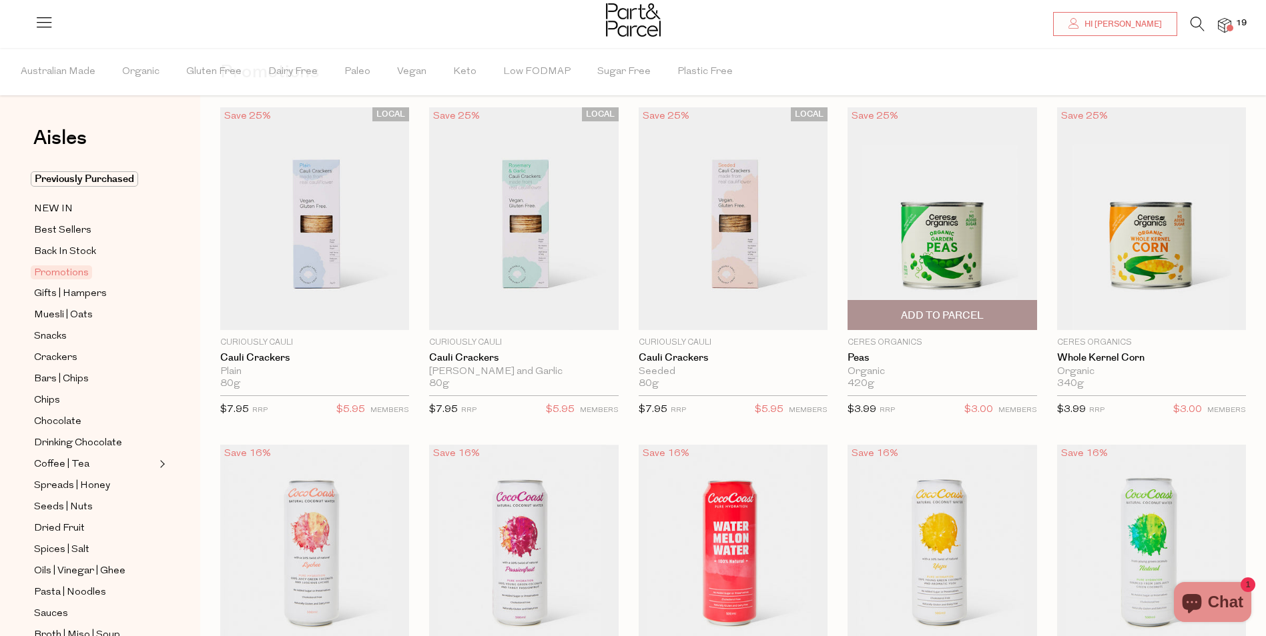
click at [953, 313] on span "Add To Parcel" at bounding box center [942, 316] width 83 height 14
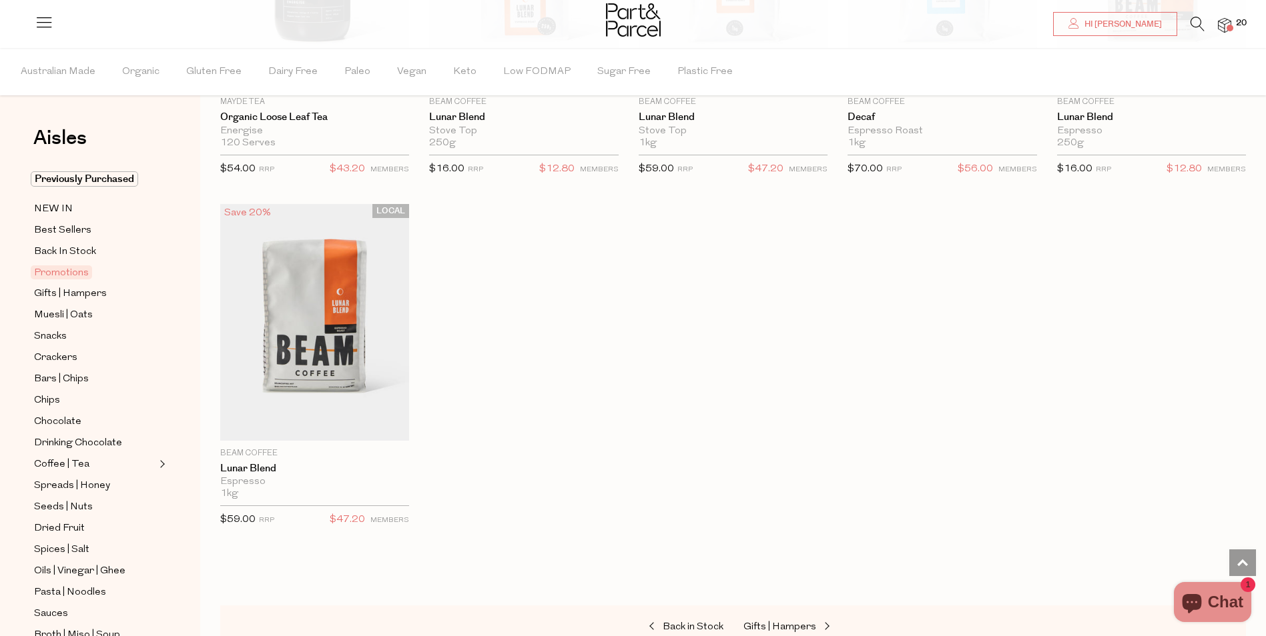
scroll to position [1591, 0]
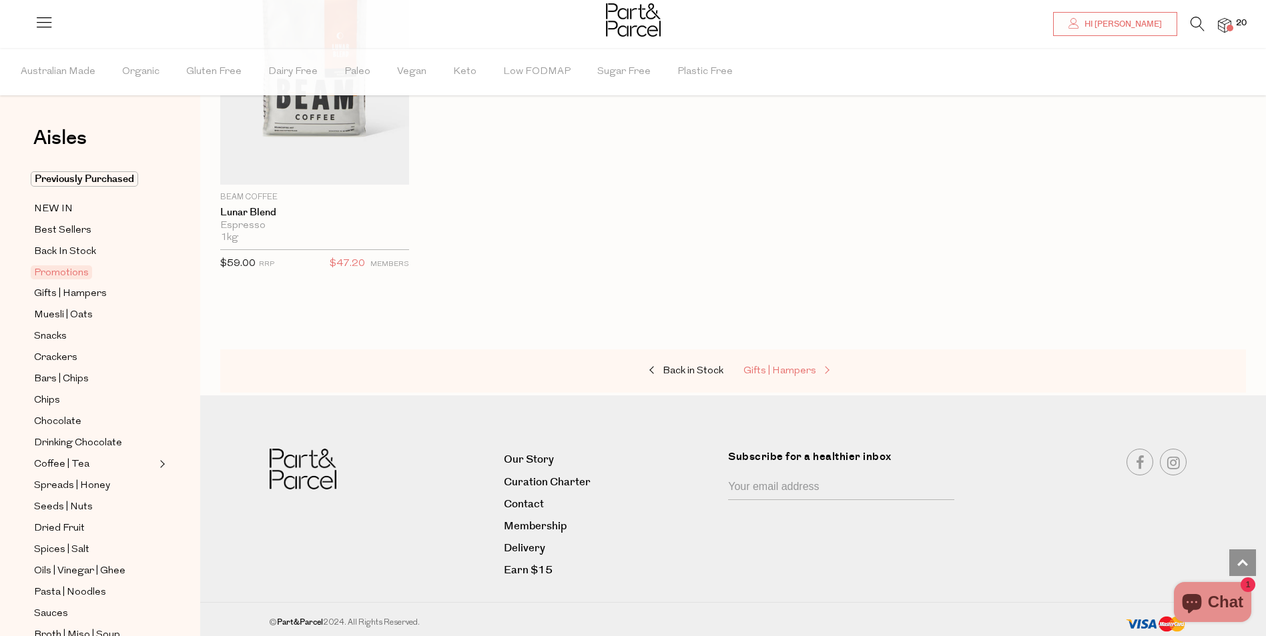
click at [793, 368] on span "Gifts | Hampers" at bounding box center [779, 371] width 73 height 10
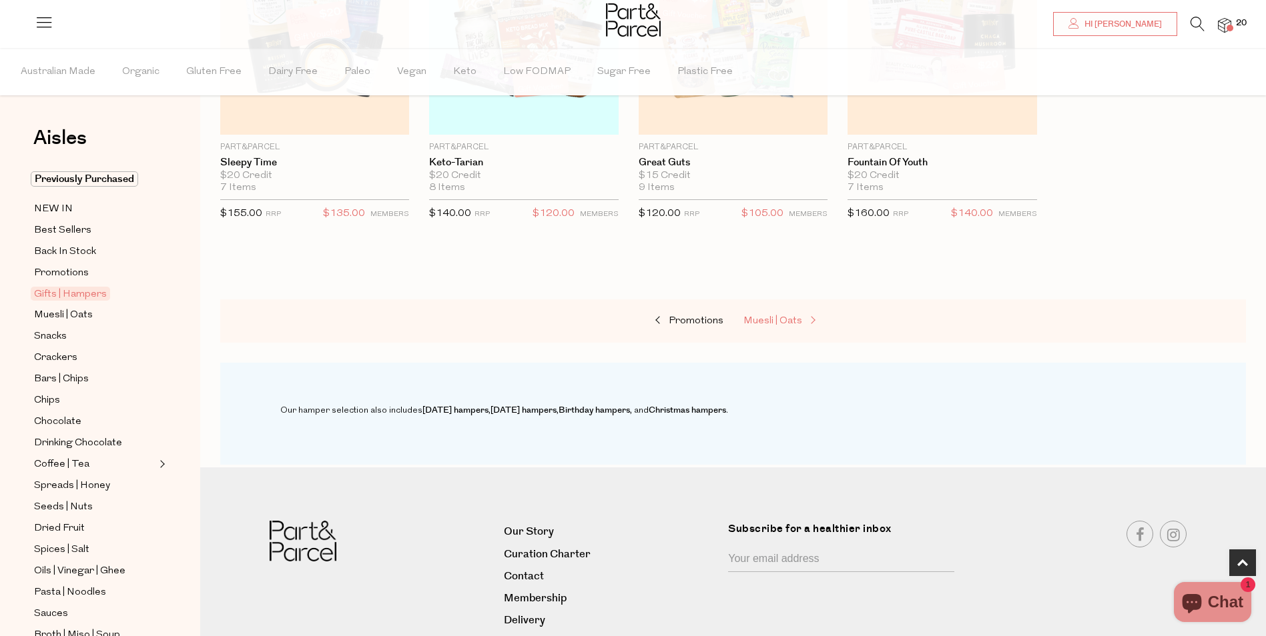
click at [773, 318] on span "Muesli | Oats" at bounding box center [772, 321] width 59 height 10
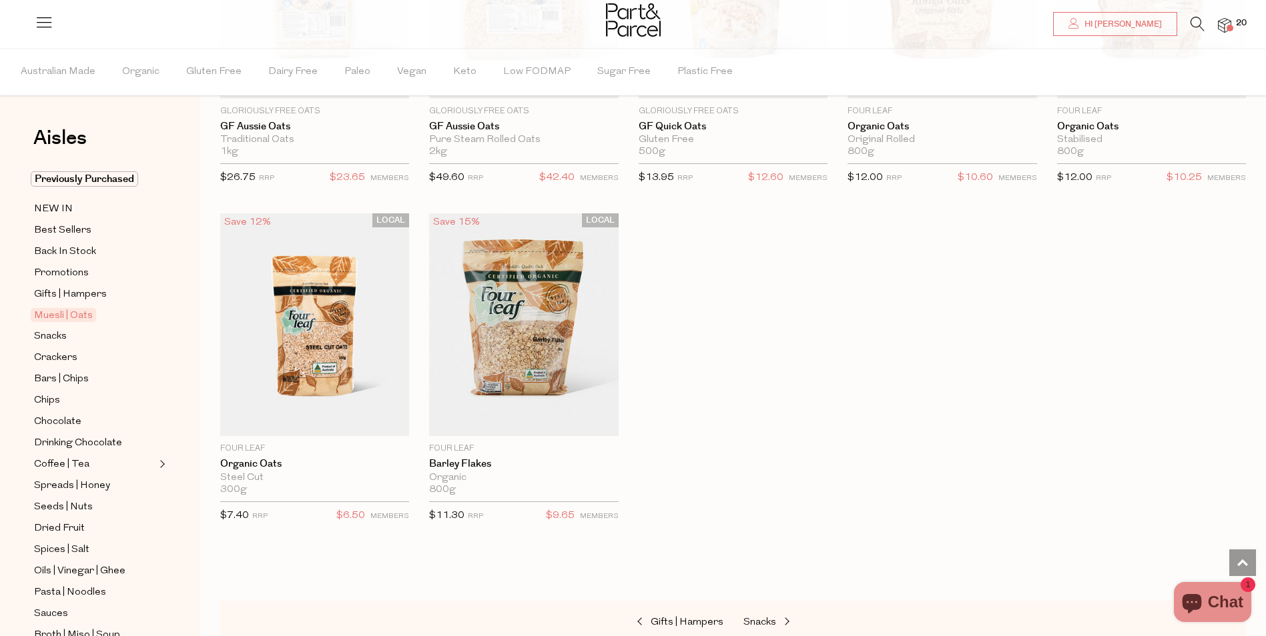
scroll to position [3536, 0]
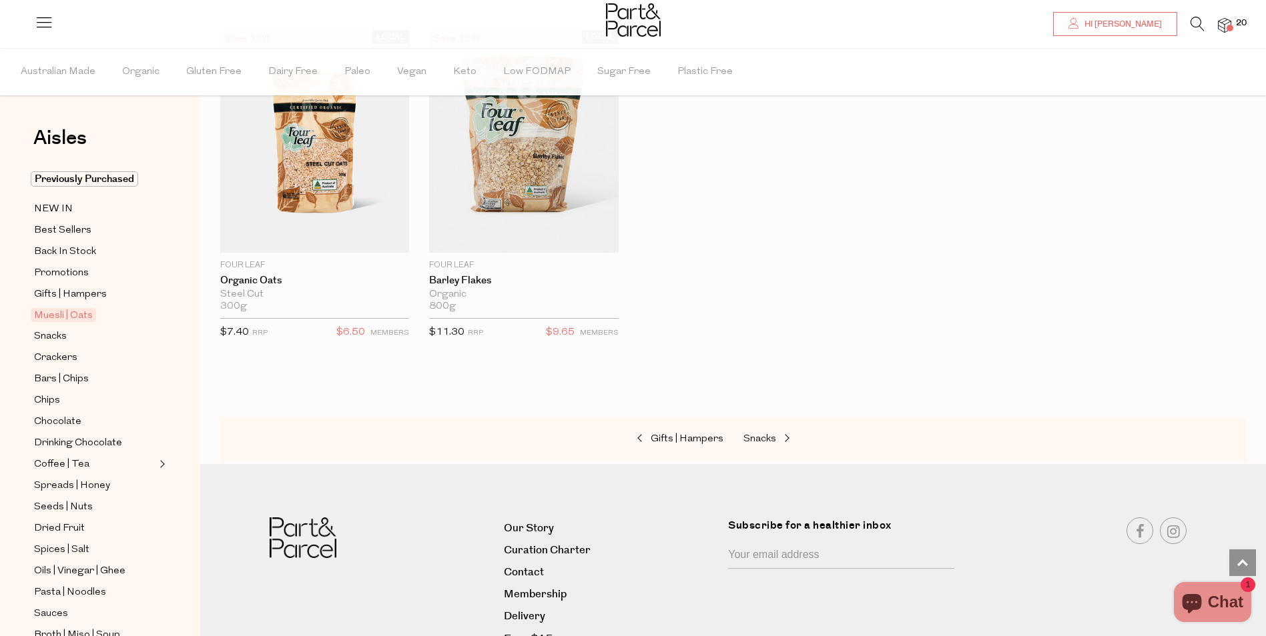
click at [748, 422] on div "Gifts | Hampers Snacks" at bounding box center [732, 440] width 1025 height 44
click at [776, 434] on span at bounding box center [785, 439] width 19 height 10
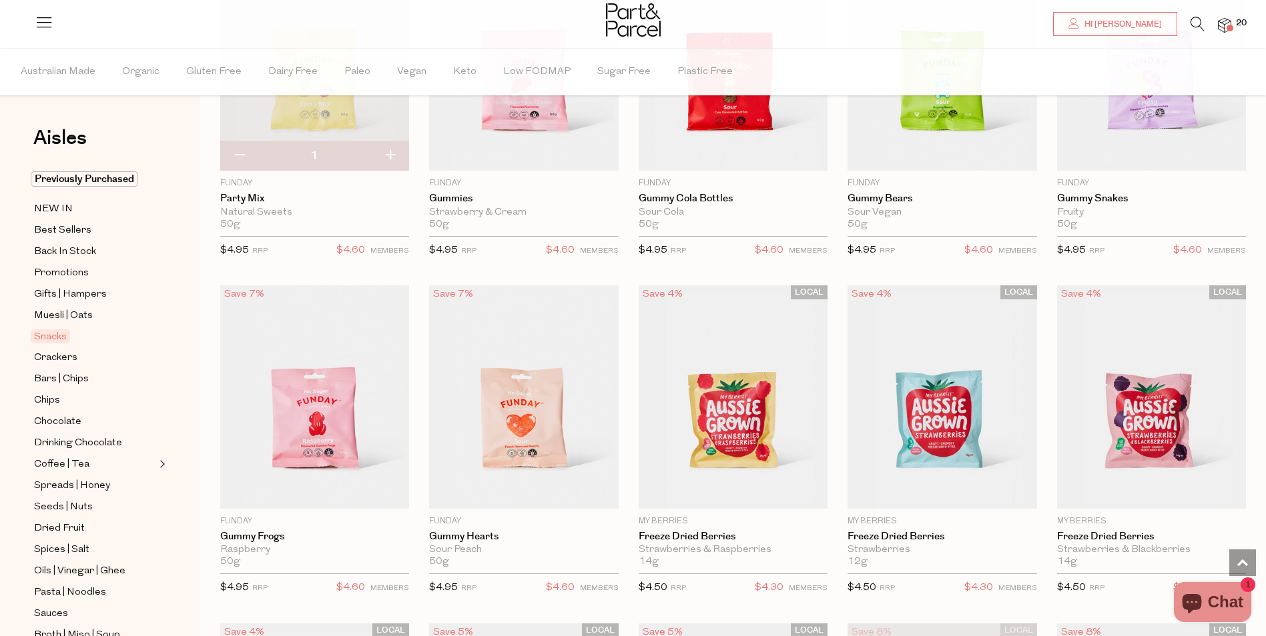
scroll to position [1401, 0]
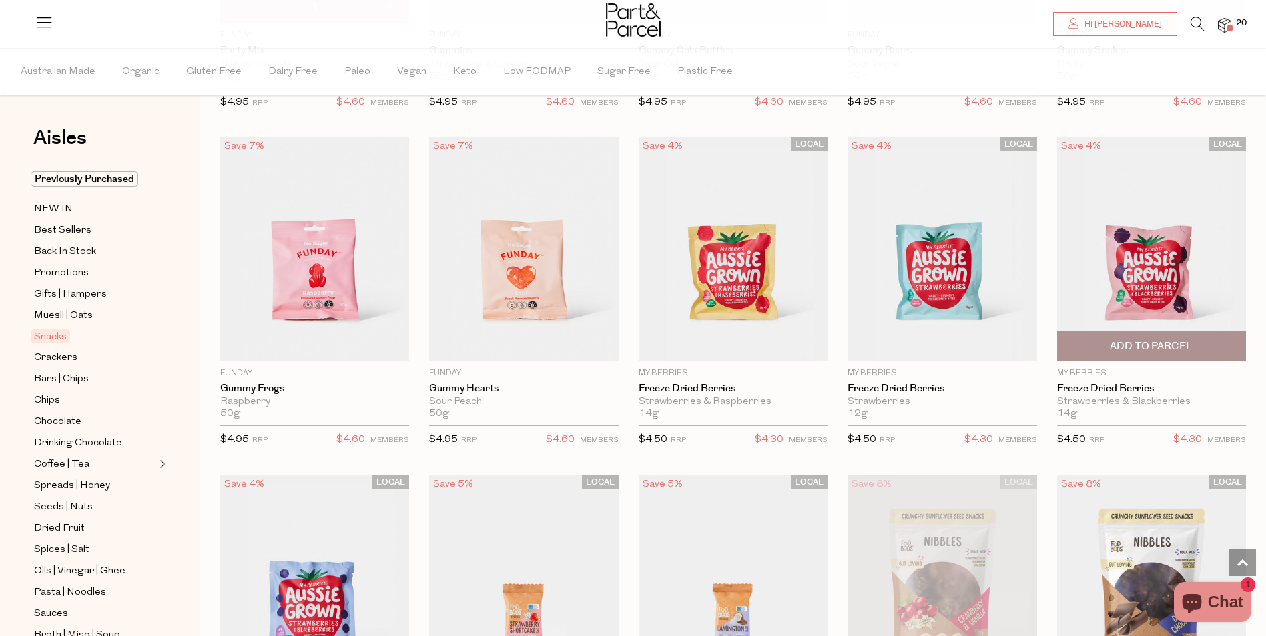
click at [1137, 340] on span "Add To Parcel" at bounding box center [1151, 347] width 83 height 14
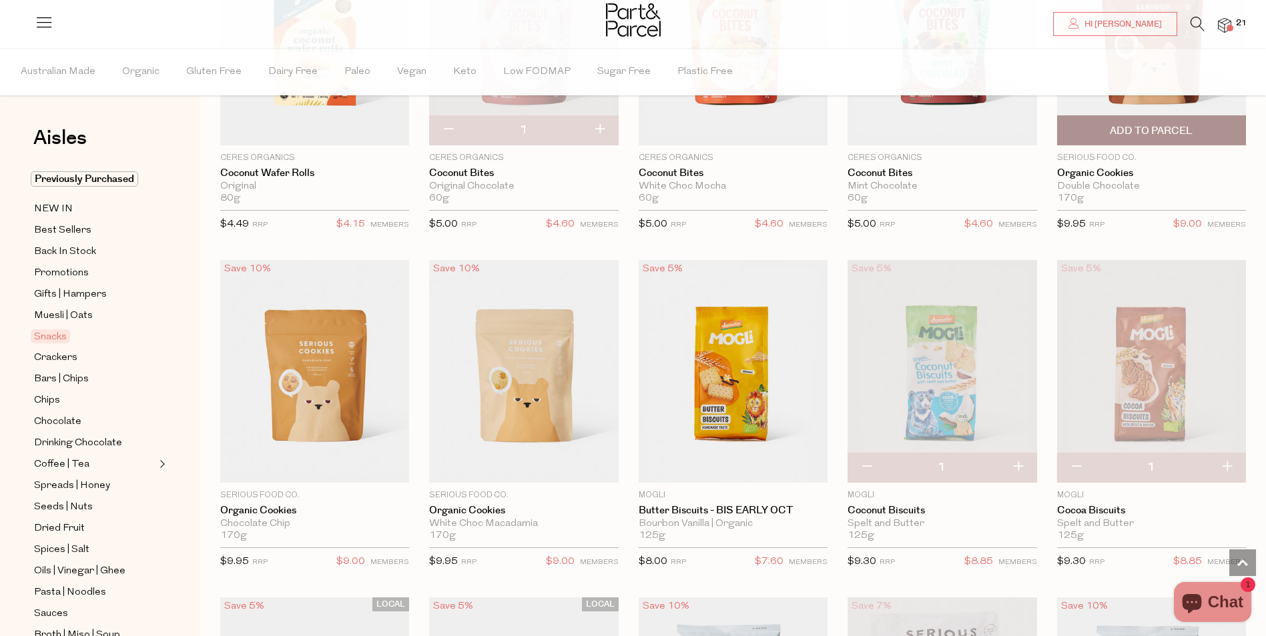
scroll to position [2402, 0]
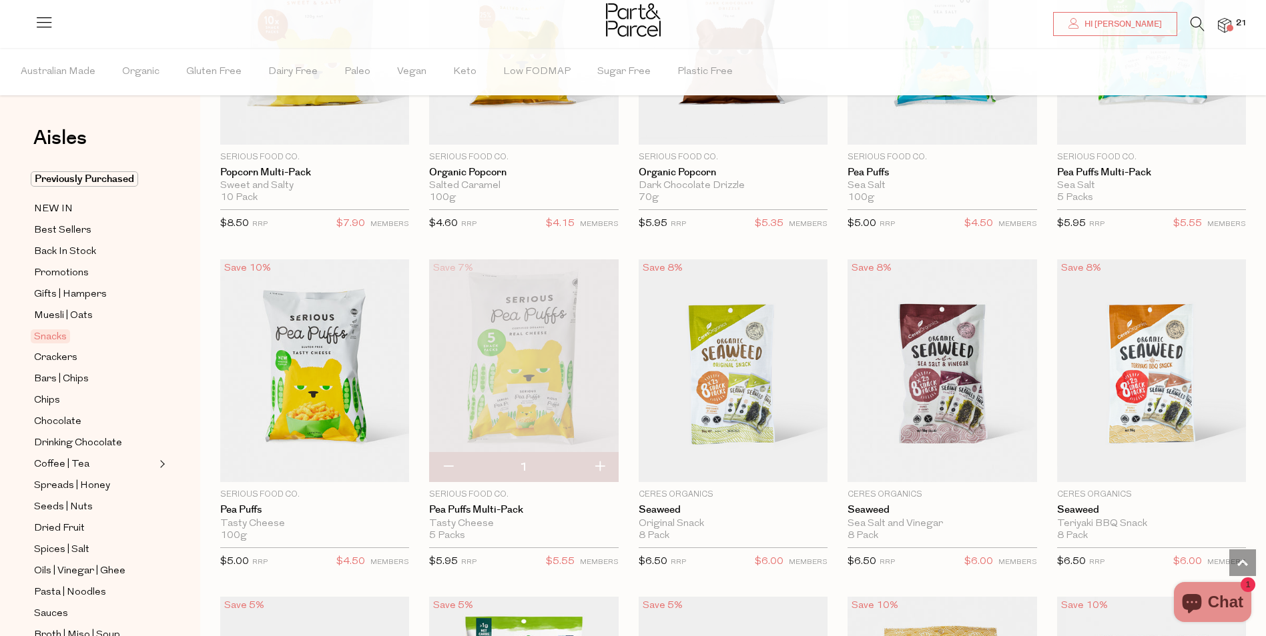
scroll to position [3403, 0]
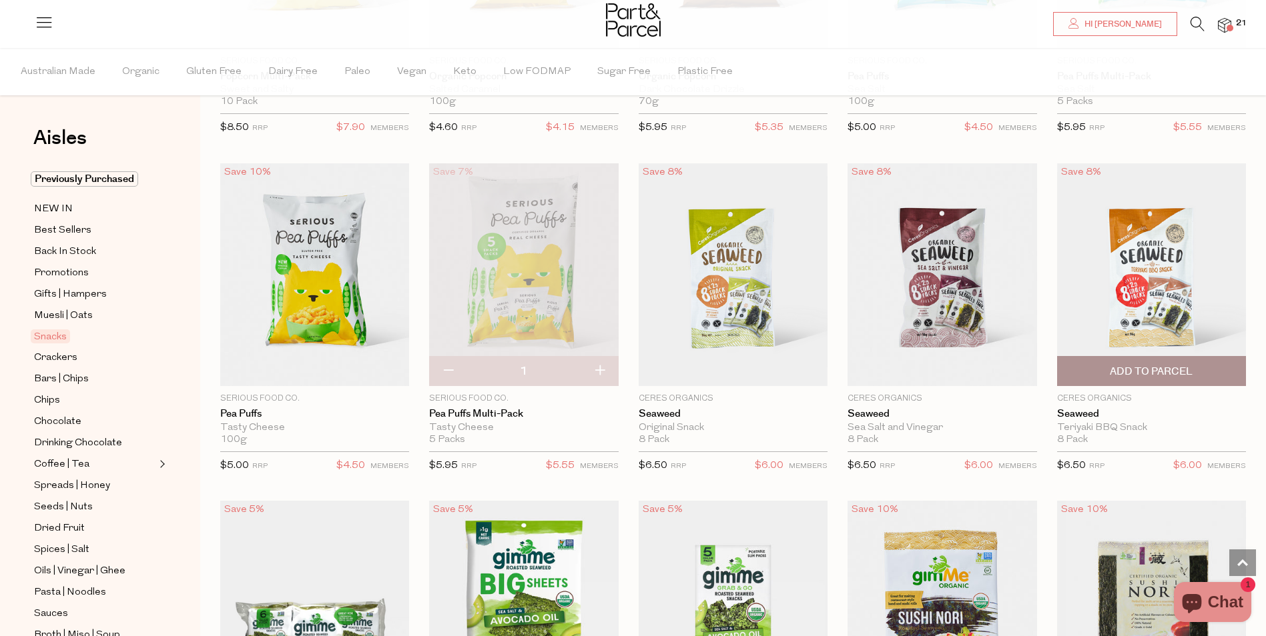
click at [1143, 365] on span "Add To Parcel" at bounding box center [1151, 372] width 83 height 14
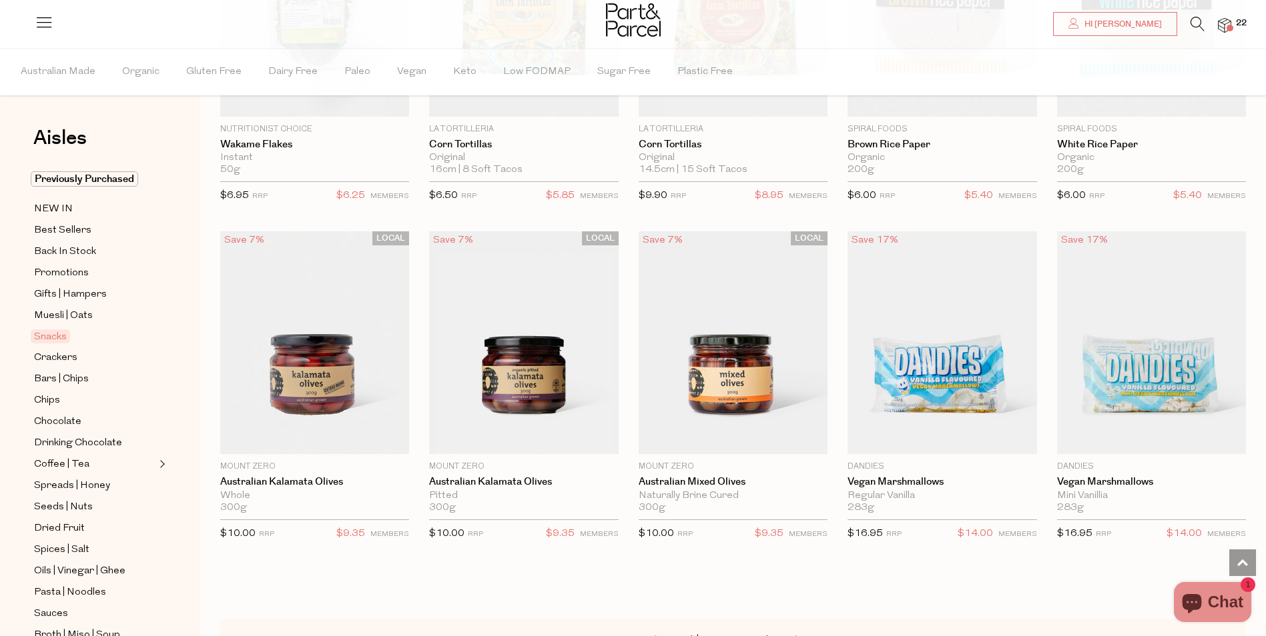
scroll to position [4403, 0]
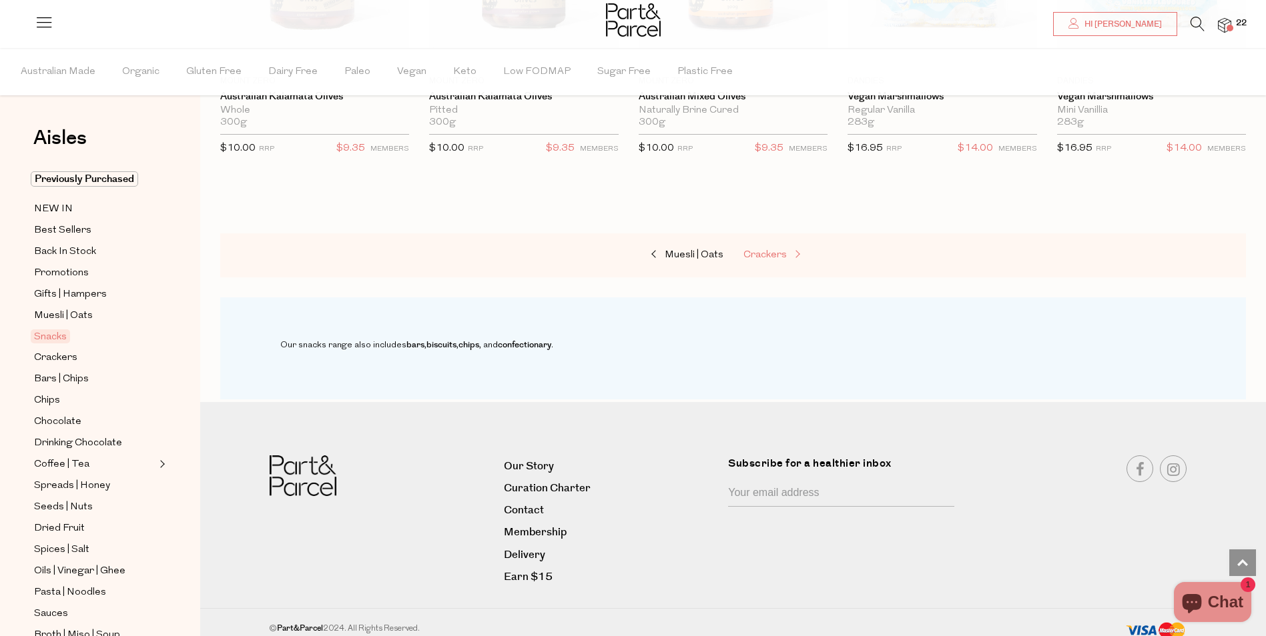
click at [754, 250] on span "Crackers" at bounding box center [764, 255] width 43 height 10
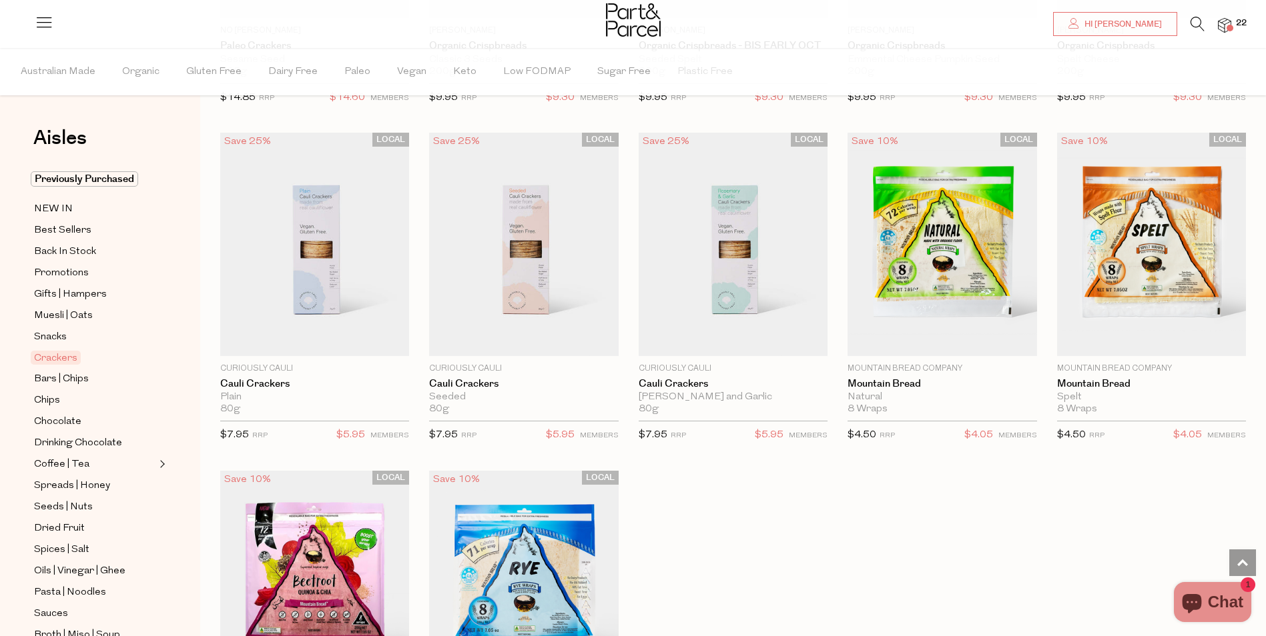
scroll to position [2402, 0]
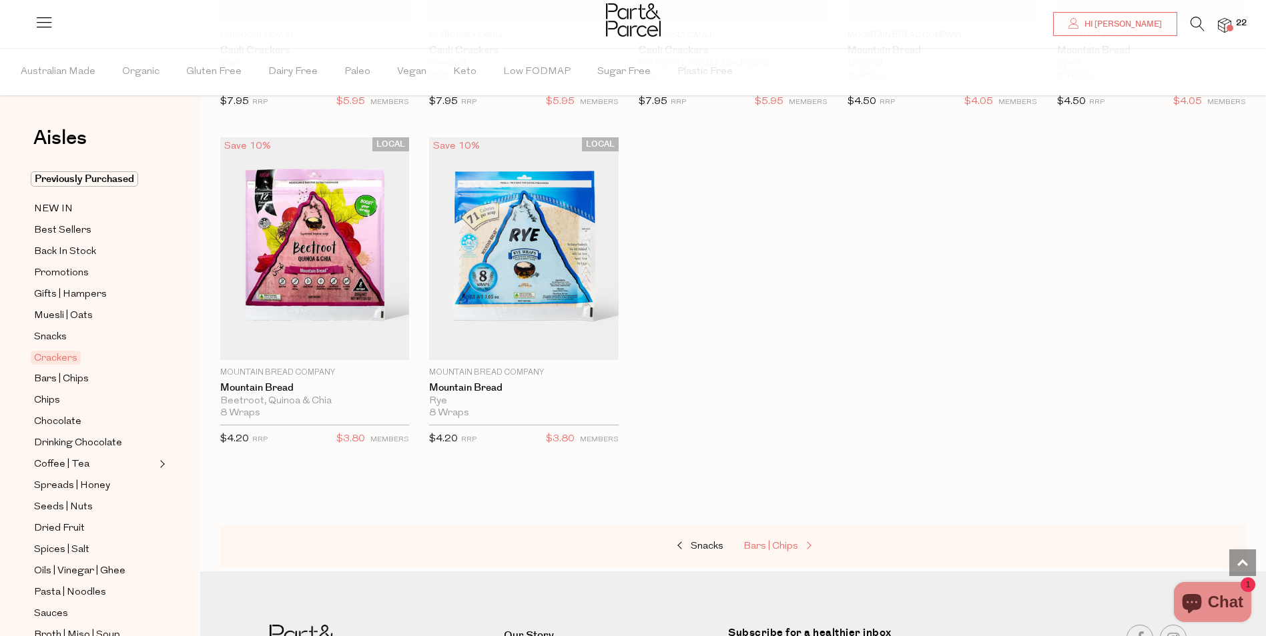
click at [766, 543] on span "Bars | Chips" at bounding box center [770, 547] width 55 height 10
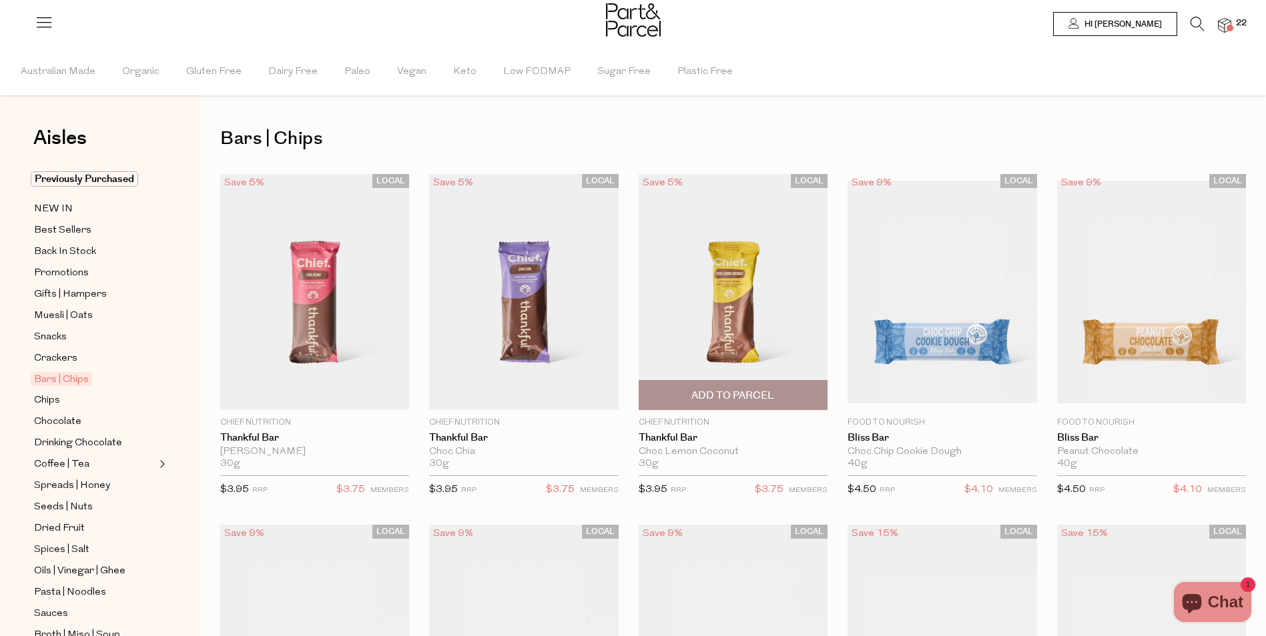
click at [755, 392] on span "Add To Parcel" at bounding box center [732, 396] width 83 height 14
click at [1232, 24] on div at bounding box center [633, 21] width 1266 height 43
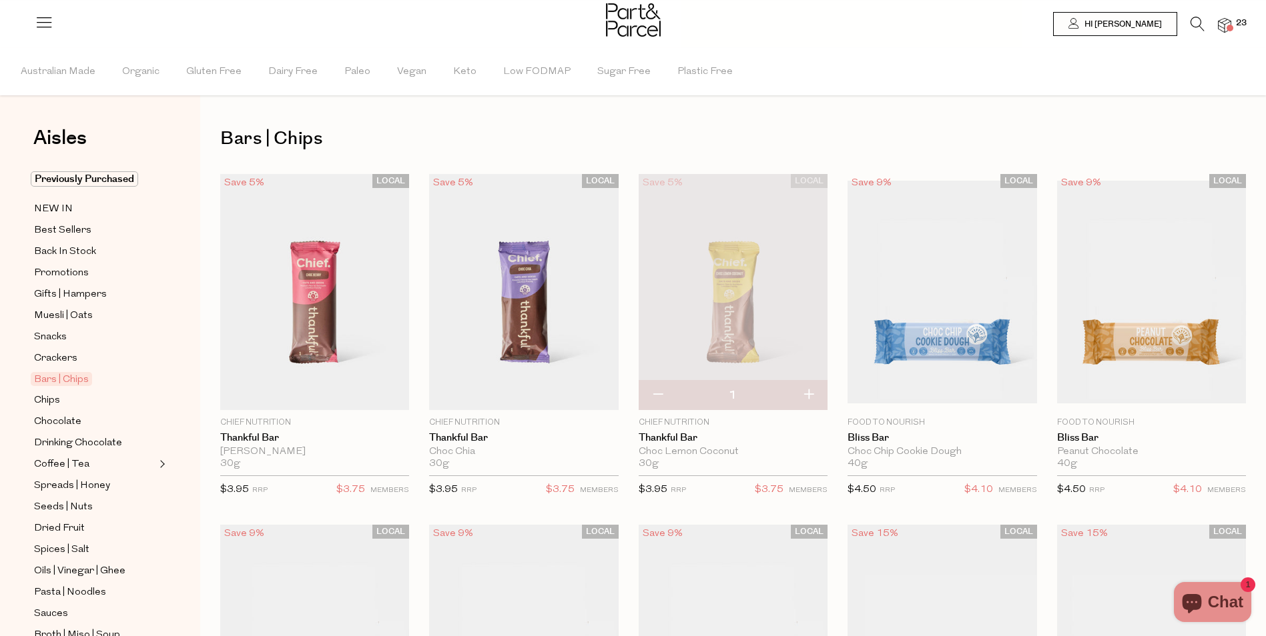
click at [1225, 18] on img at bounding box center [1224, 25] width 13 height 15
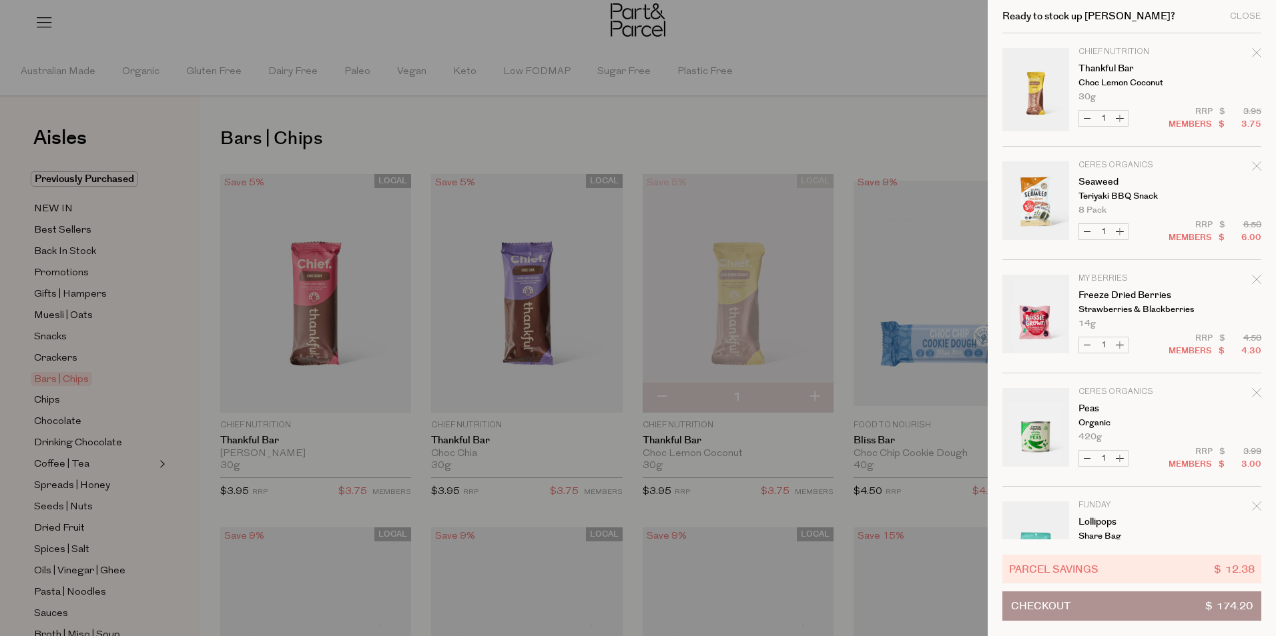
click at [803, 107] on div at bounding box center [638, 318] width 1276 height 636
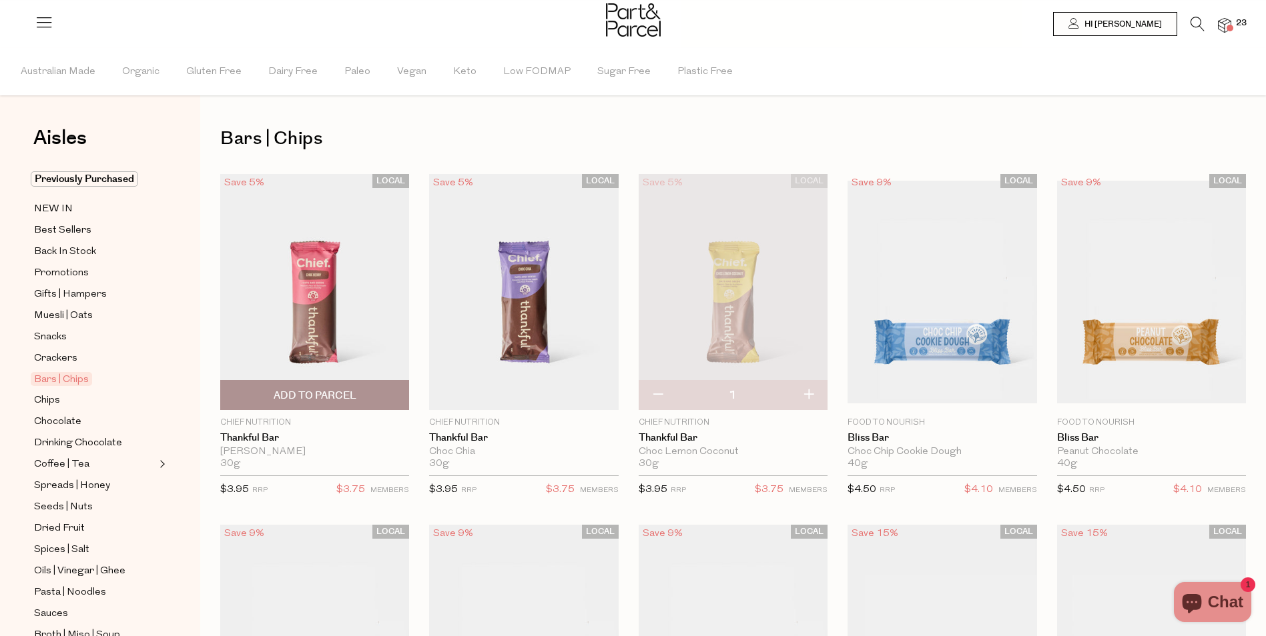
click at [302, 388] on span "Add To Parcel" at bounding box center [314, 395] width 181 height 29
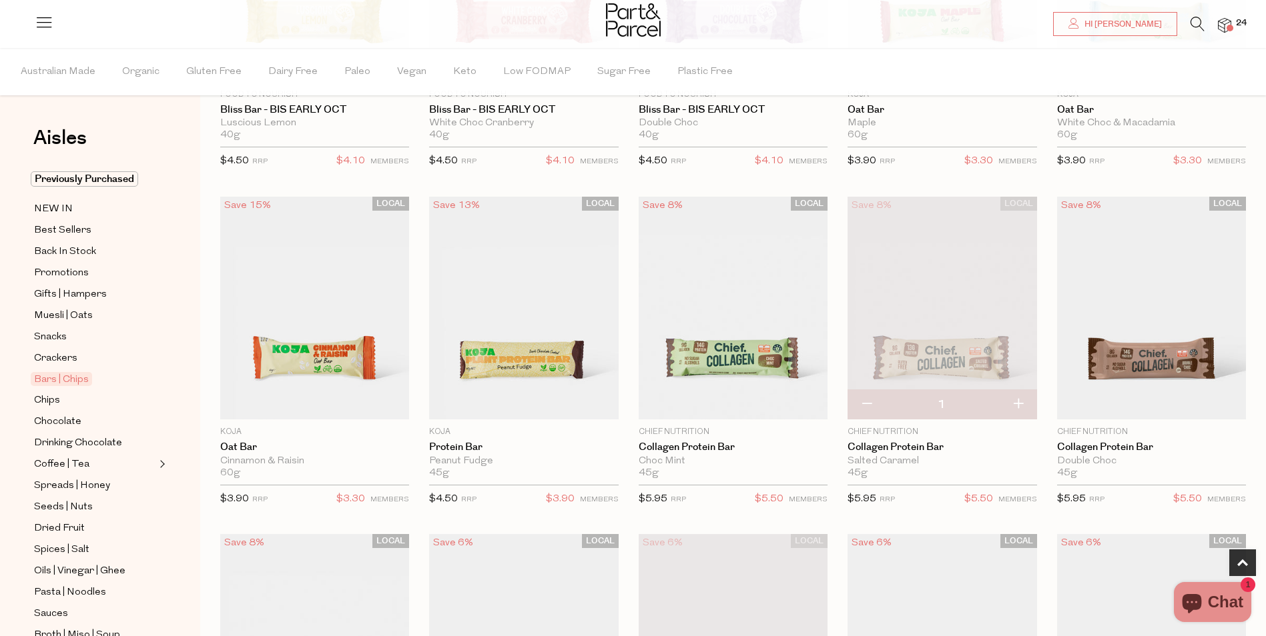
scroll to position [667, 0]
click at [514, 400] on span "Add To Parcel" at bounding box center [523, 405] width 83 height 14
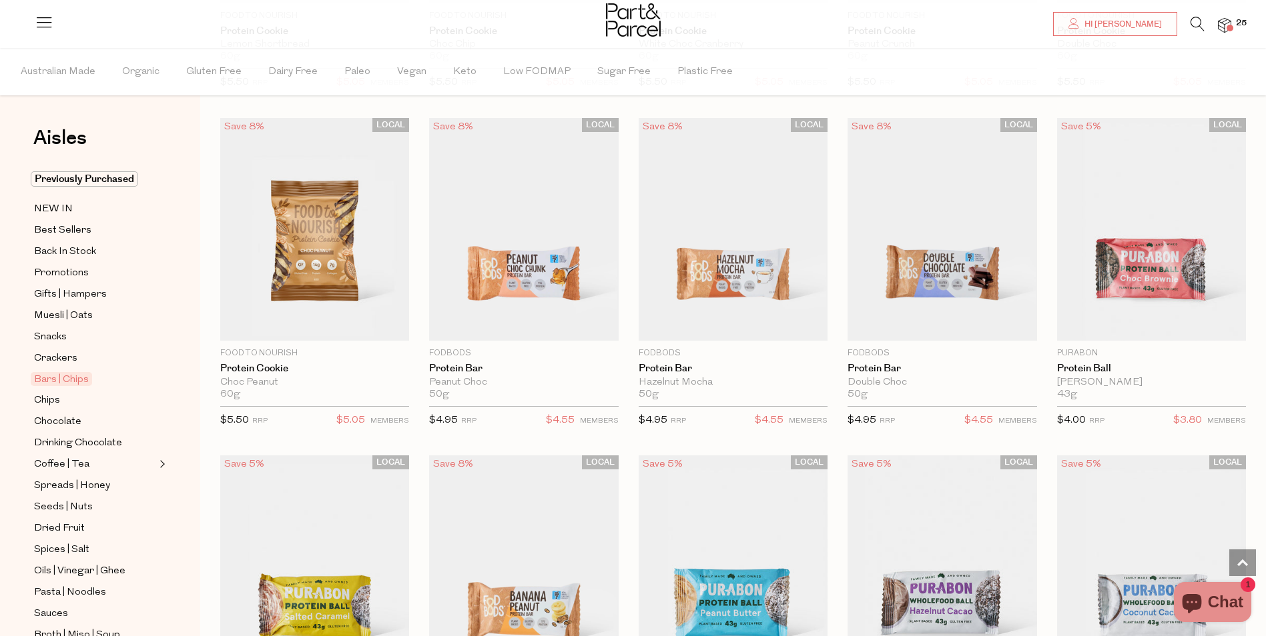
scroll to position [2402, 0]
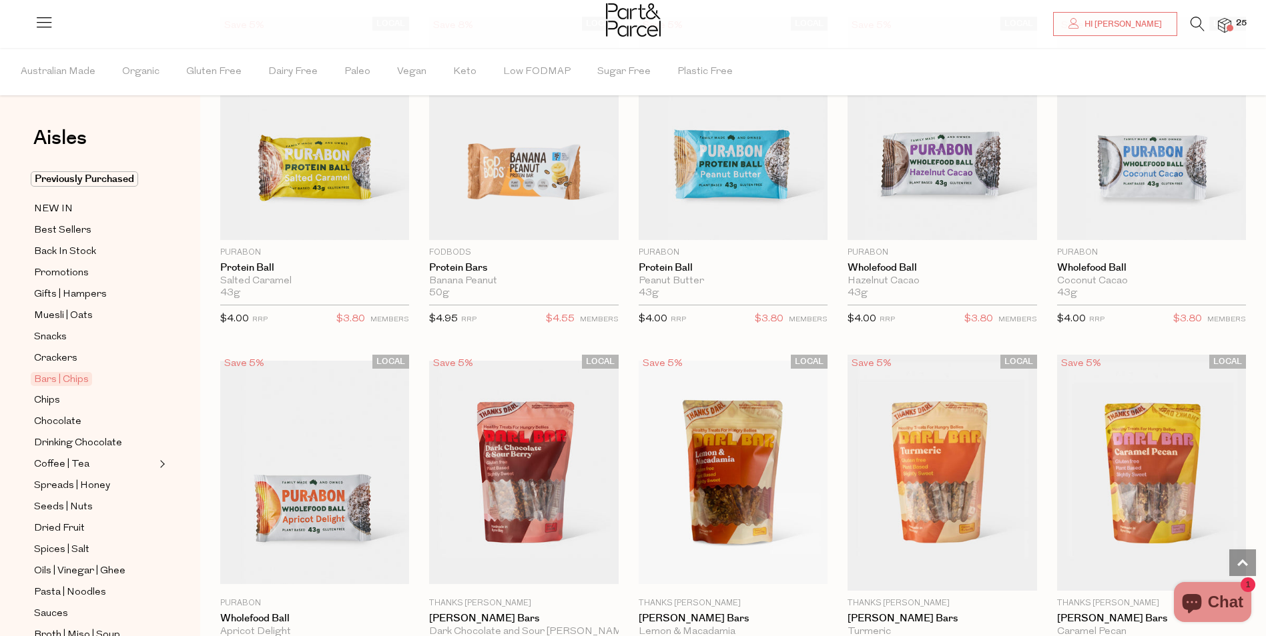
scroll to position [3002, 0]
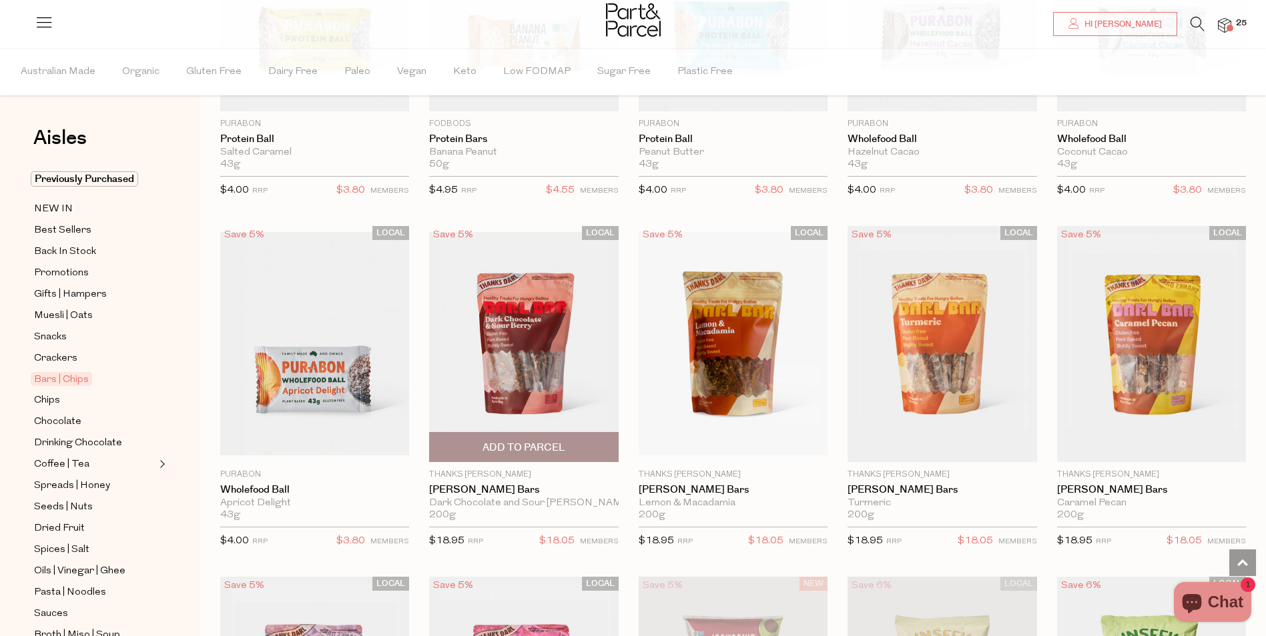
click at [528, 441] on span "Add To Parcel" at bounding box center [523, 448] width 83 height 14
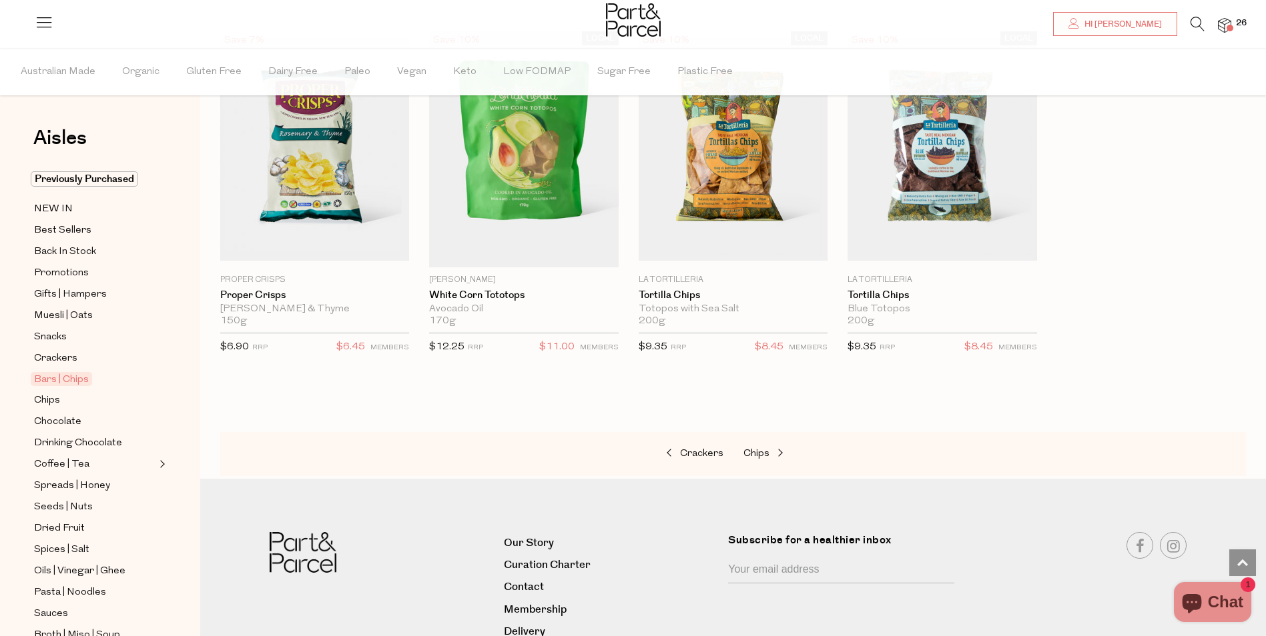
scroll to position [4604, 0]
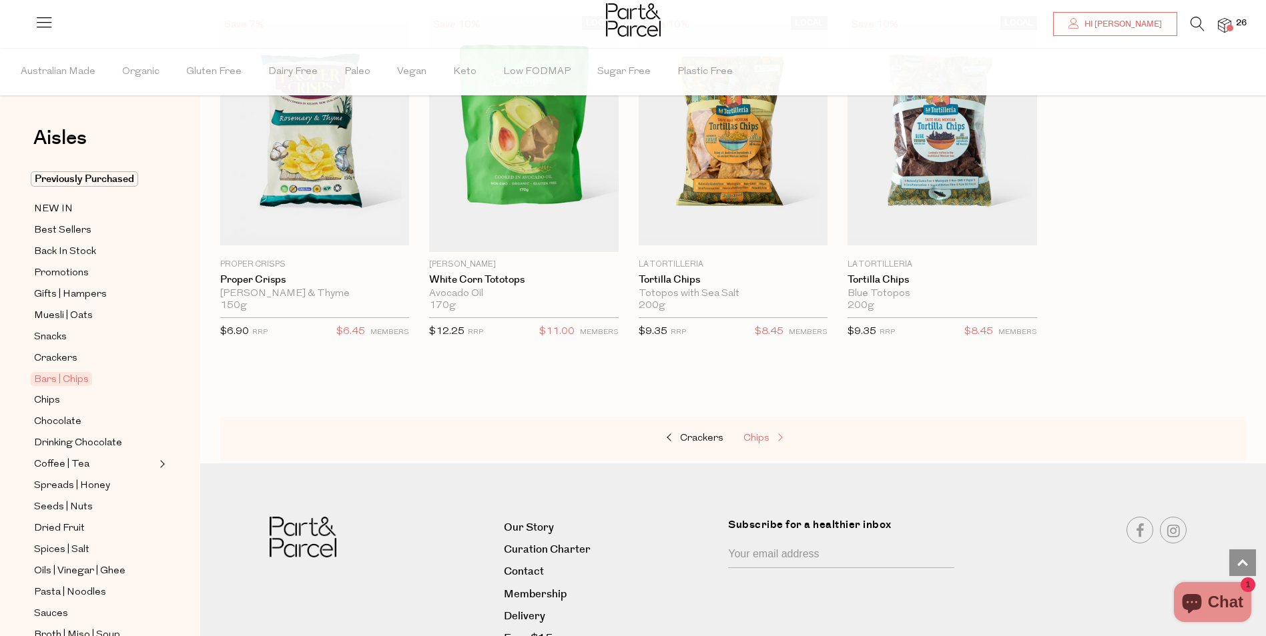
click at [752, 434] on span "Chips" at bounding box center [756, 439] width 26 height 10
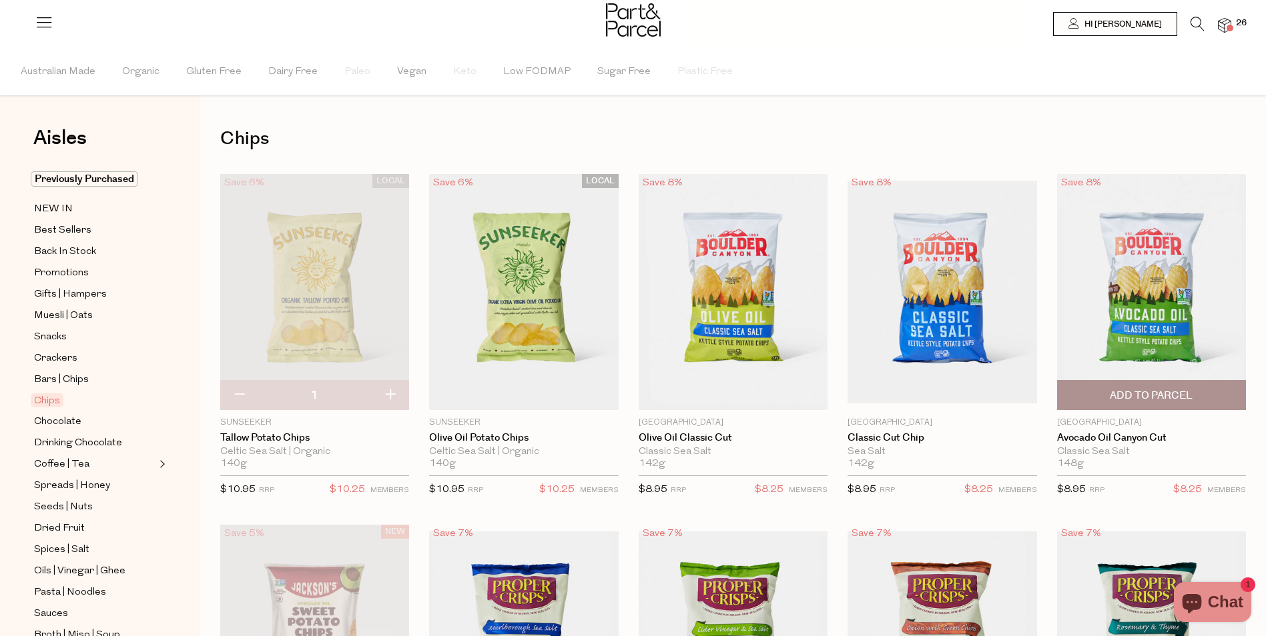
click at [1147, 389] on span "Add To Parcel" at bounding box center [1151, 395] width 181 height 29
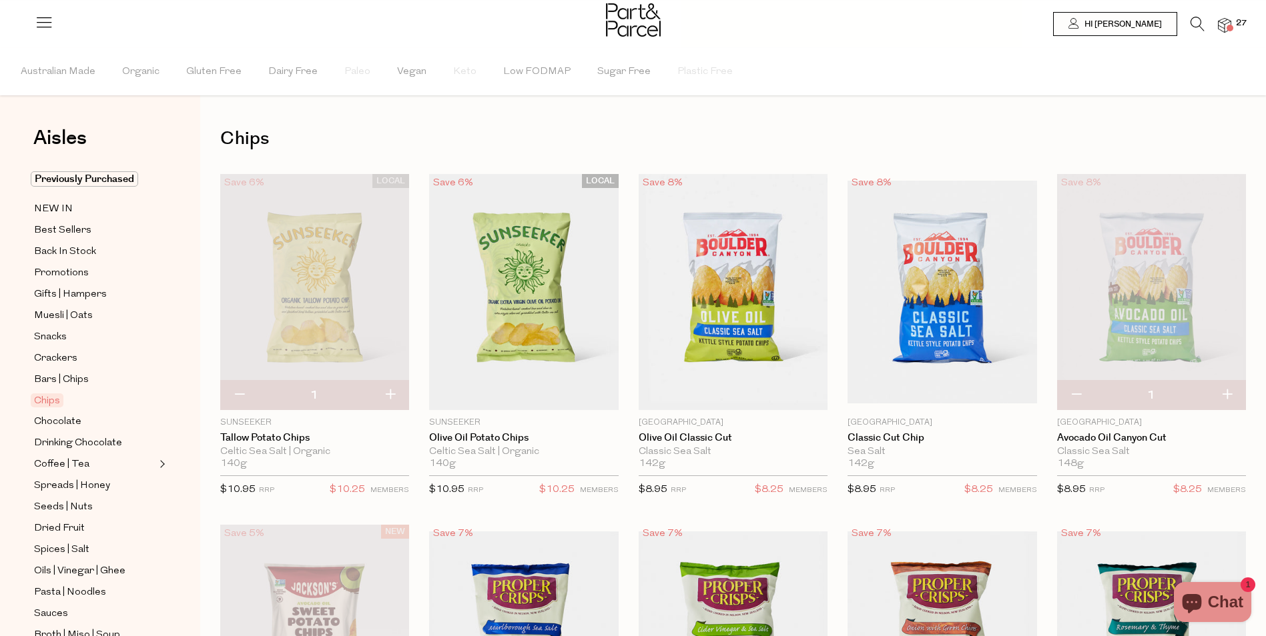
click at [1226, 23] on img at bounding box center [1224, 25] width 13 height 15
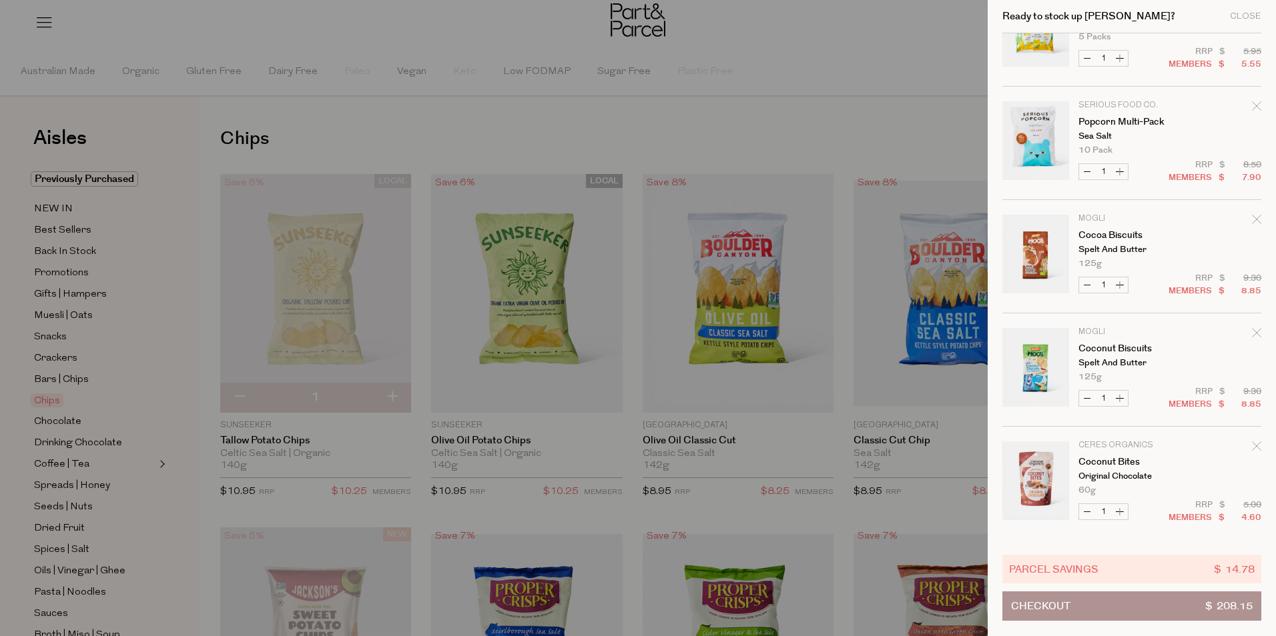
scroll to position [1401, 0]
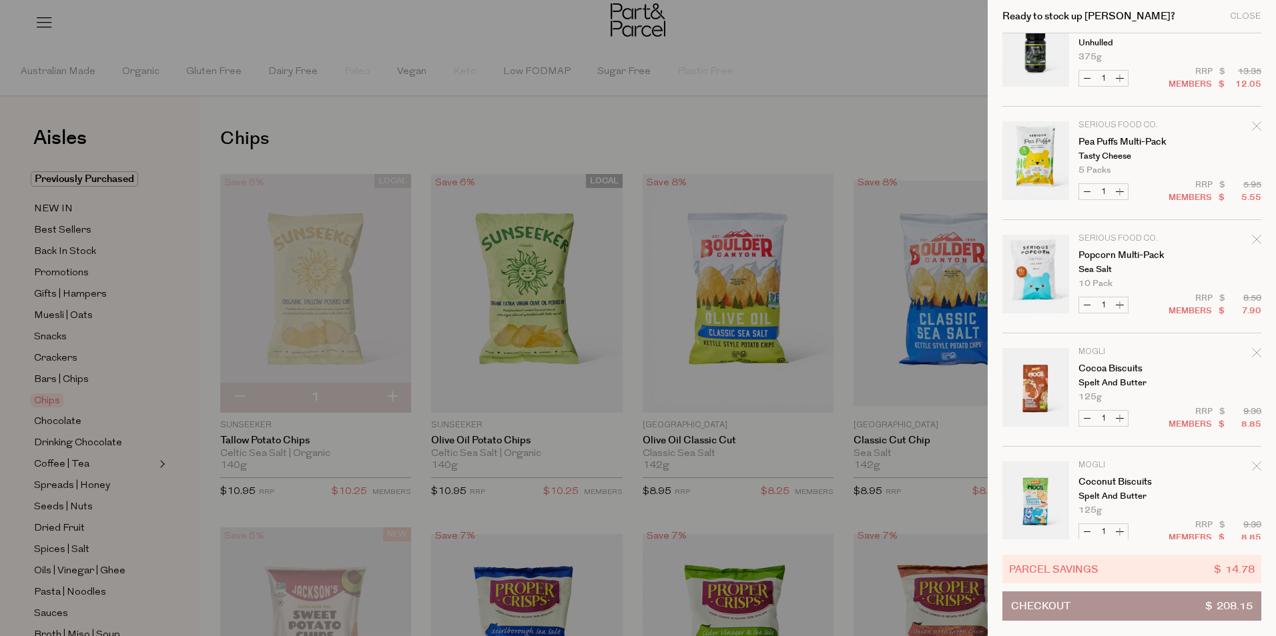
click at [1256, 236] on icon "Remove Popcorn Multi-Pack" at bounding box center [1256, 239] width 9 height 9
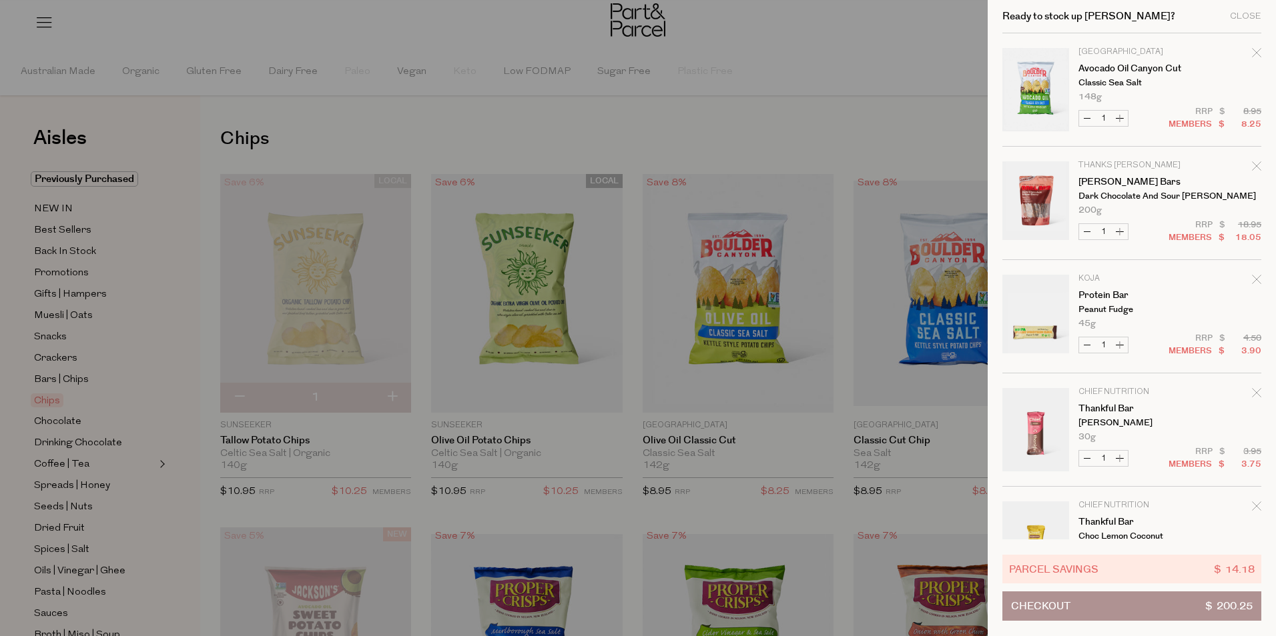
click at [1122, 593] on button "Checkout $ 200.25" at bounding box center [1131, 606] width 259 height 29
